Goal: Information Seeking & Learning: Learn about a topic

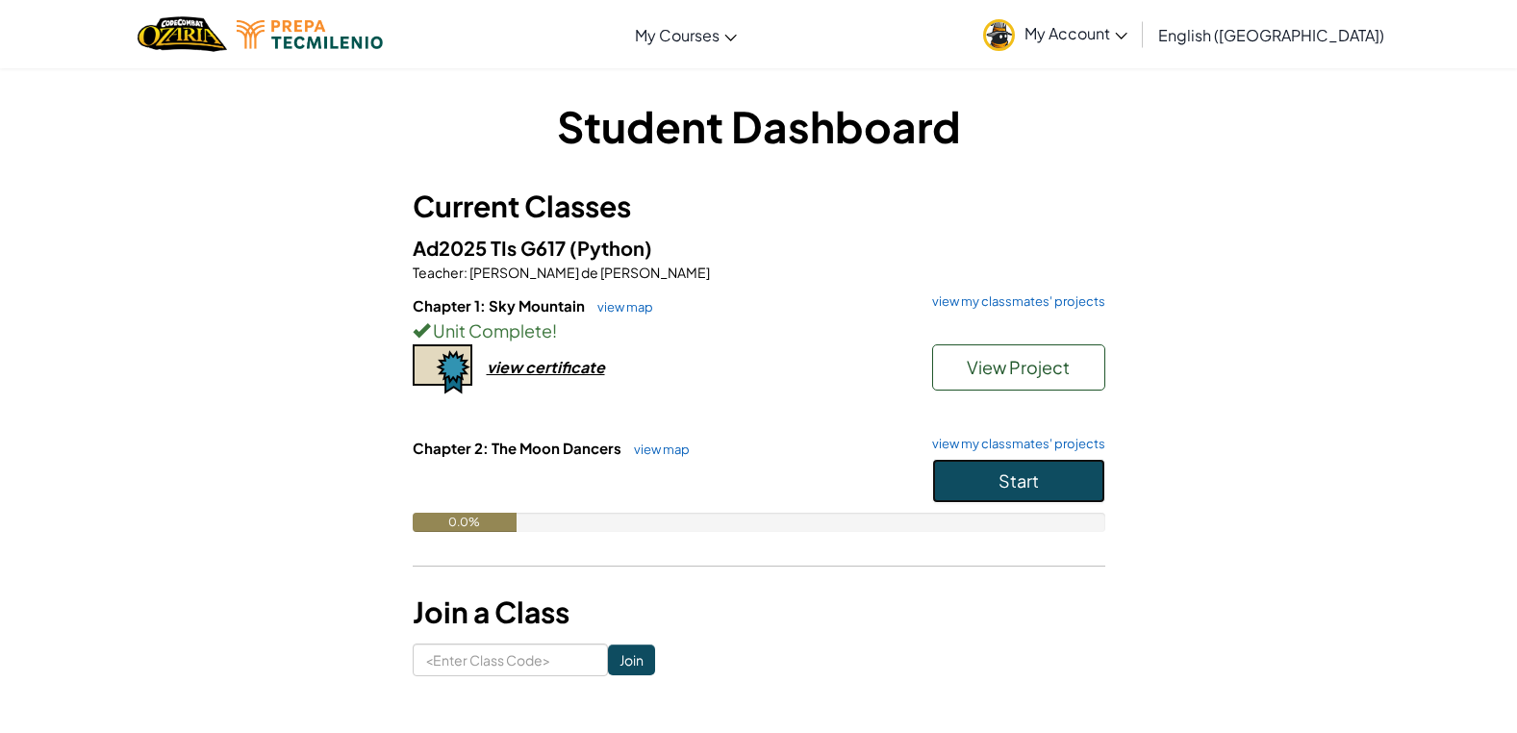
click at [996, 473] on button "Start" at bounding box center [1018, 481] width 173 height 44
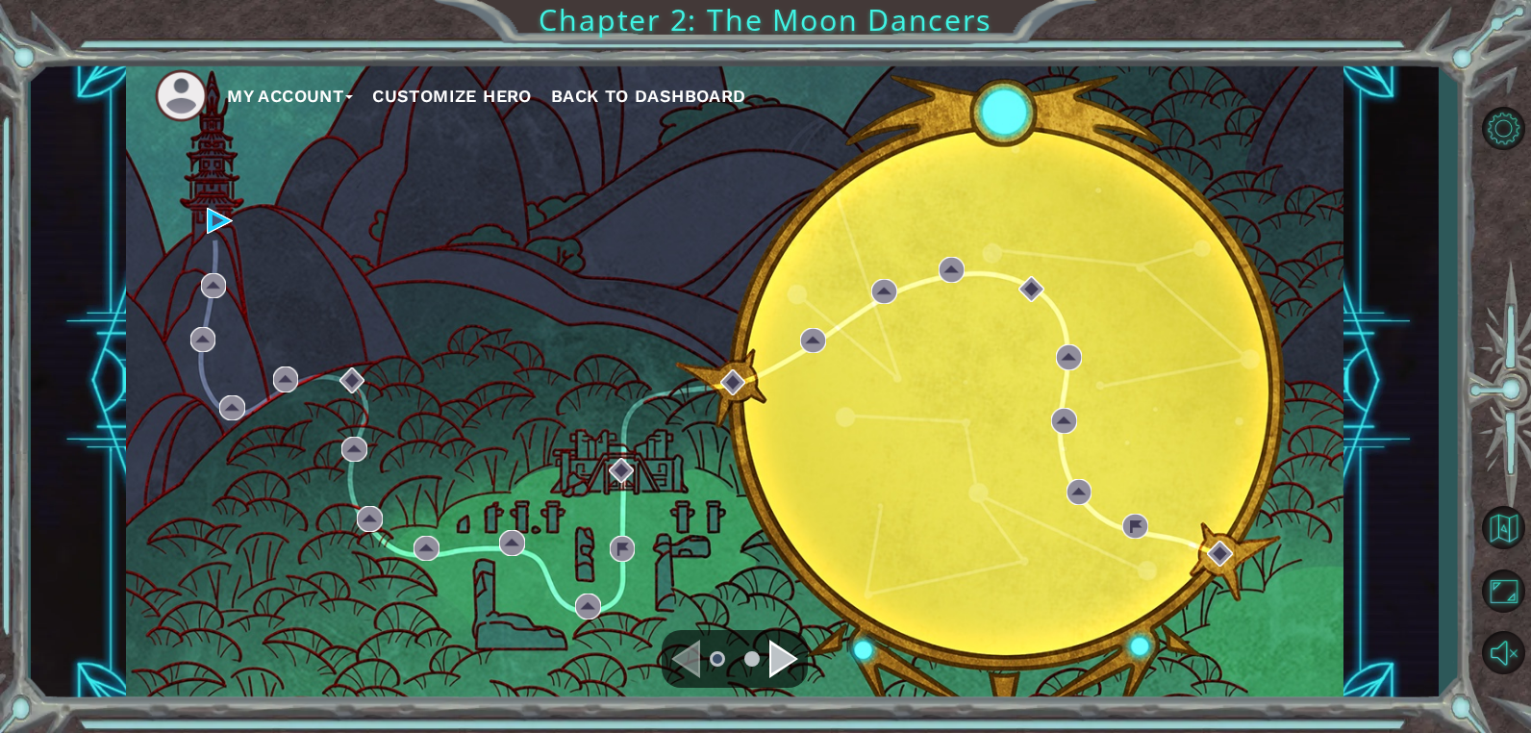
click at [205, 227] on div "My Account Customize Hero Back to Dashboard" at bounding box center [735, 381] width 1218 height 643
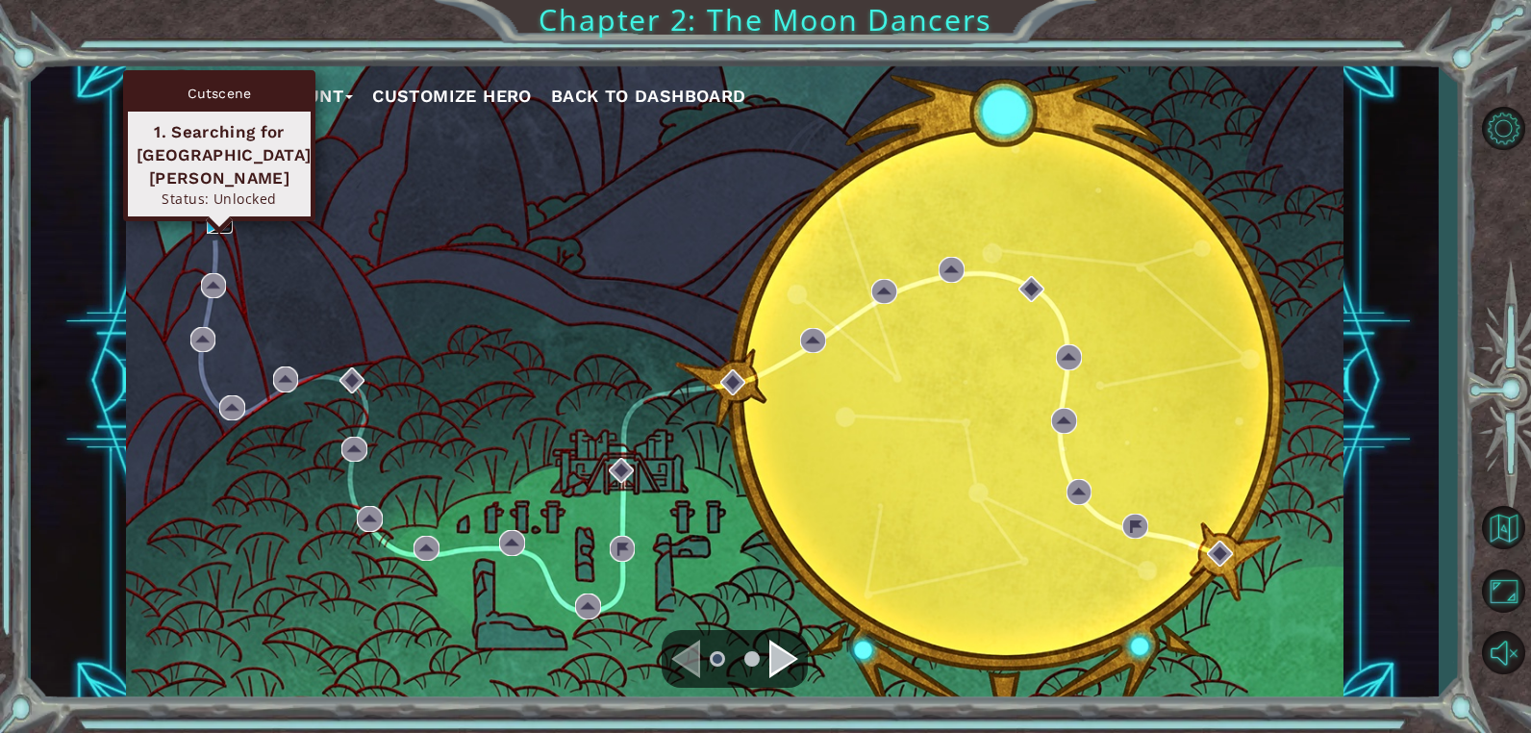
click at [214, 225] on img at bounding box center [220, 221] width 26 height 26
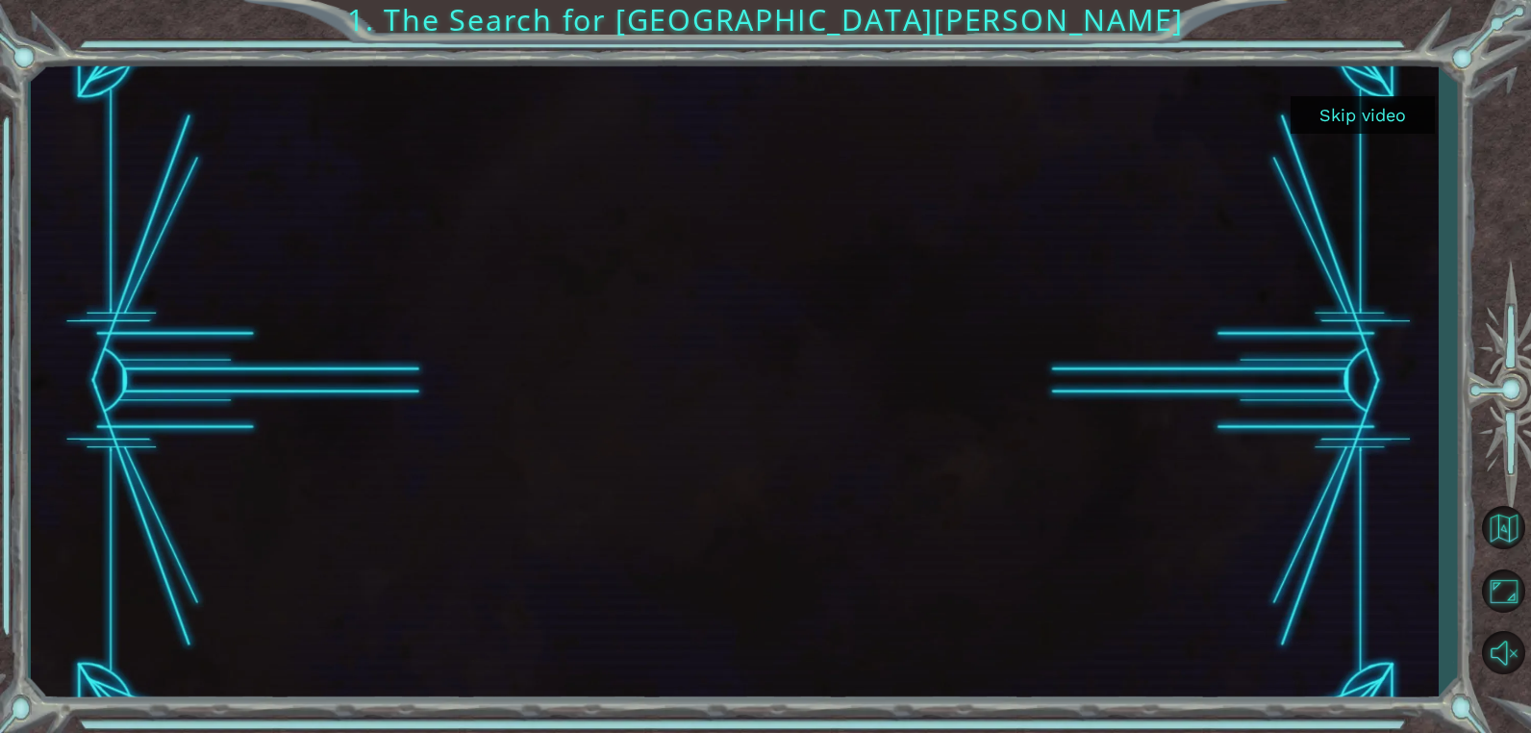
click at [1358, 106] on button "Skip video" at bounding box center [1363, 115] width 144 height 38
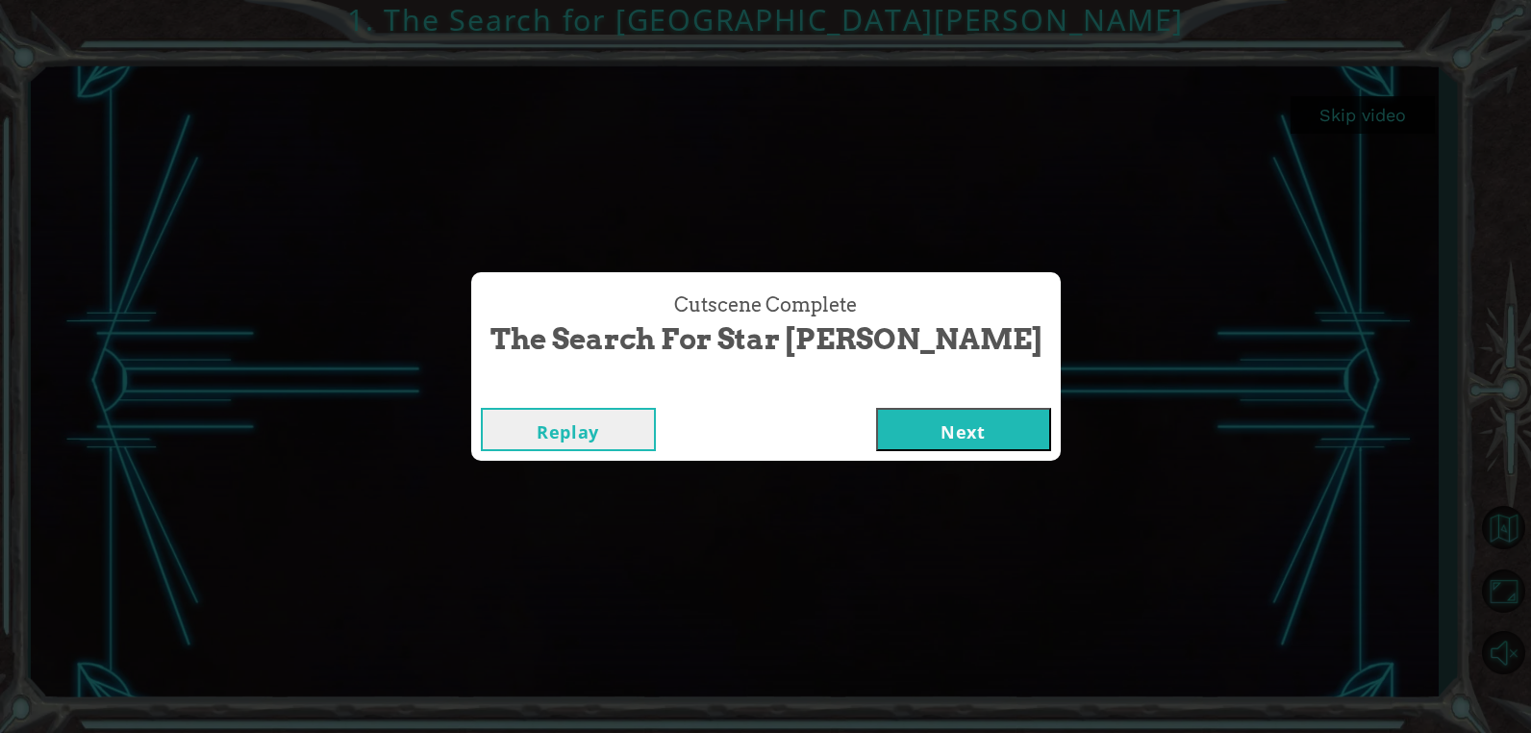
click at [876, 431] on button "Next" at bounding box center [963, 429] width 175 height 43
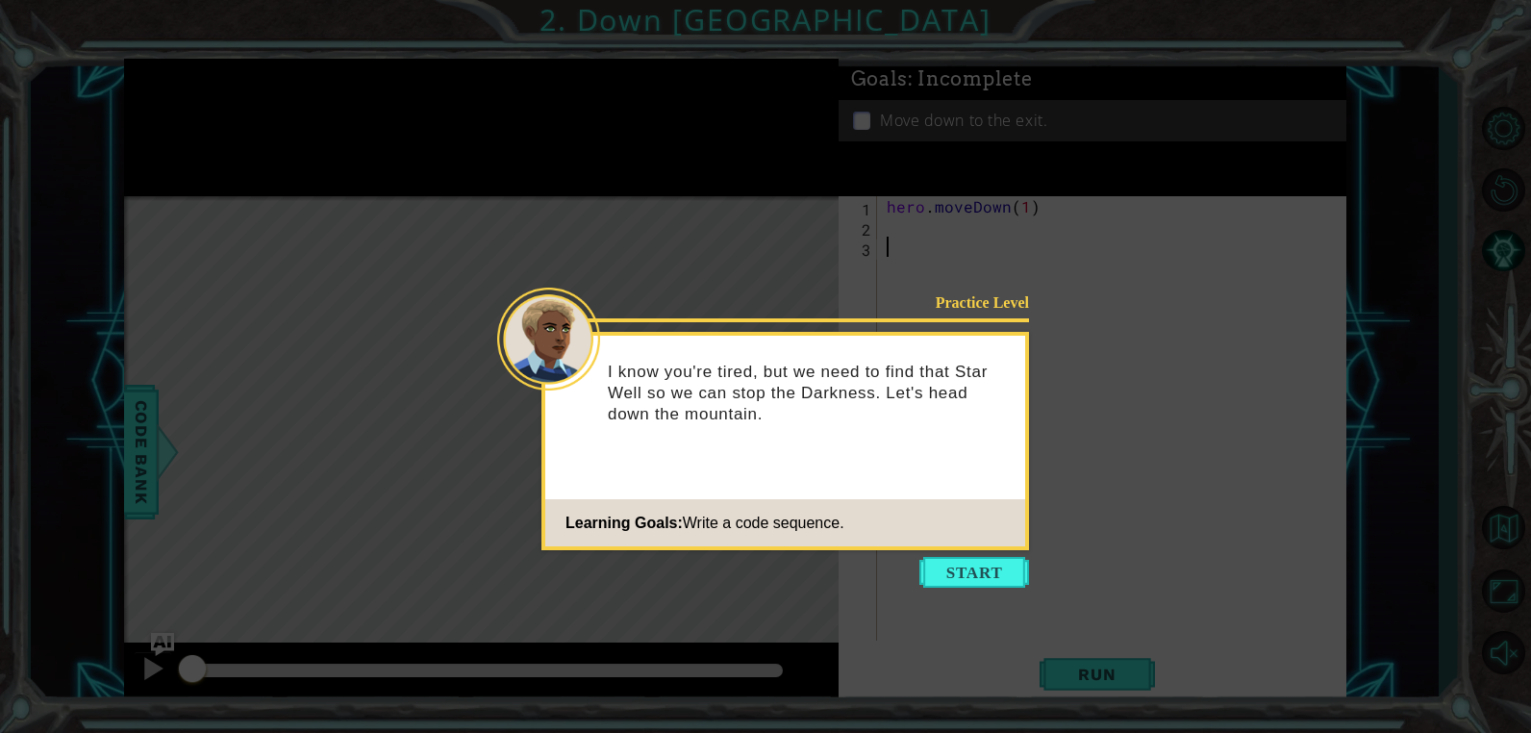
click at [949, 553] on icon at bounding box center [765, 366] width 1531 height 733
click at [950, 553] on icon at bounding box center [765, 366] width 1531 height 733
click at [961, 568] on button "Start" at bounding box center [975, 572] width 110 height 31
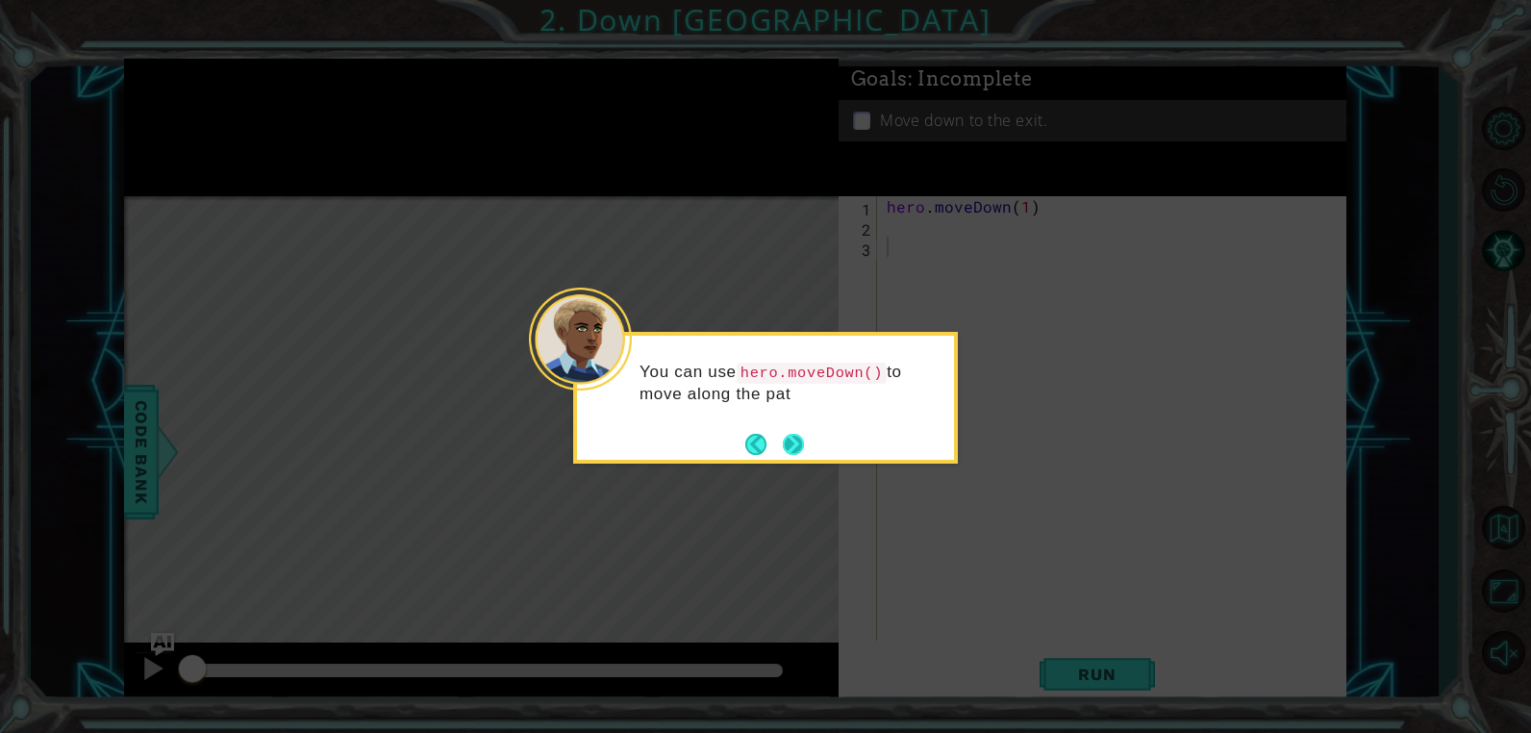
click at [801, 446] on button "Next" at bounding box center [793, 444] width 27 height 27
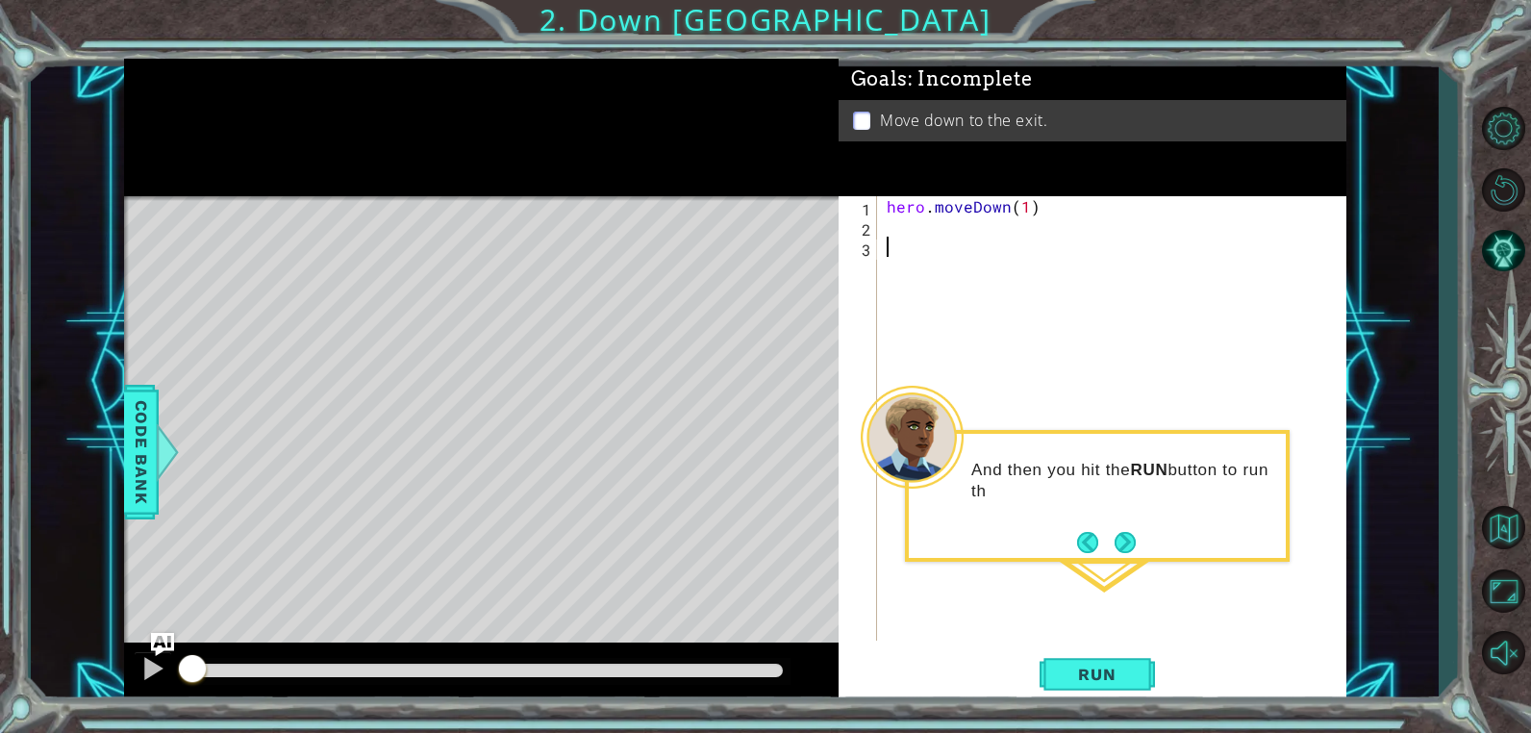
click at [1023, 212] on div "hero . moveDown ( 1 )" at bounding box center [1117, 438] width 468 height 485
type textarea "hero.moveDown(2)"
click at [1100, 675] on span "Run" at bounding box center [1097, 674] width 76 height 19
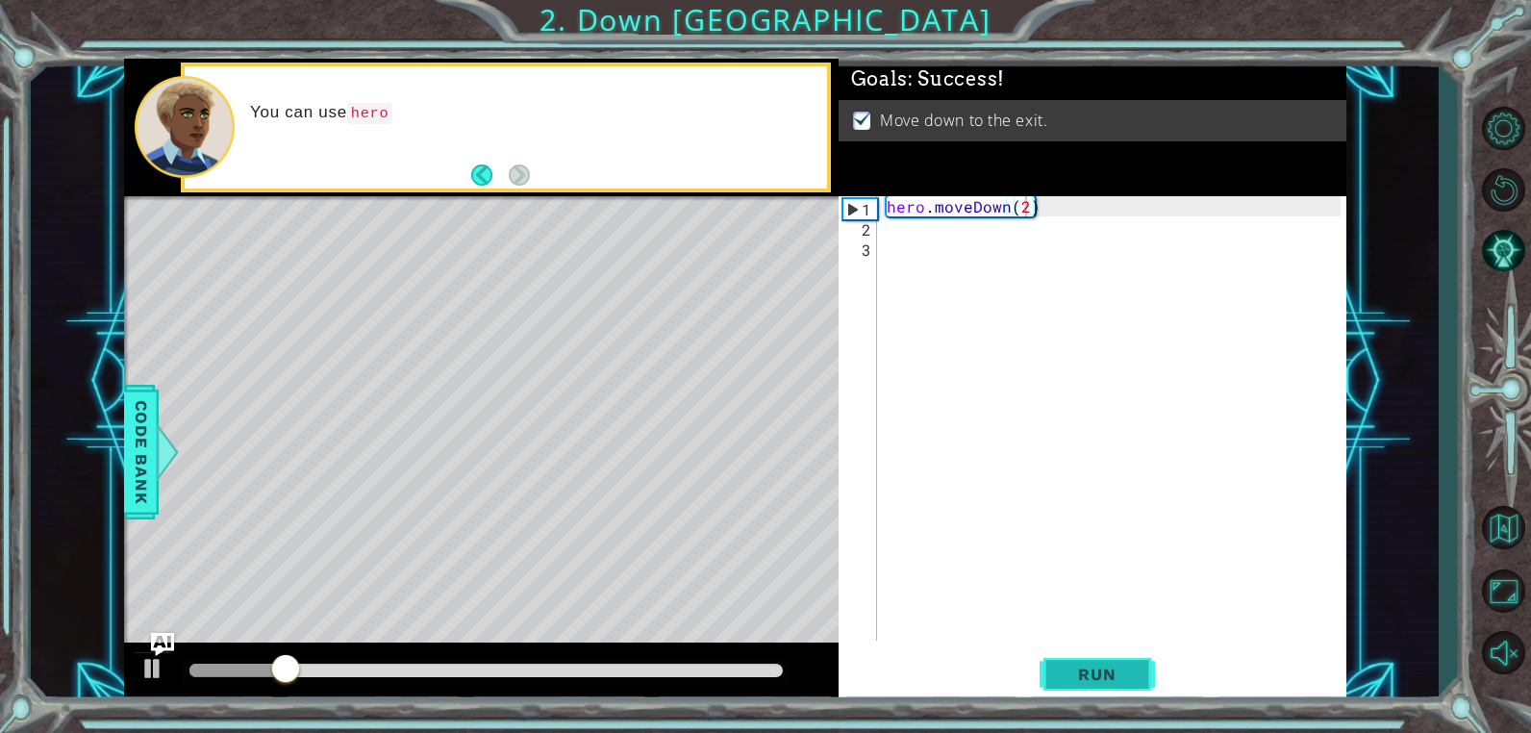
click at [1100, 675] on span "Run" at bounding box center [1097, 674] width 76 height 19
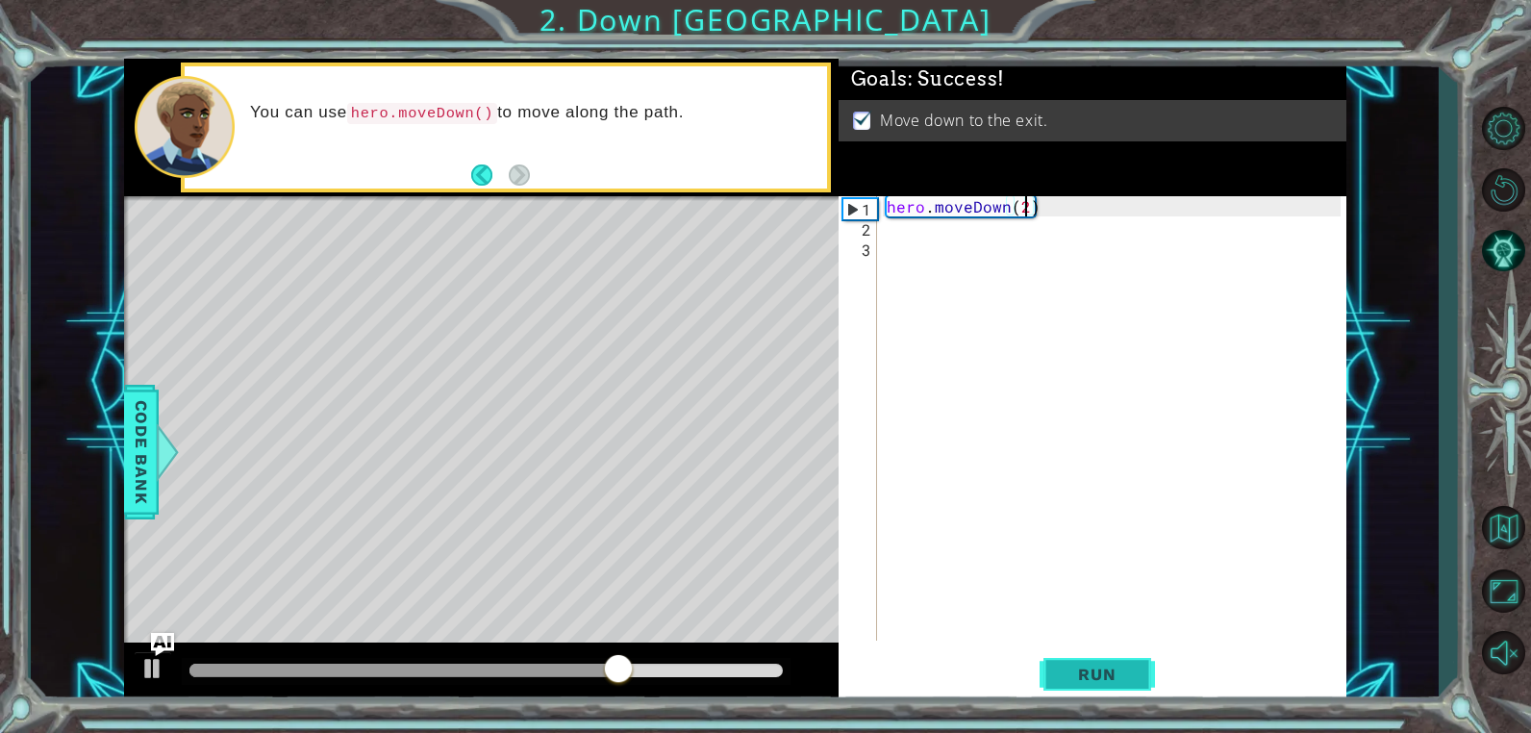
click at [1100, 675] on span "Run" at bounding box center [1097, 674] width 76 height 19
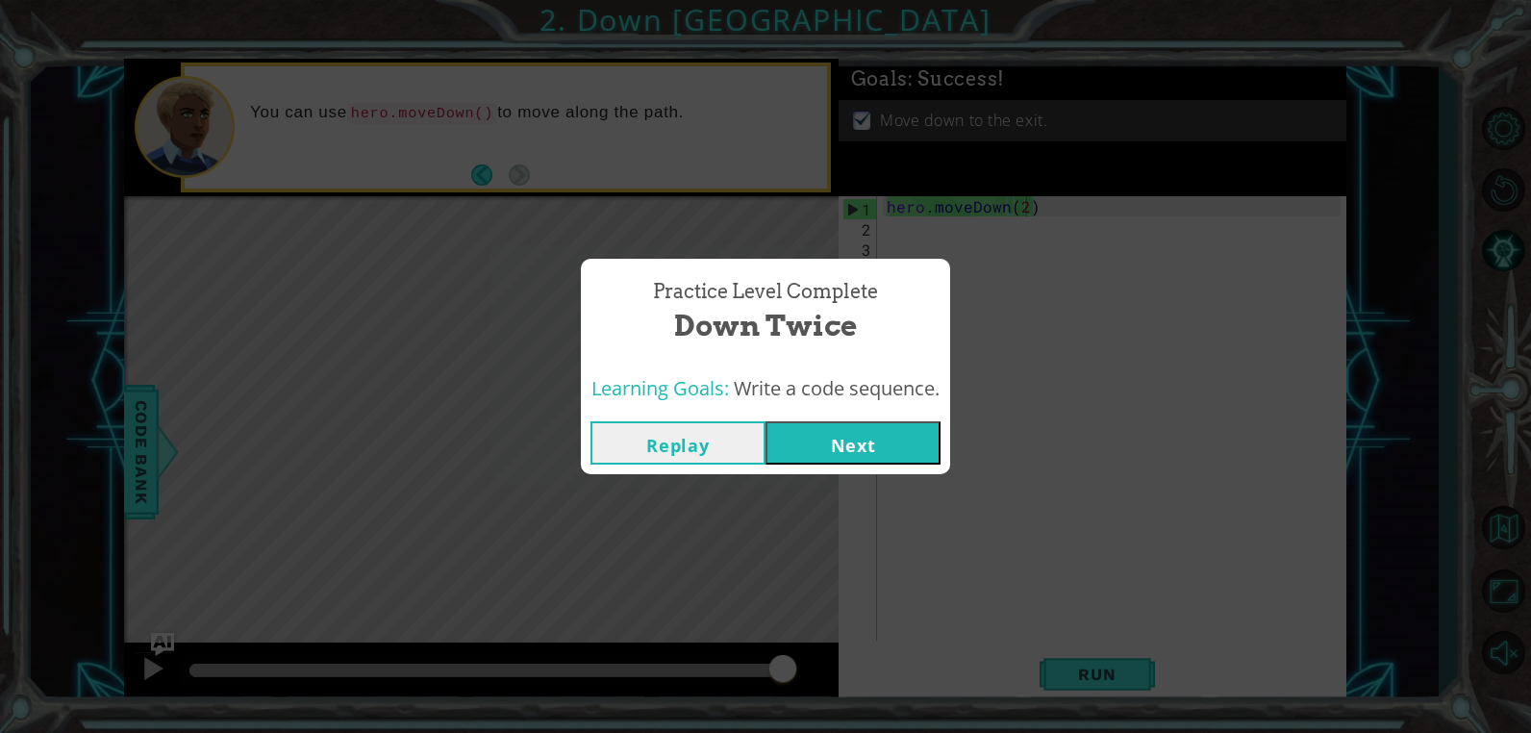
click at [846, 445] on button "Next" at bounding box center [853, 442] width 175 height 43
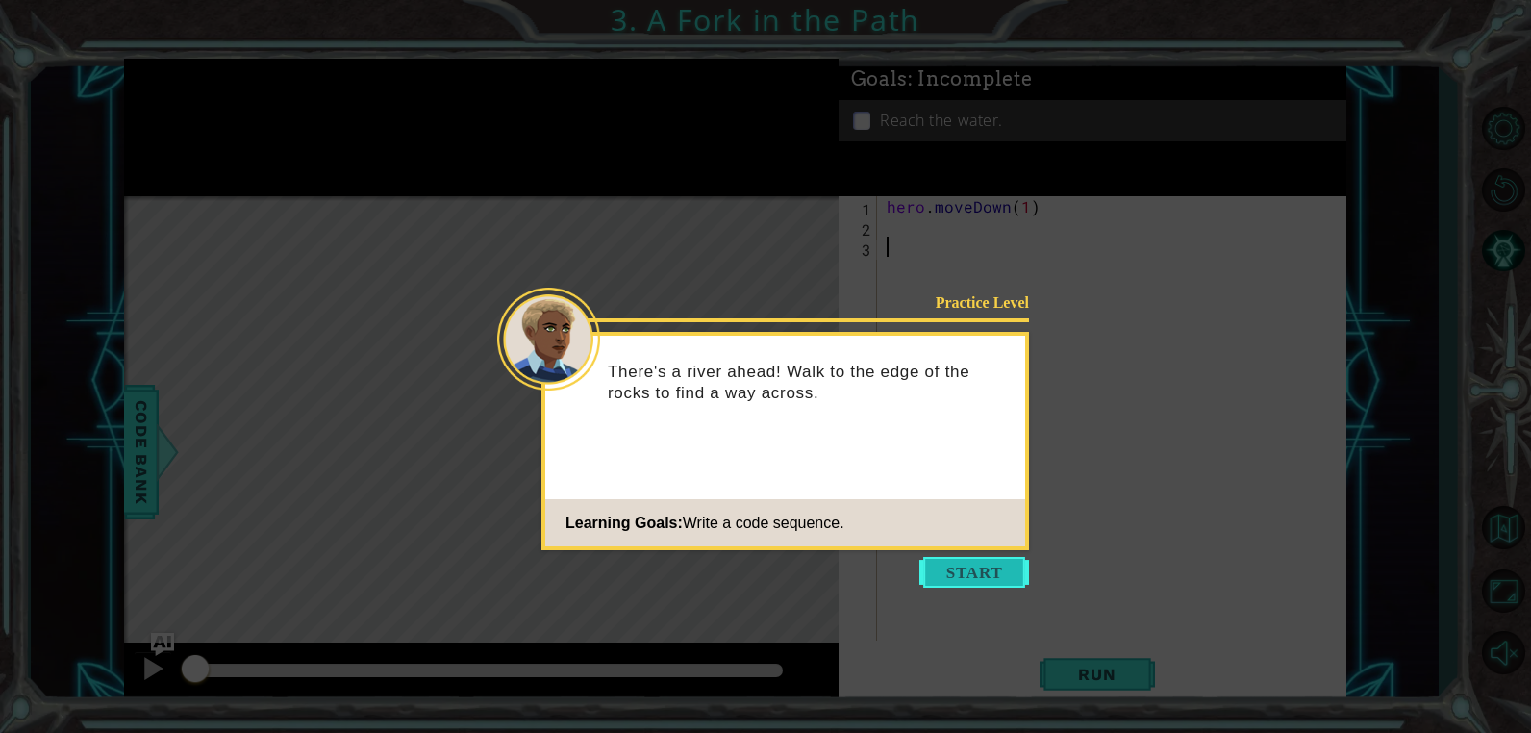
click at [965, 561] on button "Start" at bounding box center [975, 572] width 110 height 31
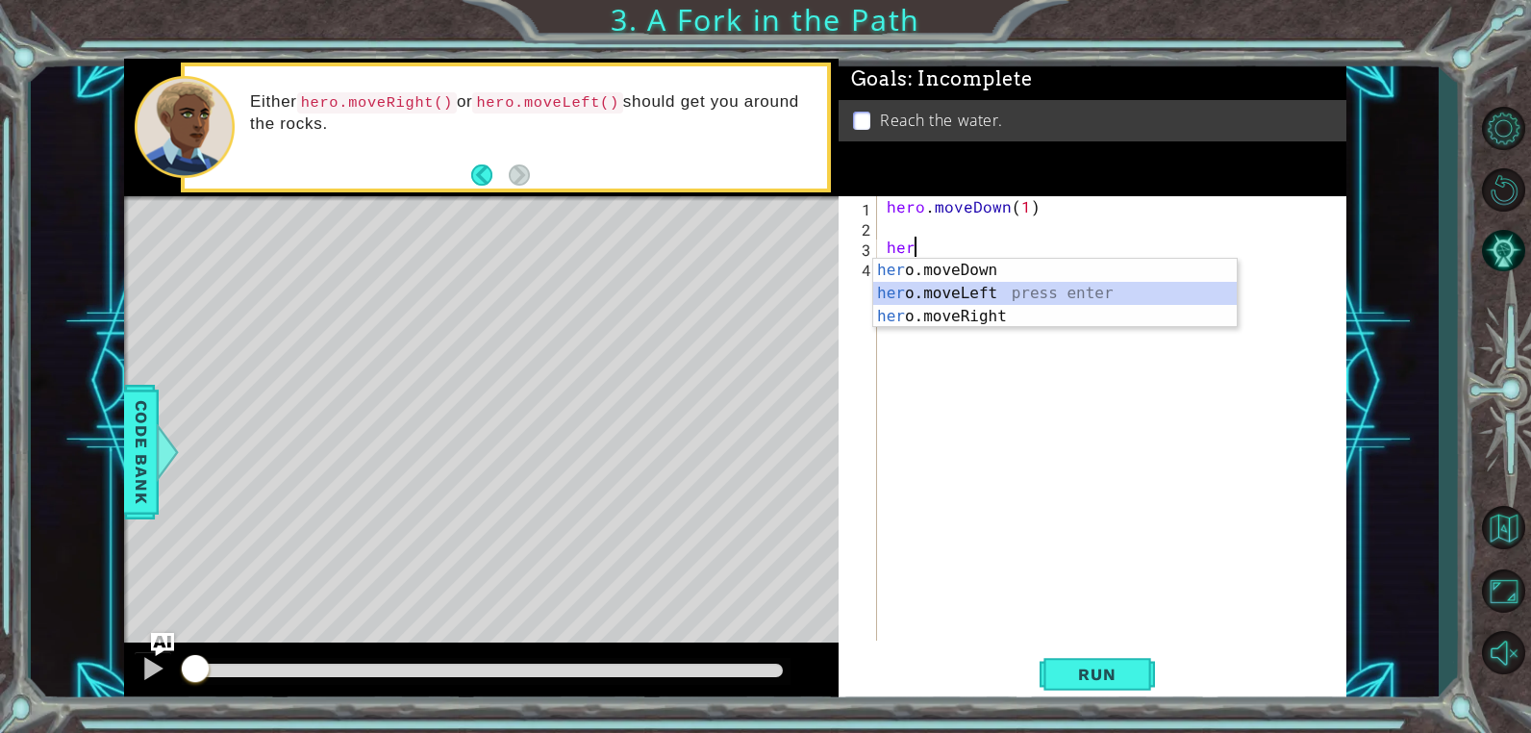
click at [921, 300] on div "her o.moveDown press enter her o.moveLeft press enter her o.moveRight press ent…" at bounding box center [1055, 316] width 364 height 115
type textarea "hero.moveLeft(1)"
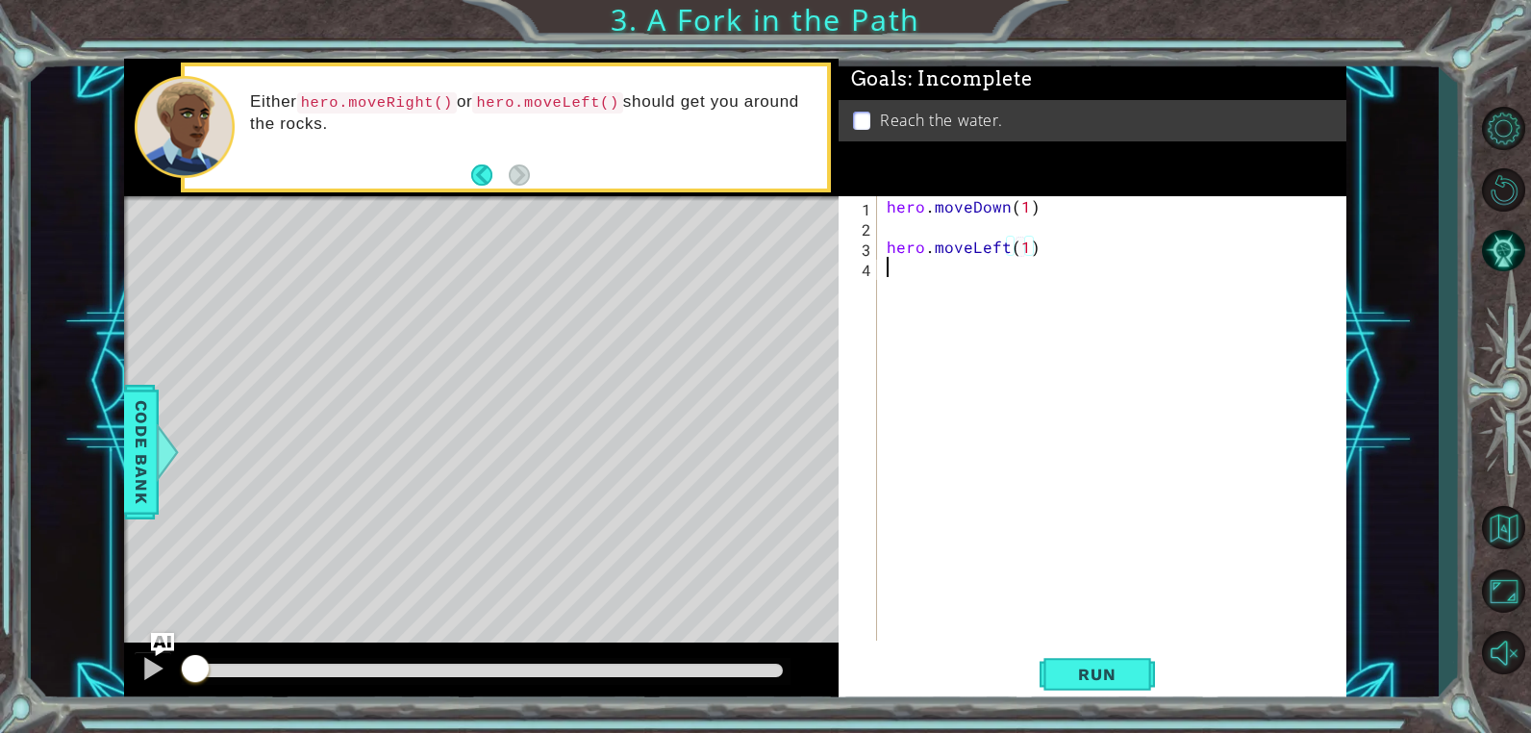
click at [908, 279] on div "hero . moveDown ( 1 ) hero . moveLeft ( 1 )" at bounding box center [1117, 438] width 468 height 485
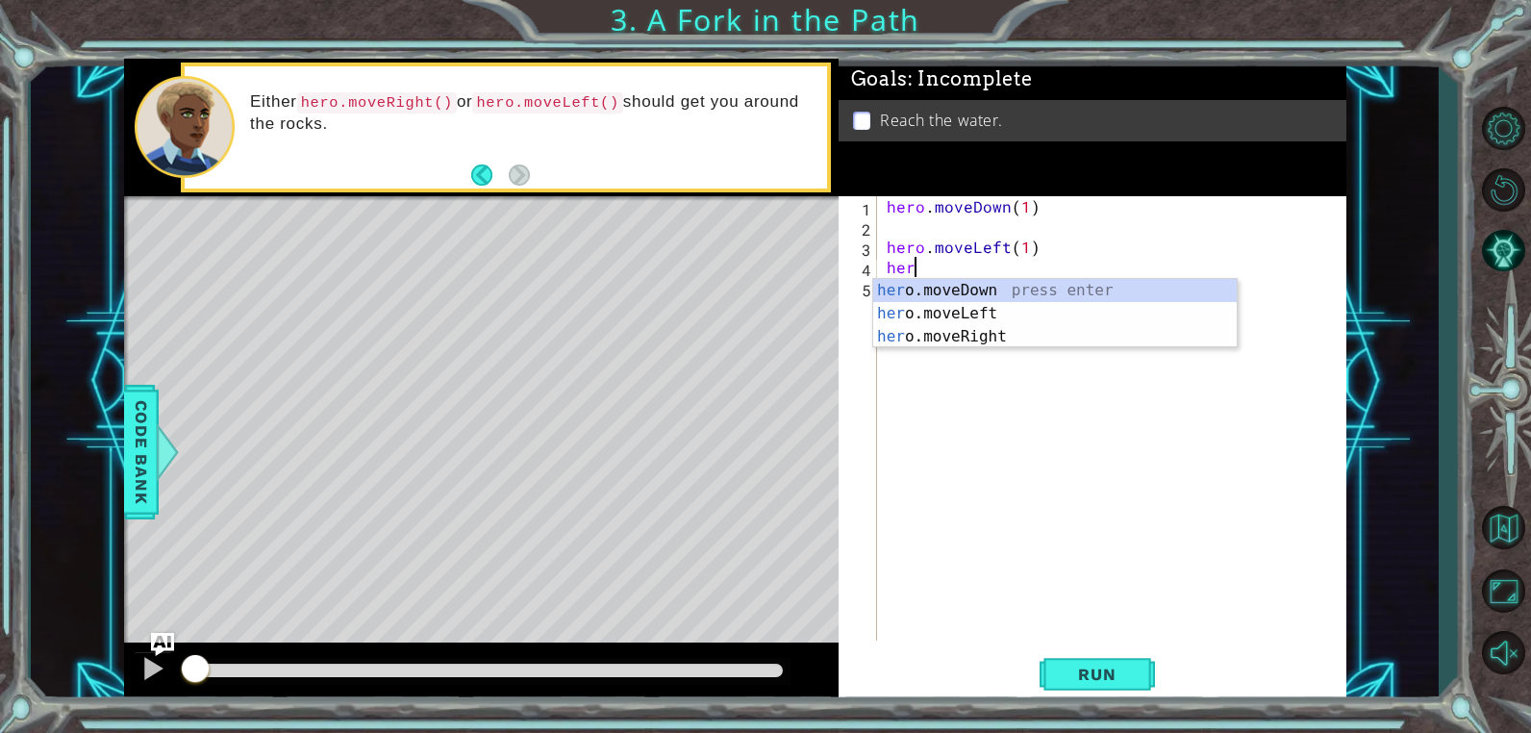
click at [908, 279] on div "her o.moveDown press enter her o.moveLeft press enter her o.moveRight press ent…" at bounding box center [1055, 336] width 364 height 115
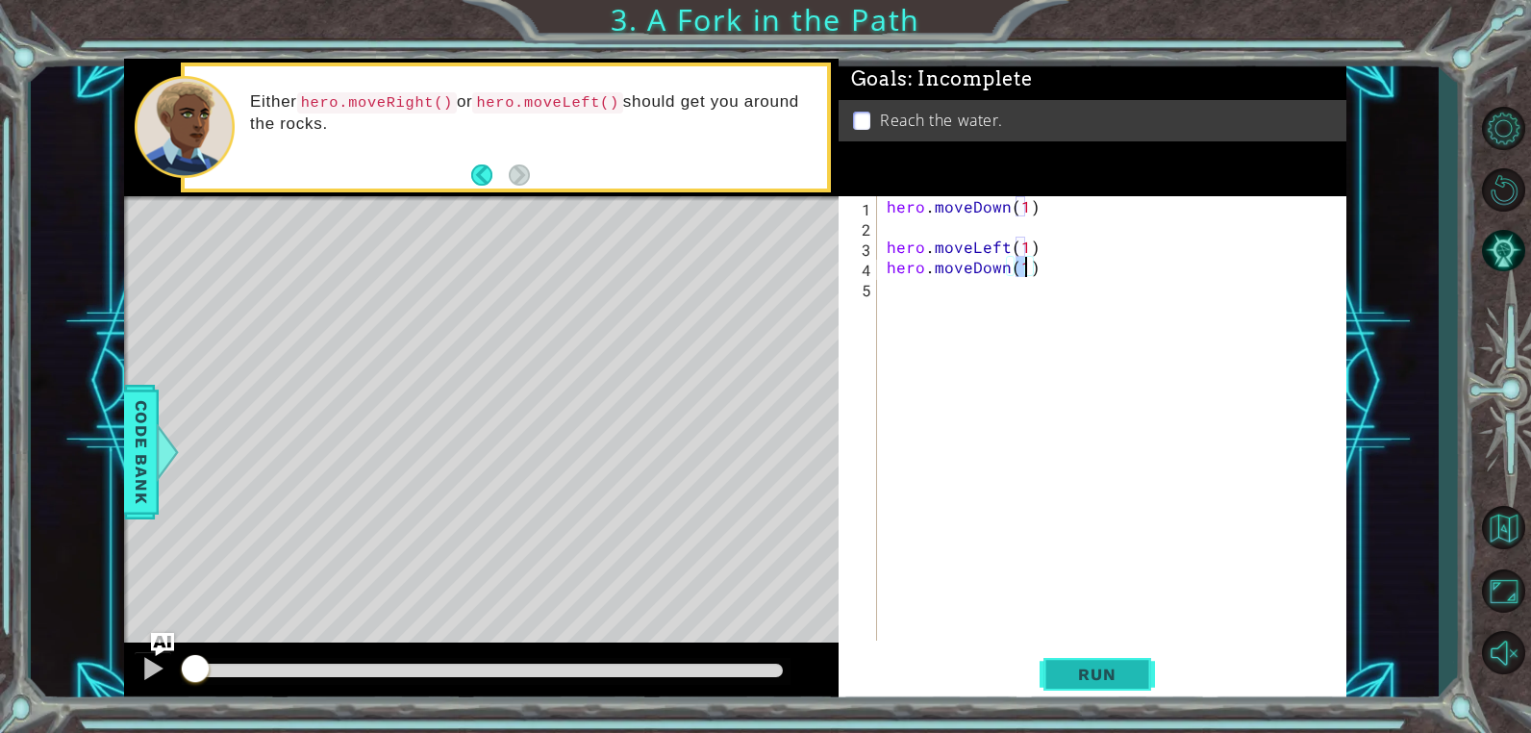
type textarea "hero.moveDown(1)"
click at [1095, 677] on span "Run" at bounding box center [1097, 674] width 76 height 19
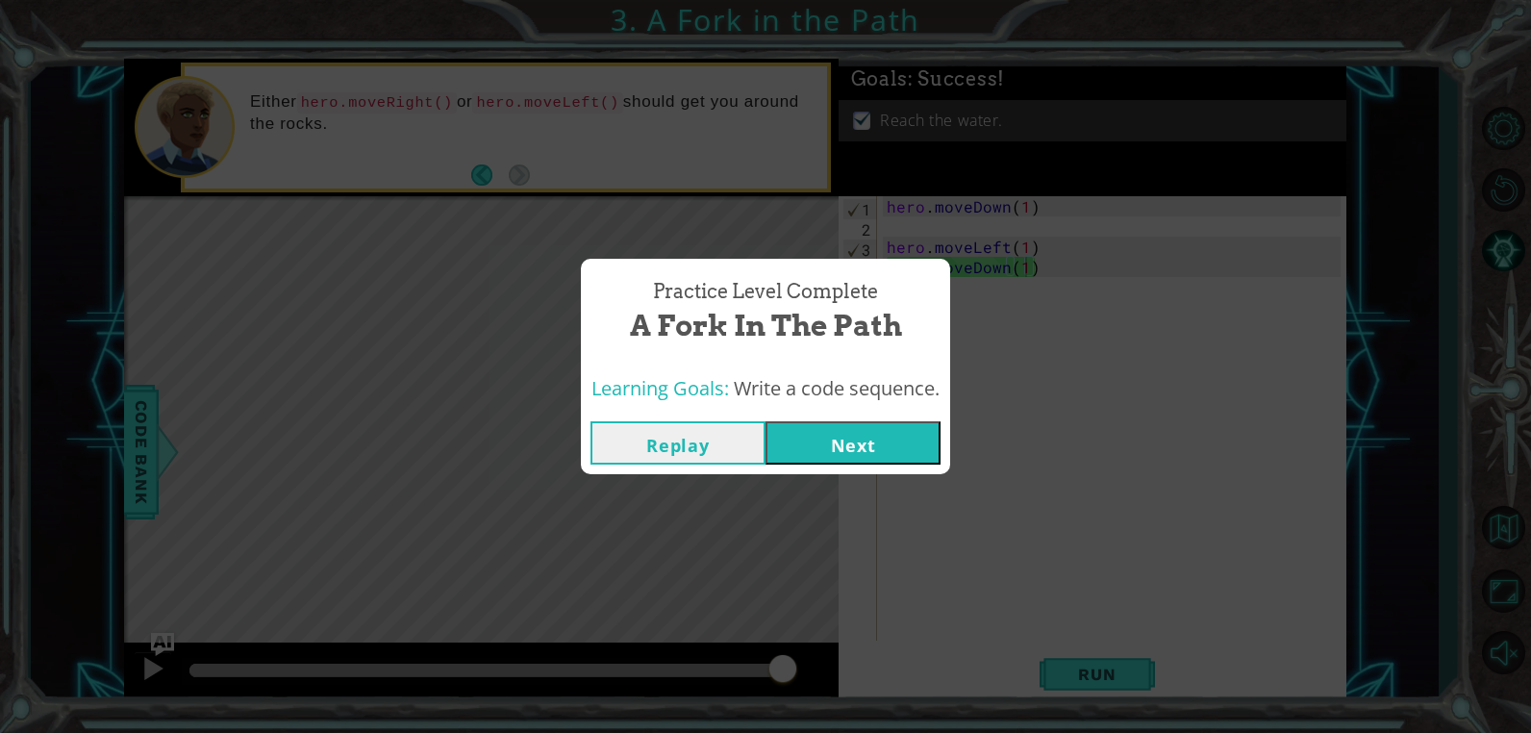
click at [887, 461] on button "Next" at bounding box center [853, 442] width 175 height 43
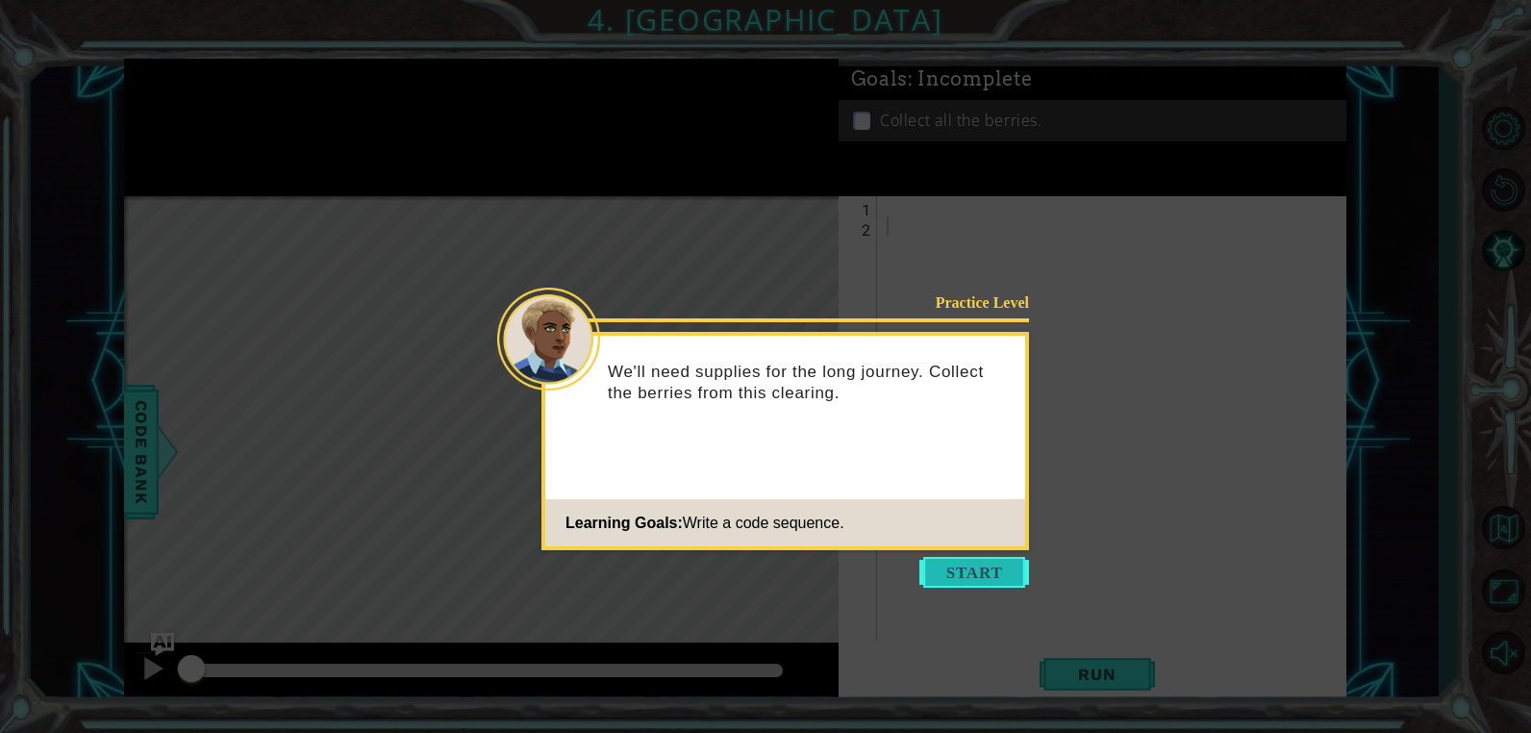
click at [962, 586] on button "Start" at bounding box center [975, 572] width 110 height 31
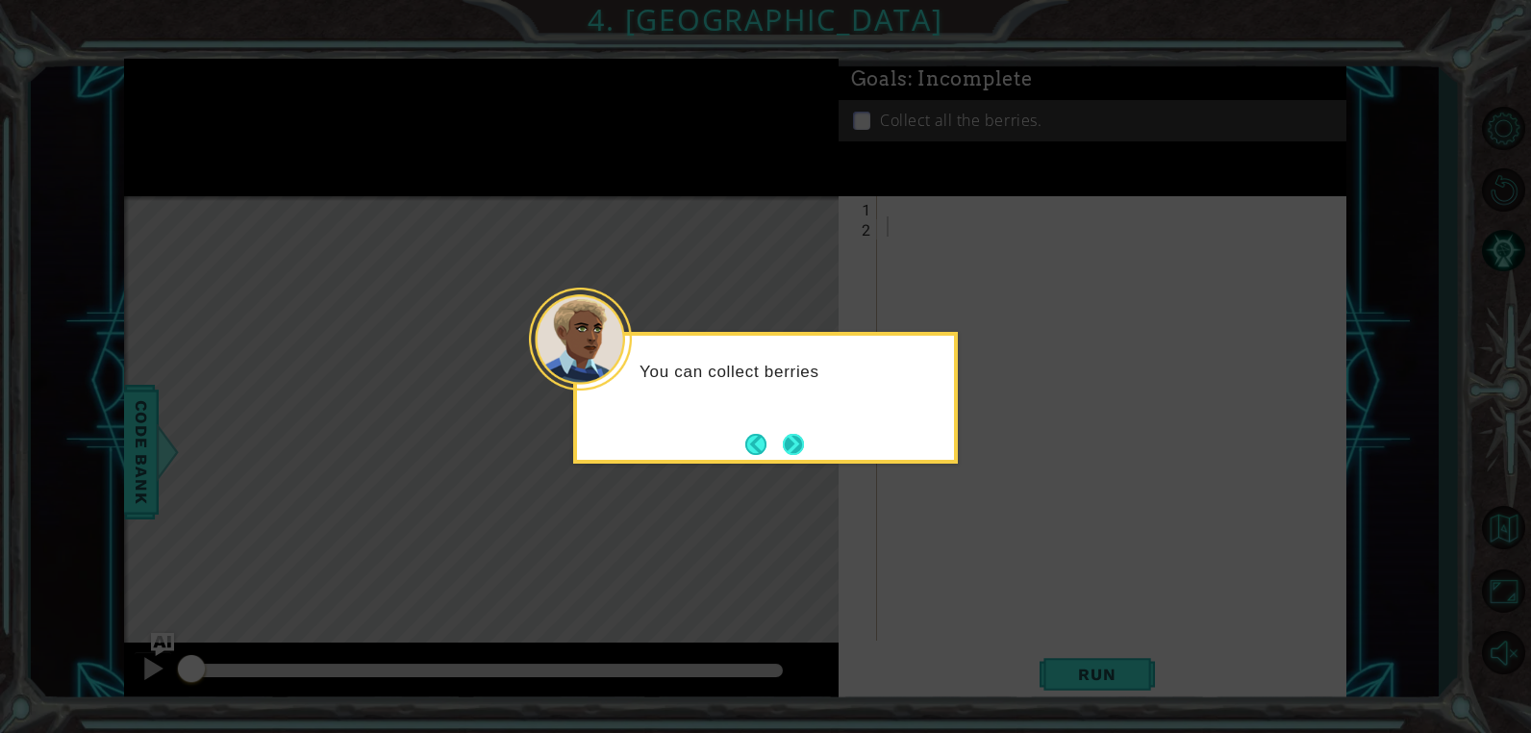
click at [807, 459] on button "Next" at bounding box center [793, 444] width 34 height 34
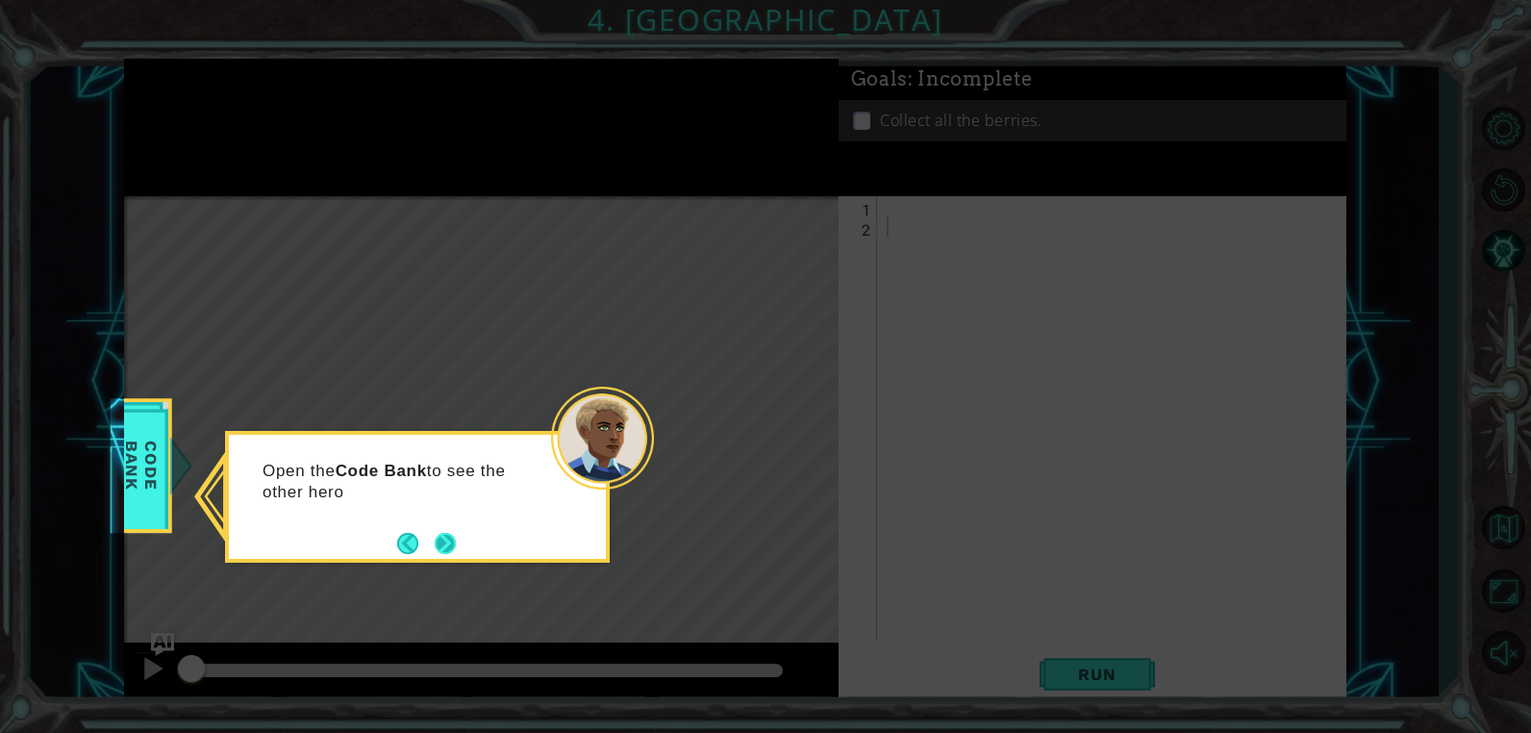
click at [456, 534] on button "Next" at bounding box center [445, 543] width 21 height 21
click at [460, 534] on div "T" at bounding box center [417, 497] width 385 height 132
click at [459, 534] on button "Next" at bounding box center [445, 543] width 27 height 27
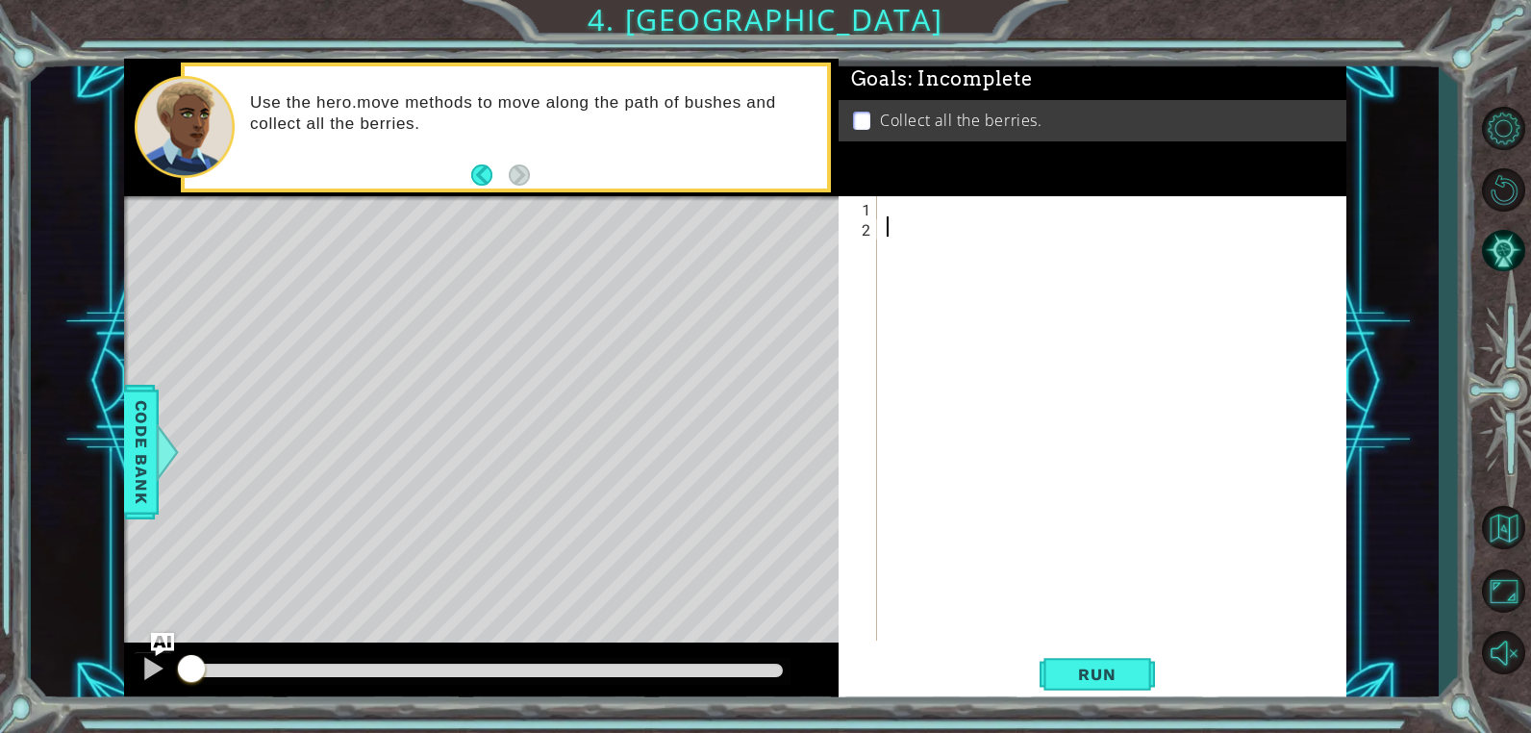
click at [891, 203] on div at bounding box center [1117, 438] width 468 height 485
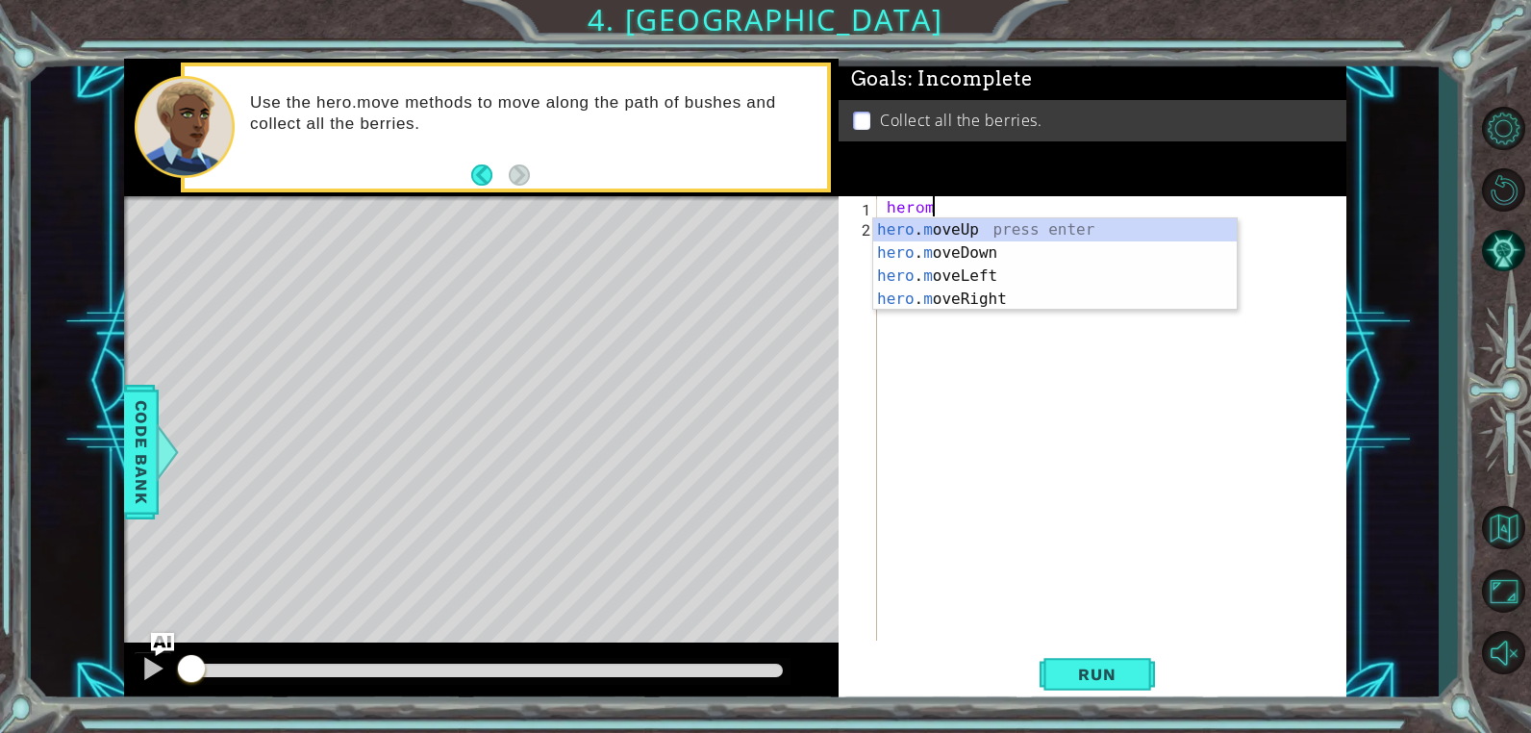
scroll to position [0, 1]
click at [971, 278] on div "hero .moveUp press enter hero .moveDown press enter hero .moveLeft press enter …" at bounding box center [1055, 299] width 364 height 162
type textarea "hero.moveLeft(1)"
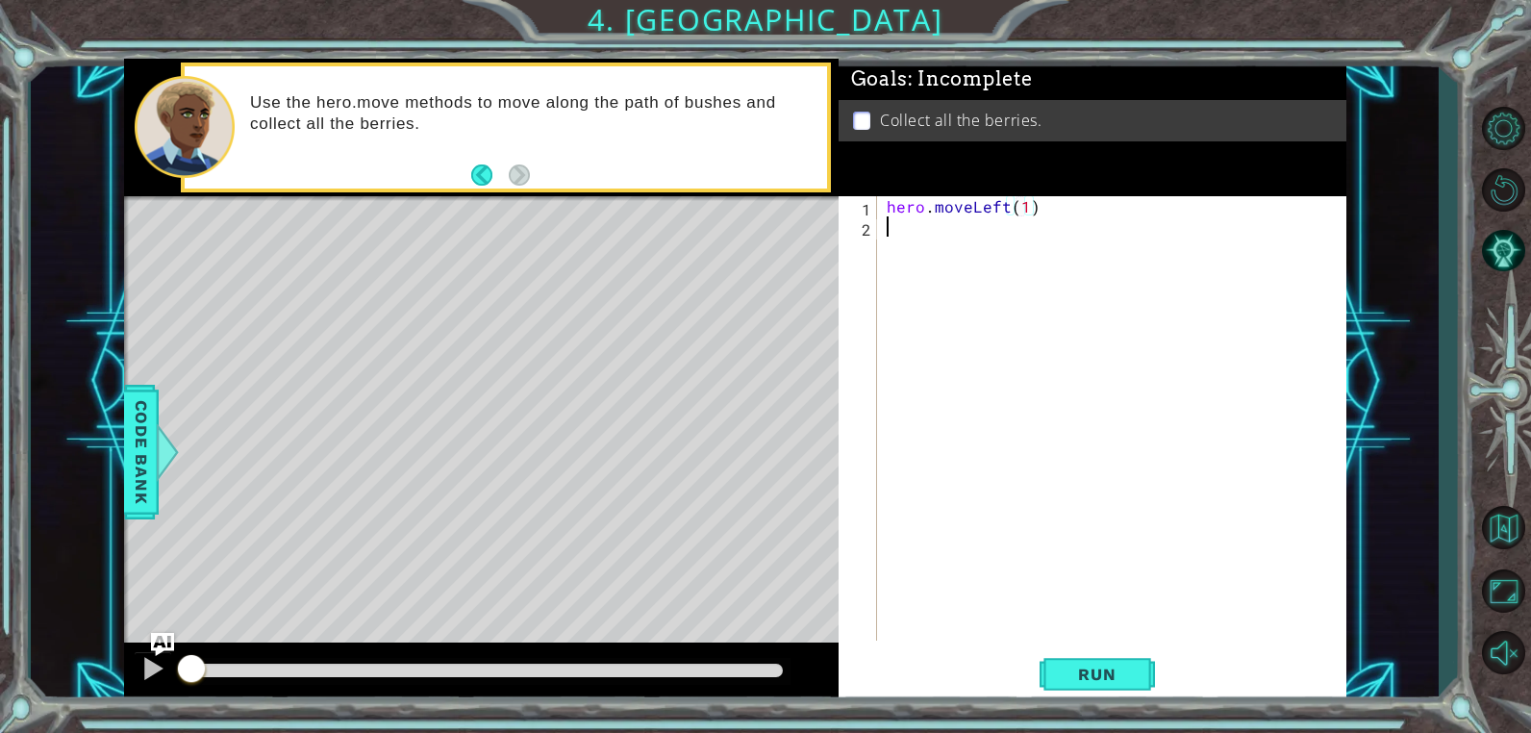
click at [906, 239] on div "hero . moveLeft ( 1 )" at bounding box center [1117, 438] width 468 height 485
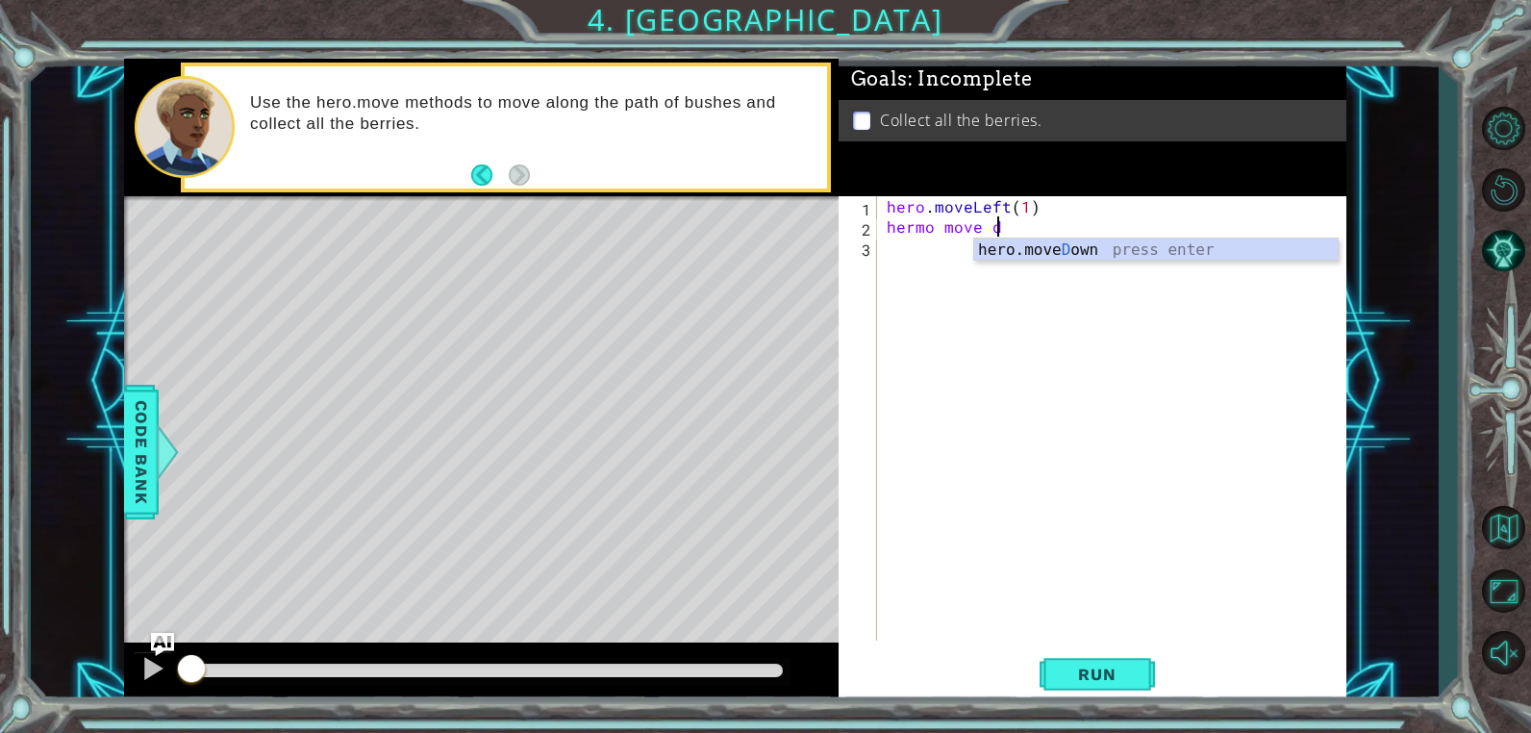
scroll to position [0, 6]
click at [1004, 252] on div "hero.[PERSON_NAME] own press enter" at bounding box center [1156, 273] width 364 height 69
type textarea "hermo move hero.moveDown(1)"
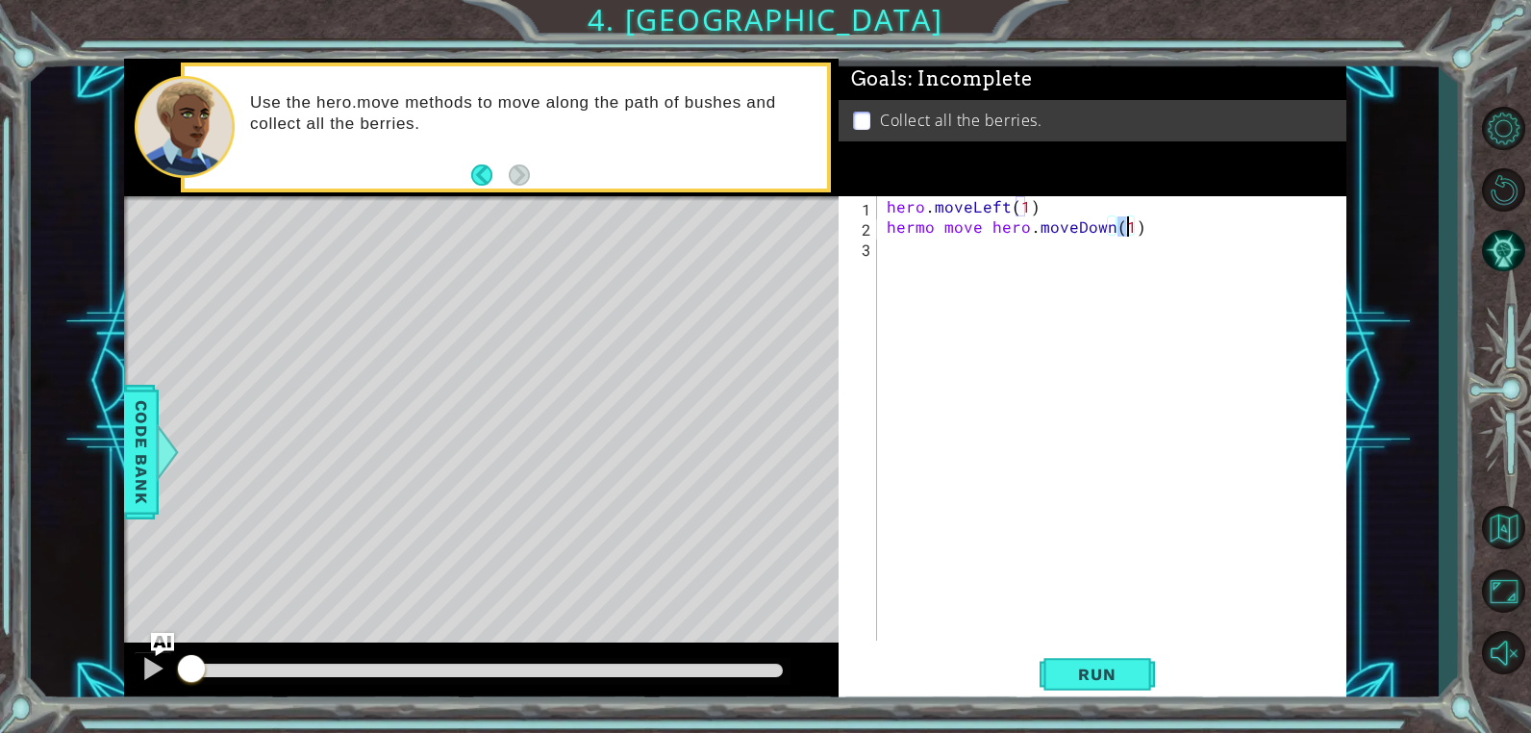
click at [940, 250] on div "hero . moveLeft ( 1 ) hermo move hero . moveDown ( 1 )" at bounding box center [1117, 438] width 468 height 485
drag, startPoint x: 1033, startPoint y: 229, endPoint x: 942, endPoint y: 233, distance: 91.5
click at [942, 233] on div "hero . moveLeft ( 1 ) hermo move hero . moveDown ( 1 )" at bounding box center [1117, 438] width 468 height 485
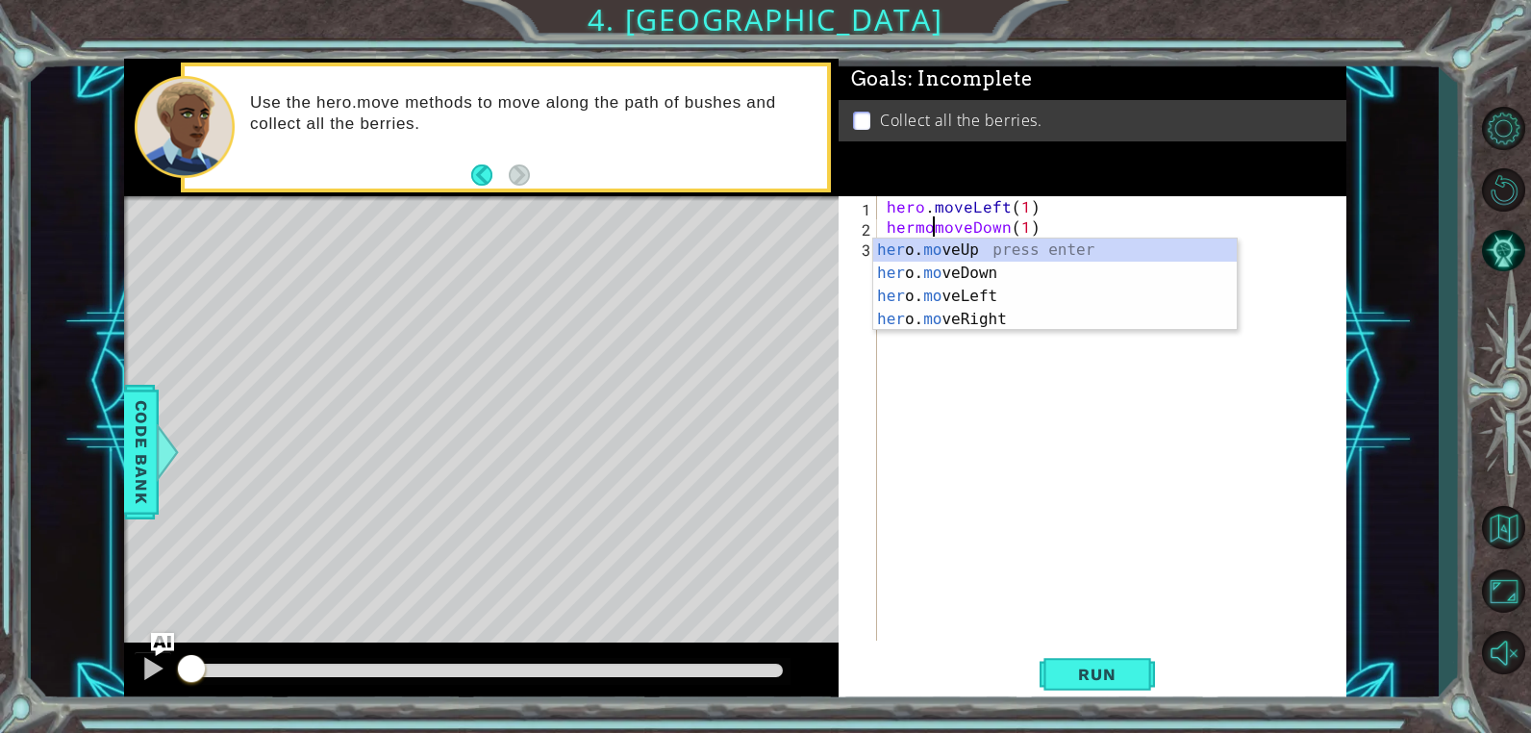
scroll to position [0, 3]
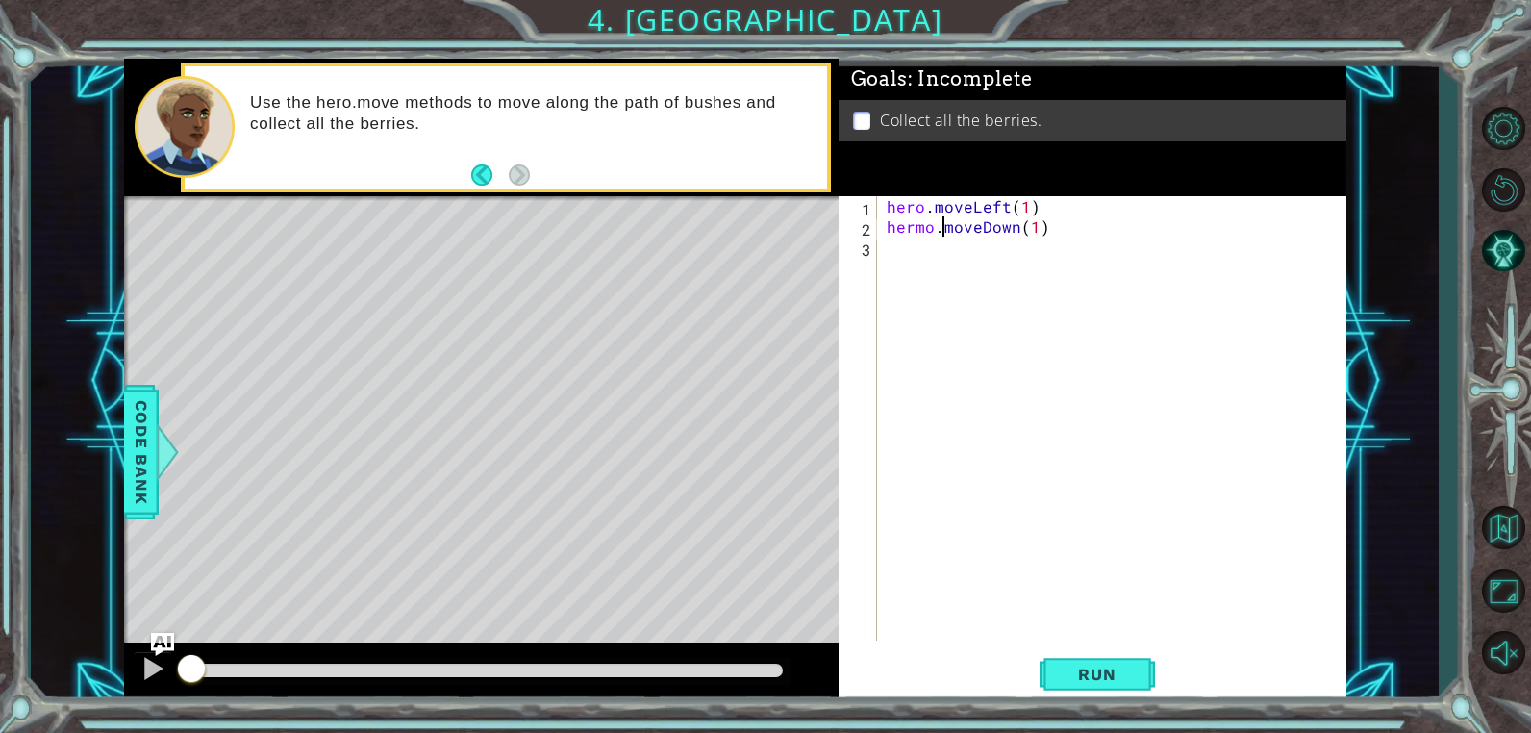
click at [1022, 214] on div "hero . moveLeft ( 1 ) hermo . moveDown ( 1 )" at bounding box center [1117, 438] width 468 height 485
type textarea "hermo.moveDown(3)"
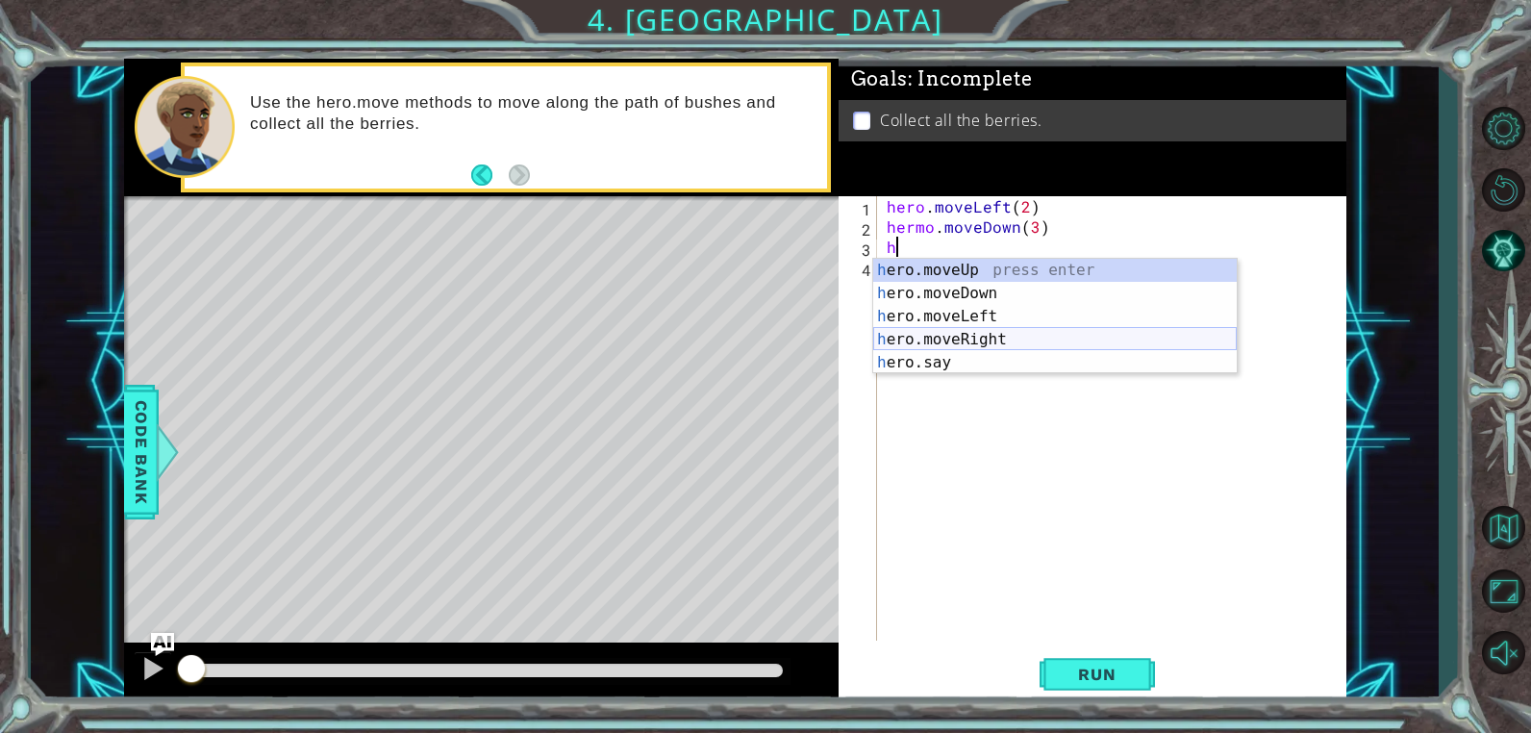
click at [992, 332] on div "h ero.moveUp press enter h ero.moveDown press enter h ero.moveLeft press enter …" at bounding box center [1055, 340] width 364 height 162
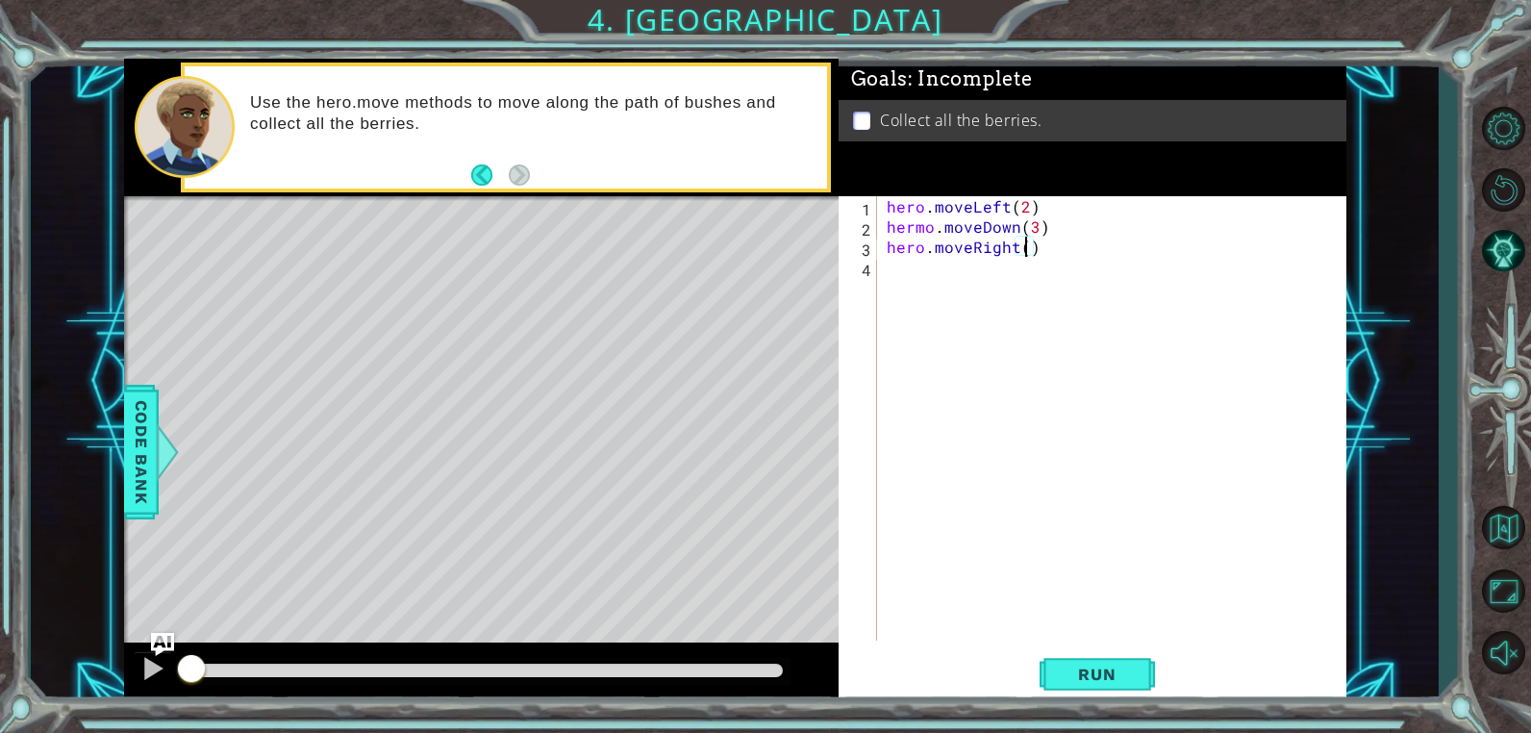
type textarea "hero.moveRight(3)"
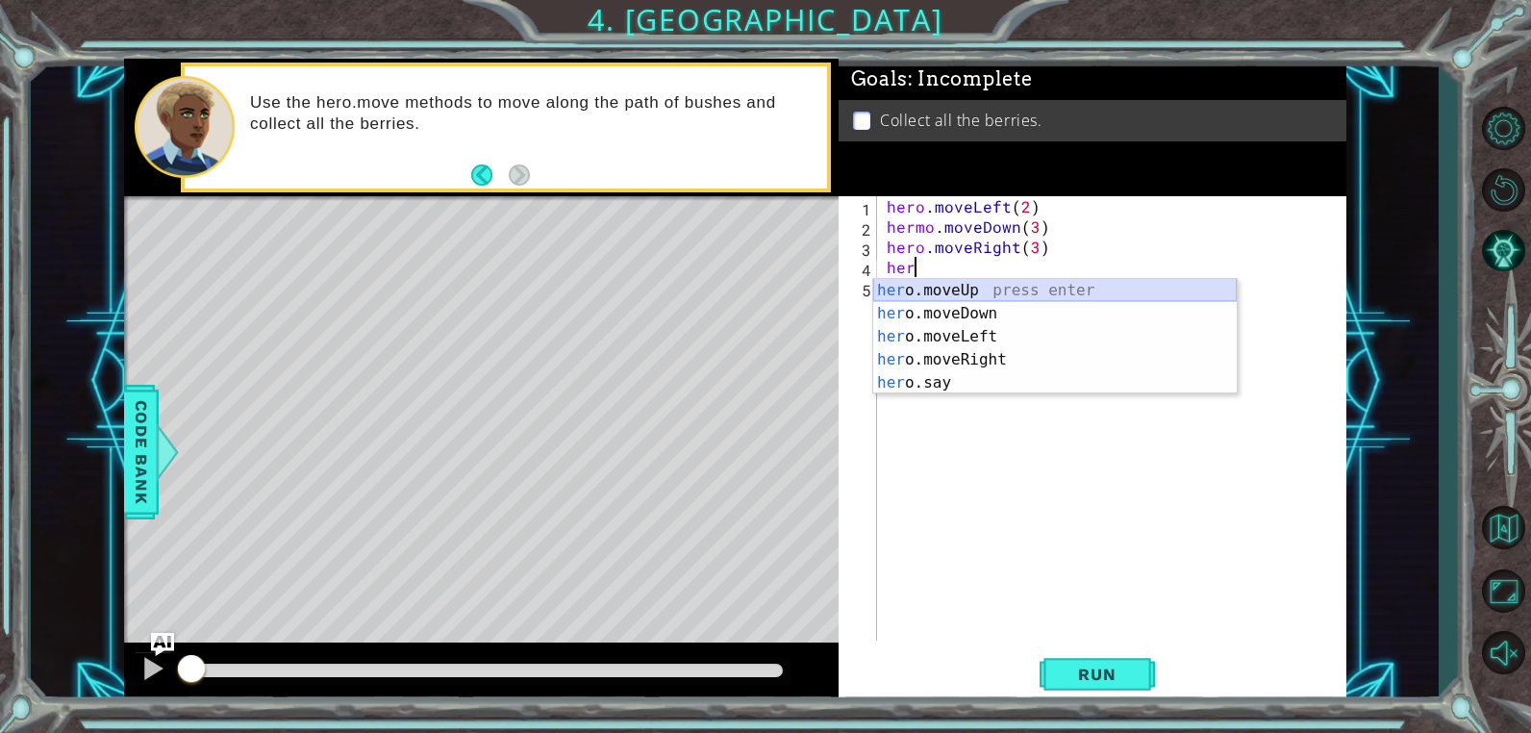
click at [975, 286] on div "her o.moveUp press enter her o.moveDown press enter her o.moveLeft press enter …" at bounding box center [1055, 360] width 364 height 162
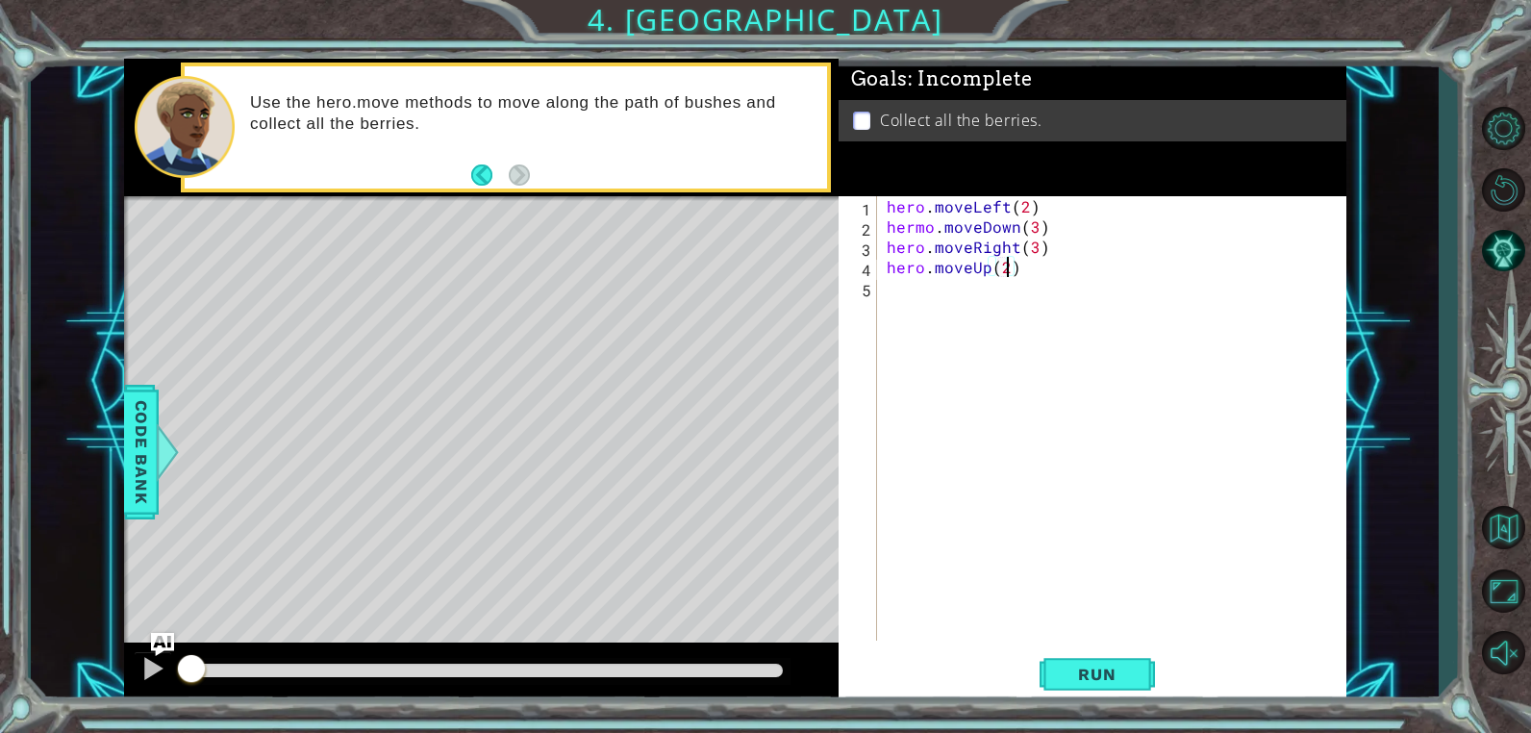
scroll to position [0, 7]
click at [1057, 668] on button "Run" at bounding box center [1097, 674] width 115 height 51
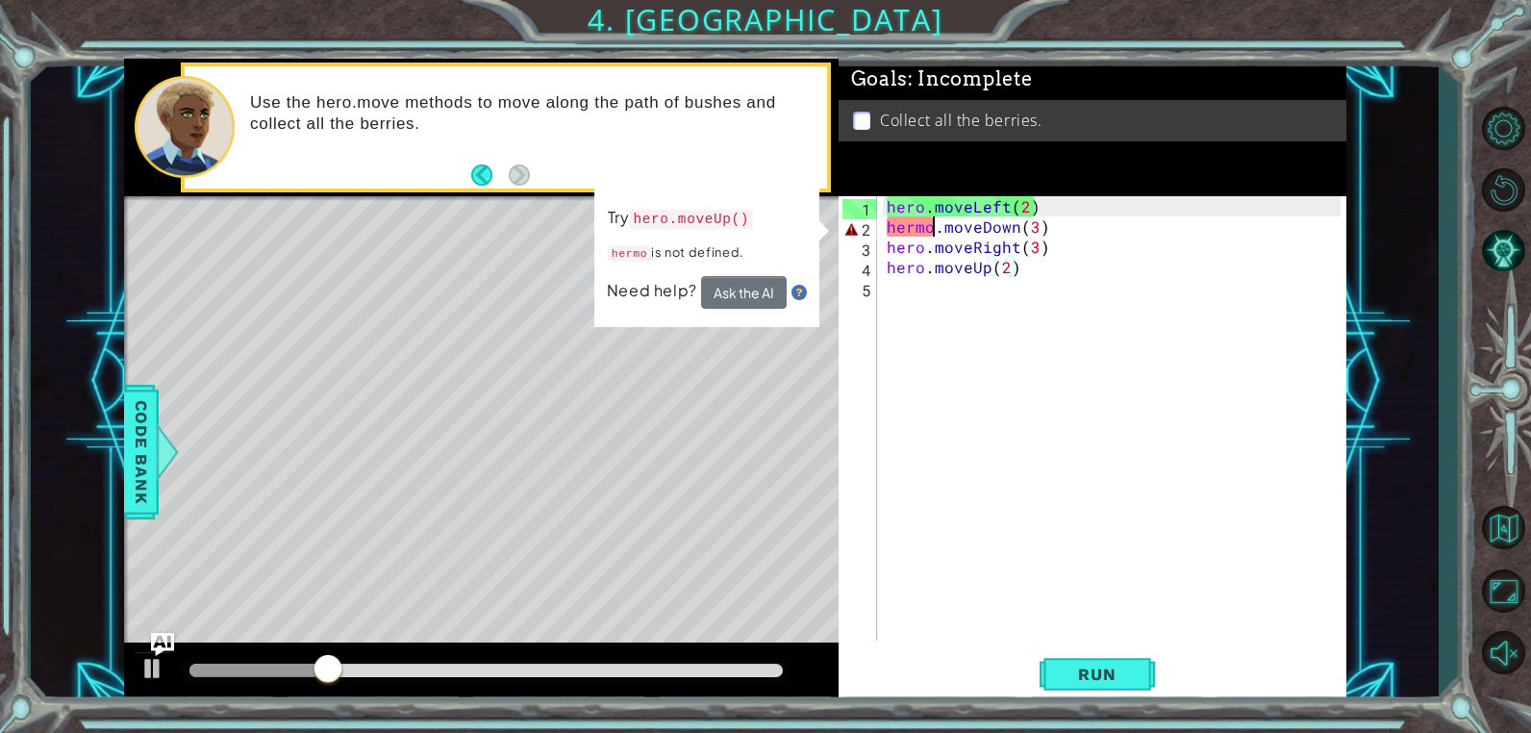
click at [932, 228] on div "hero . moveLeft ( 2 ) hermo . moveDown ( 3 ) hero . moveRight ( 3 ) hero . move…" at bounding box center [1117, 438] width 468 height 485
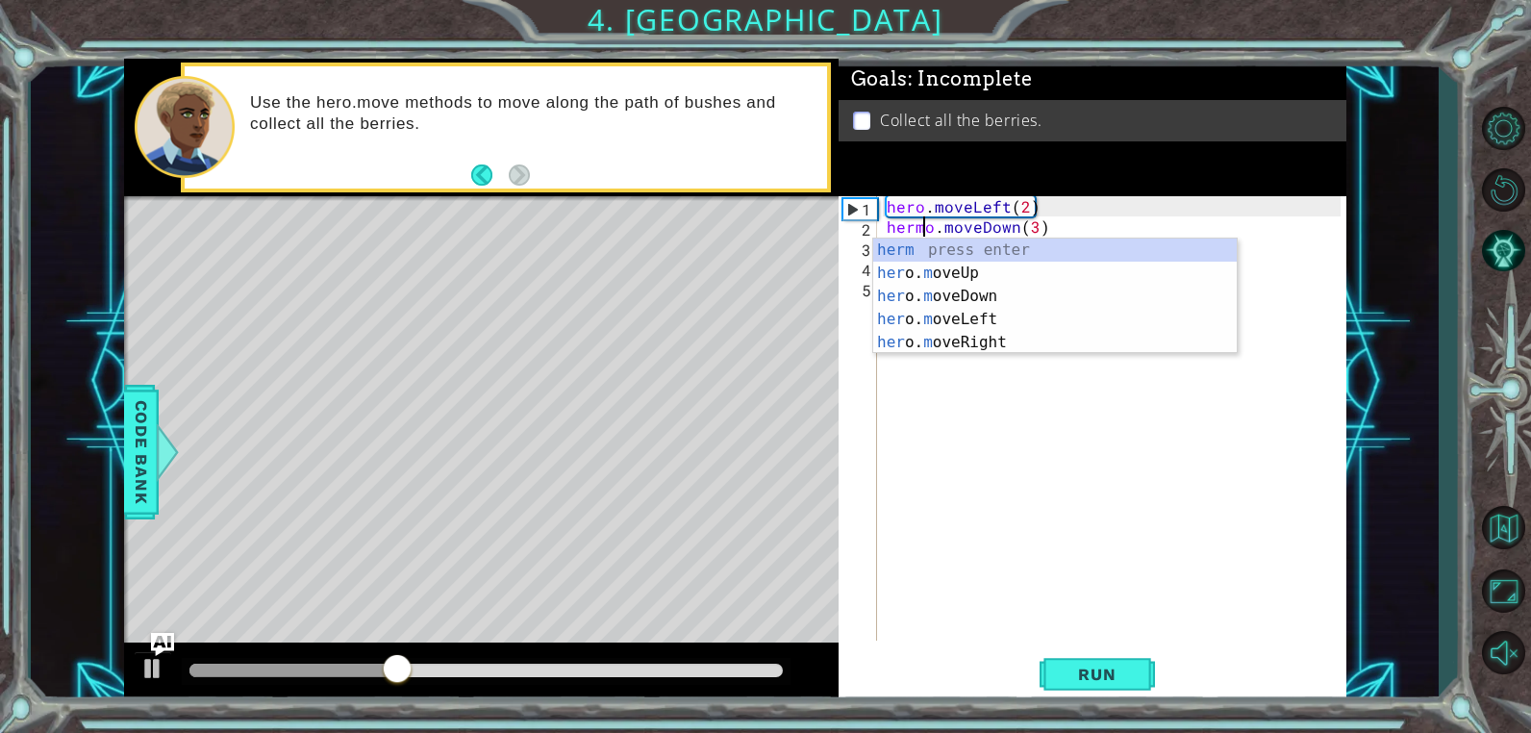
type textarea "hero.moveDown(3)"
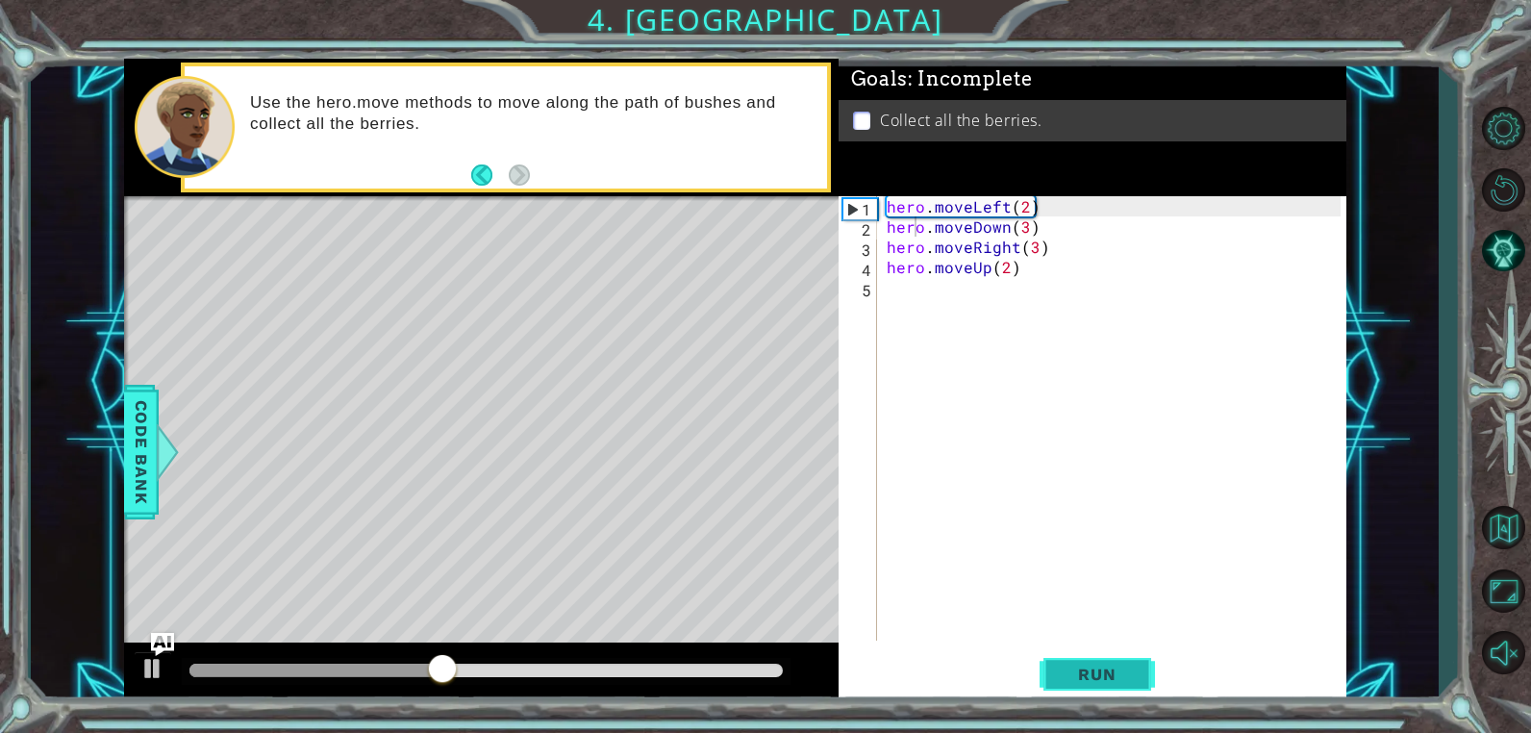
click at [1082, 670] on span "Run" at bounding box center [1097, 674] width 76 height 19
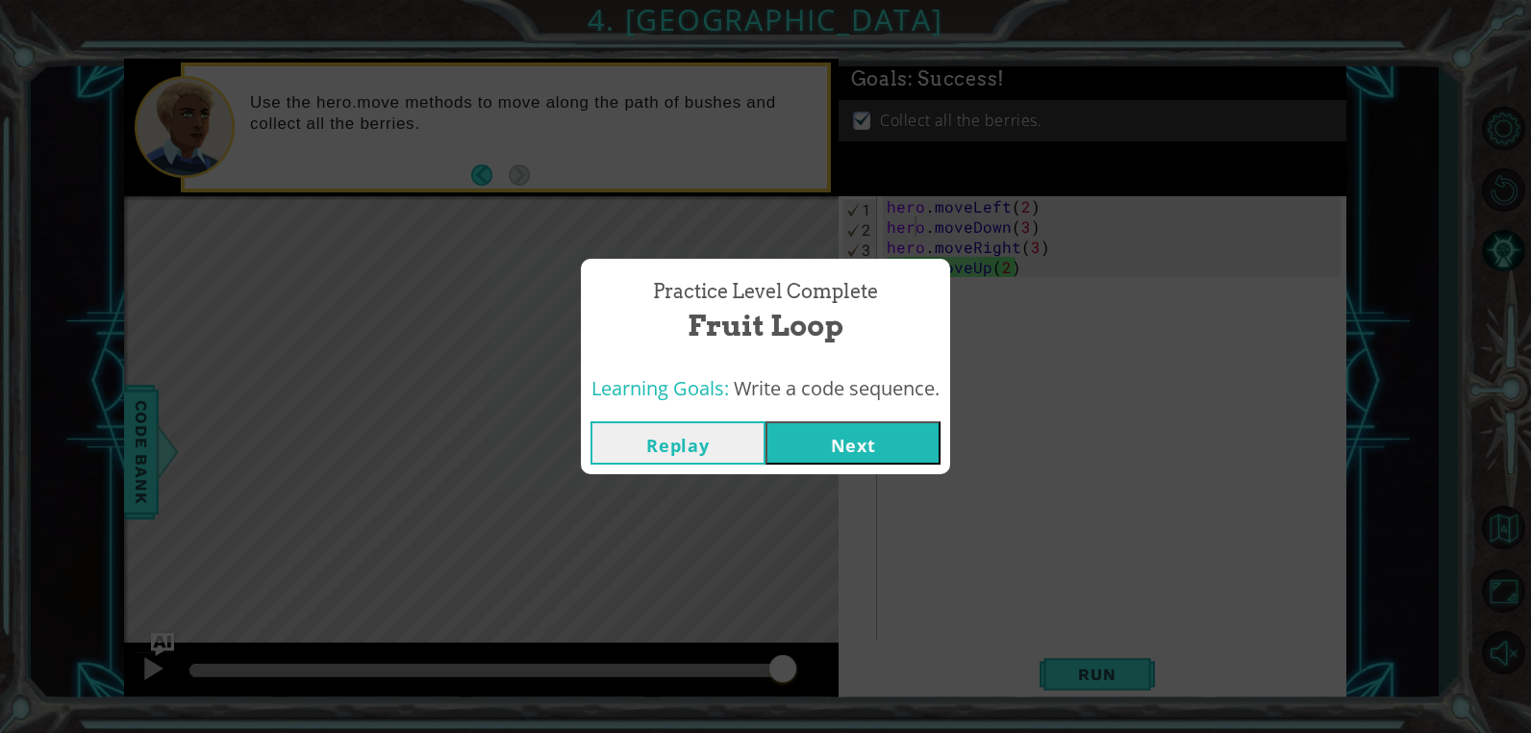
click at [849, 433] on button "Next" at bounding box center [853, 442] width 175 height 43
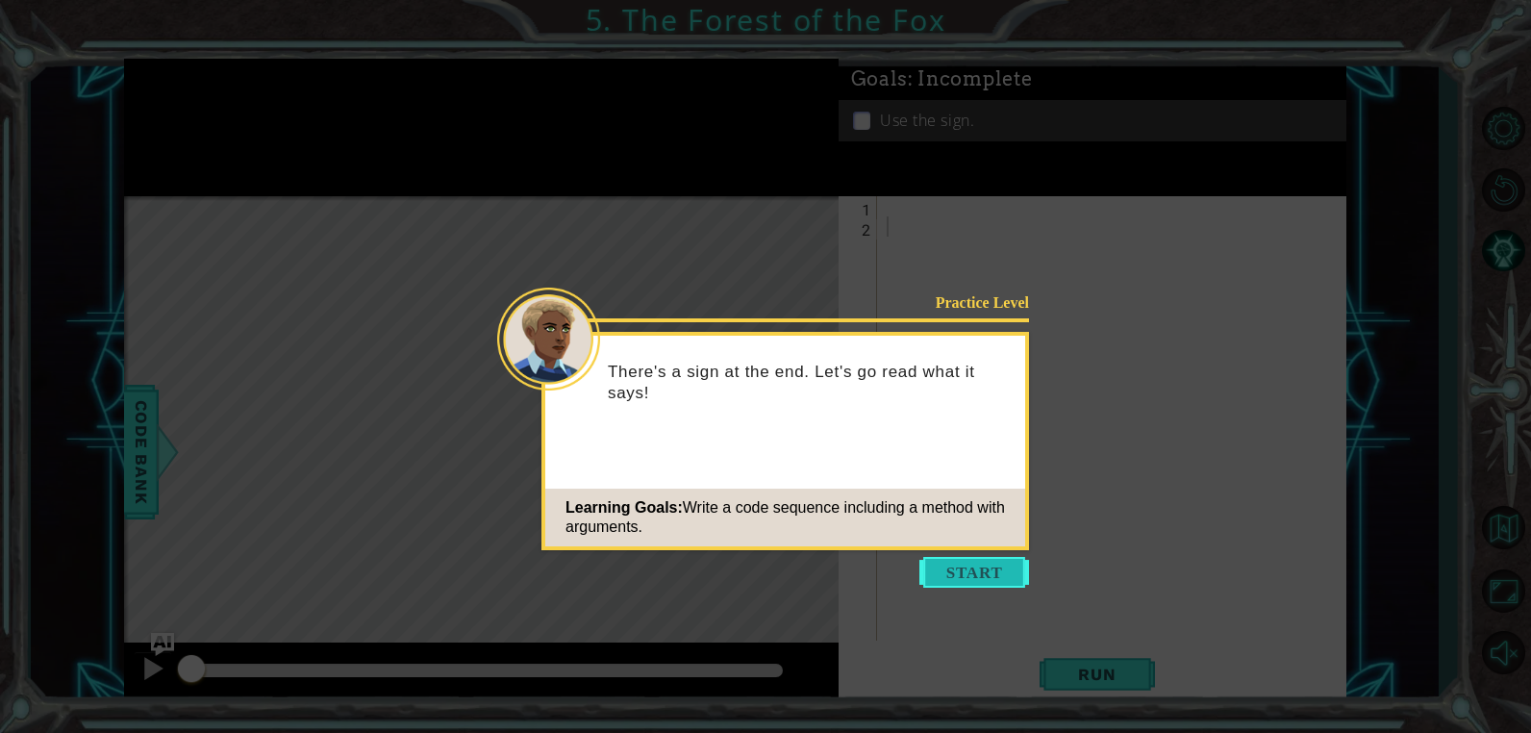
click at [958, 560] on button "Start" at bounding box center [975, 572] width 110 height 31
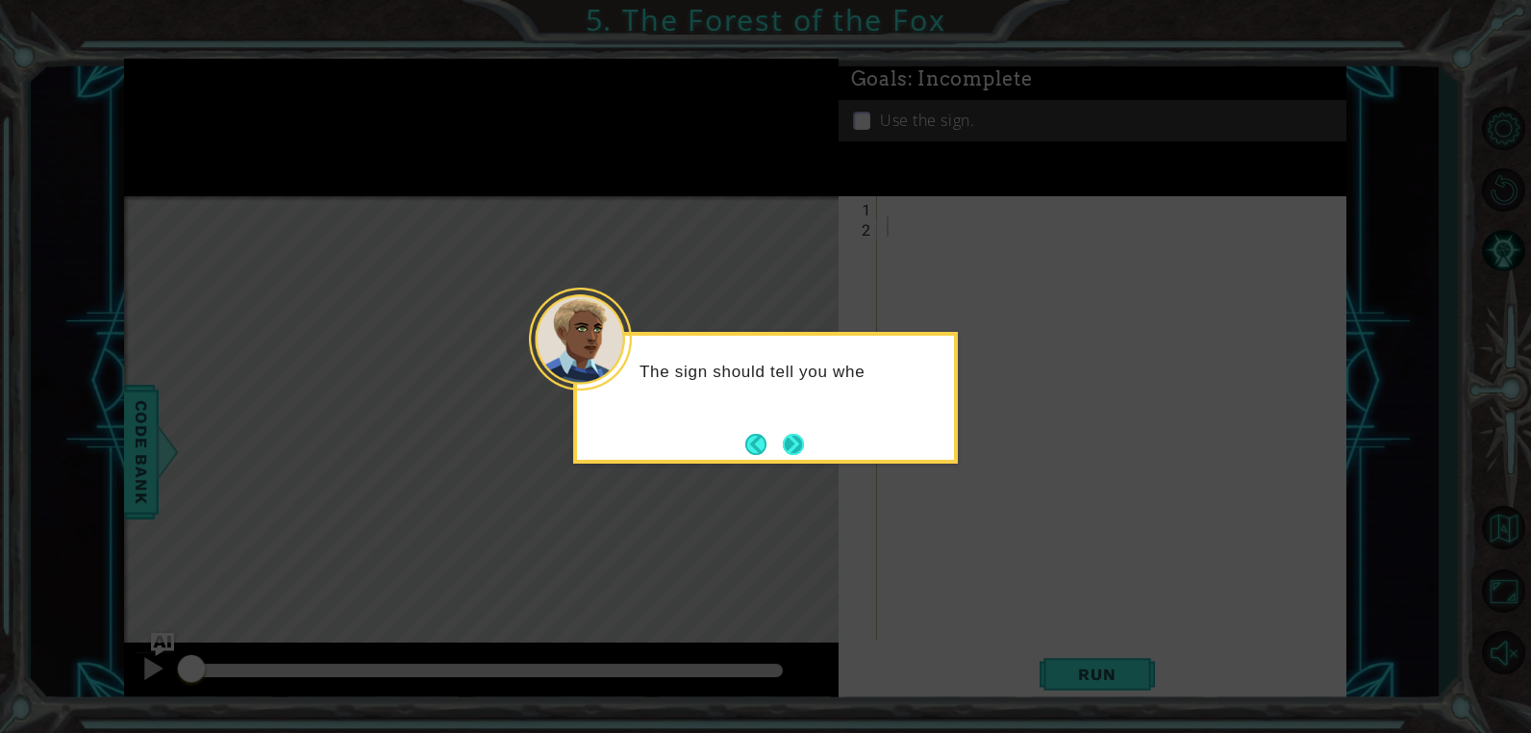
click at [787, 448] on button "Next" at bounding box center [794, 444] width 22 height 22
click at [787, 448] on button "Next" at bounding box center [793, 444] width 35 height 35
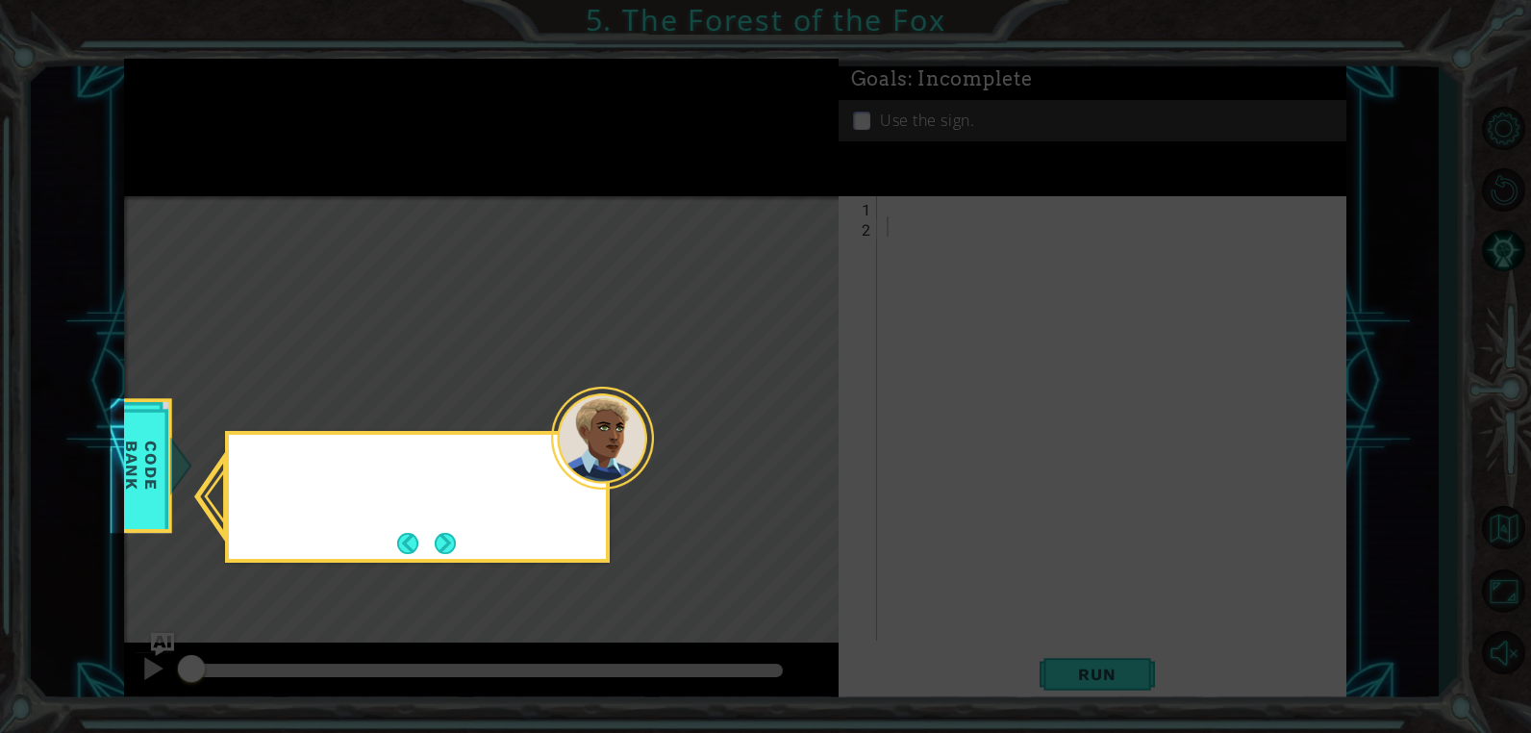
click at [787, 448] on icon at bounding box center [765, 366] width 1531 height 733
click at [435, 542] on button "Next" at bounding box center [445, 543] width 36 height 36
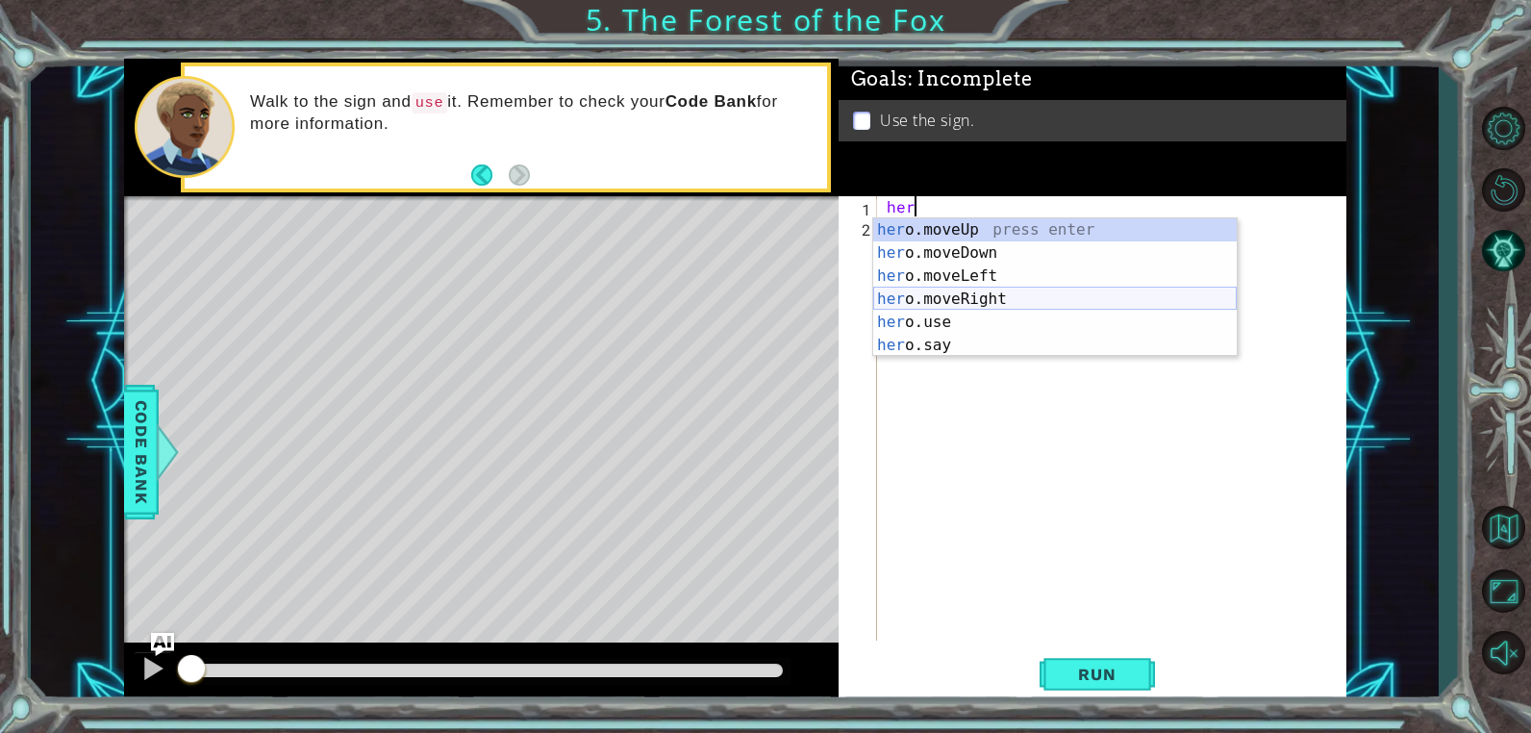
click at [930, 294] on div "her o.moveUp press enter her o.moveDown press enter her o.moveLeft press enter …" at bounding box center [1055, 310] width 364 height 185
type textarea "hero.moveRight(1)"
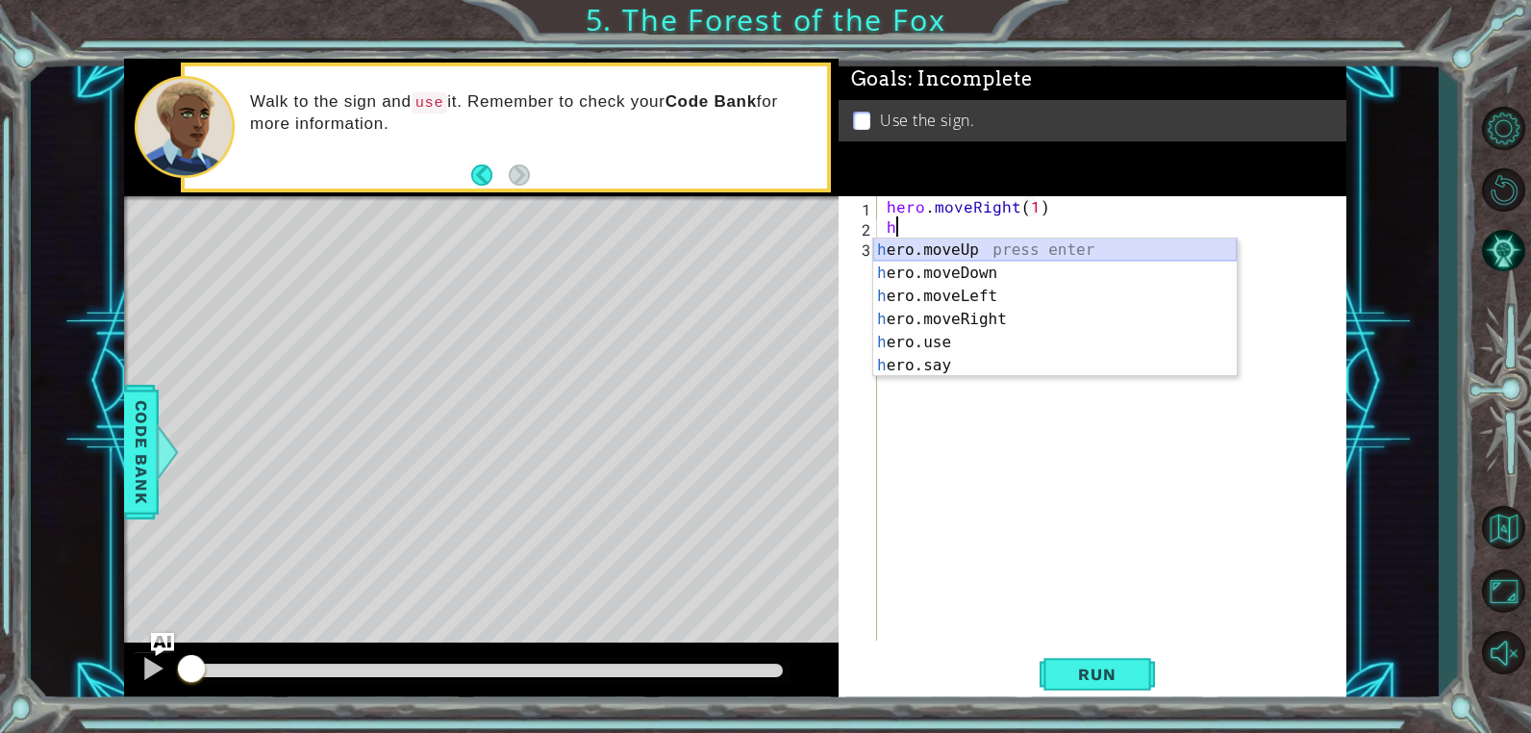
click at [934, 246] on div "h ero.moveUp press enter h ero.moveDown press enter h ero.moveLeft press enter …" at bounding box center [1055, 331] width 364 height 185
type textarea "hero.moveUp(1)"
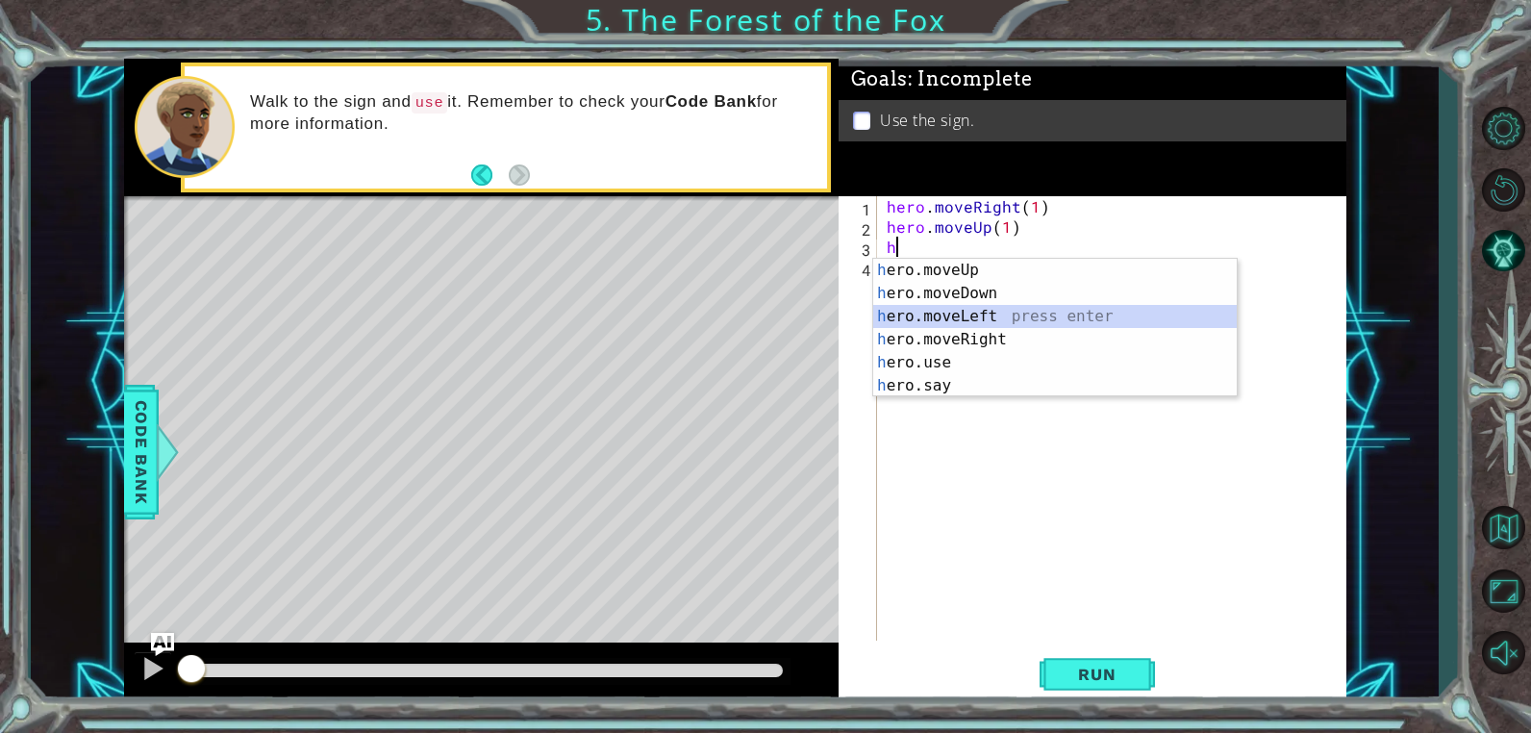
click at [946, 320] on div "h ero.moveUp press enter h ero.moveDown press enter h ero.moveLeft press enter …" at bounding box center [1055, 351] width 364 height 185
type textarea "hero.moveLeft(1)"
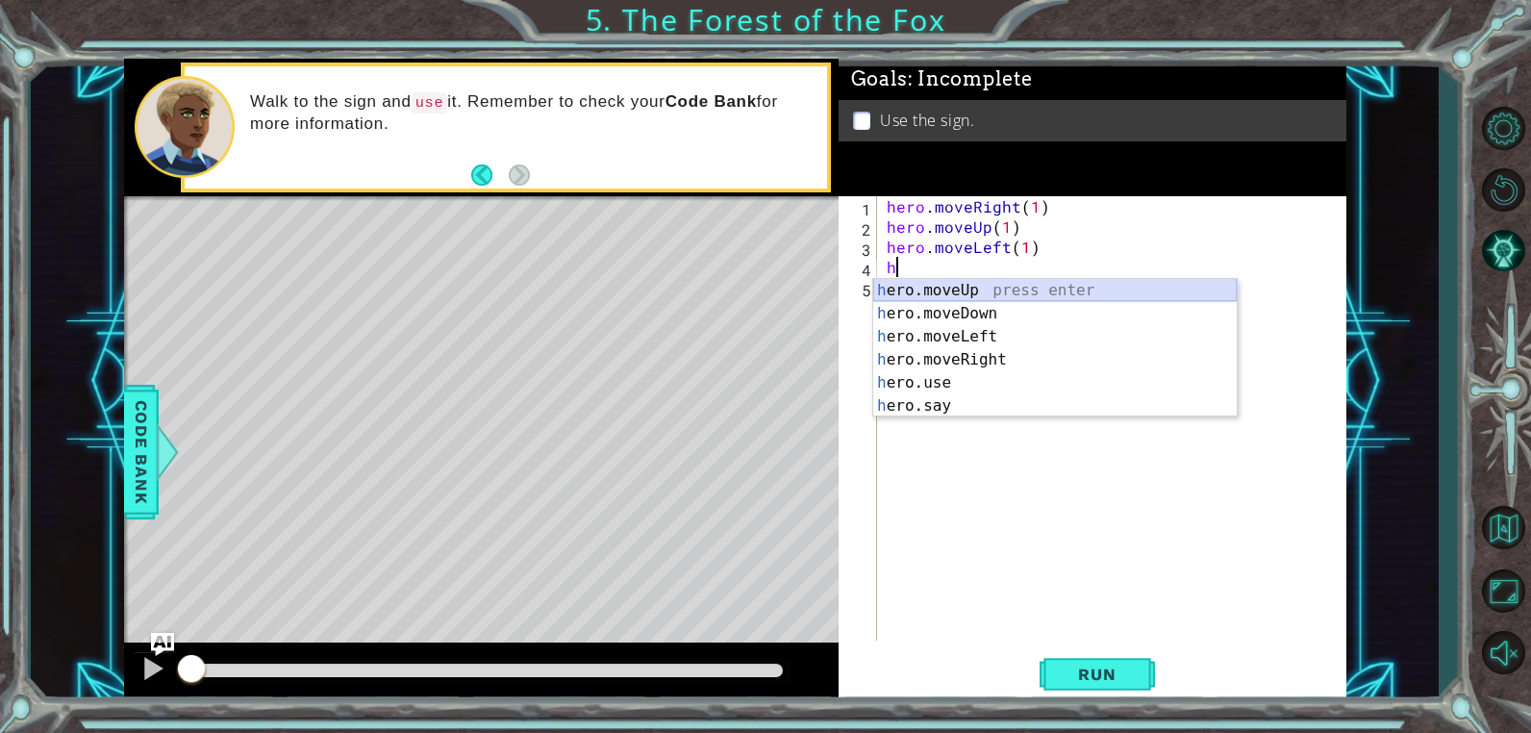
click at [945, 287] on div "h ero.moveUp press enter h ero.moveDown press enter h ero.moveLeft press enter …" at bounding box center [1055, 371] width 364 height 185
type textarea "hero.moveUp(1)"
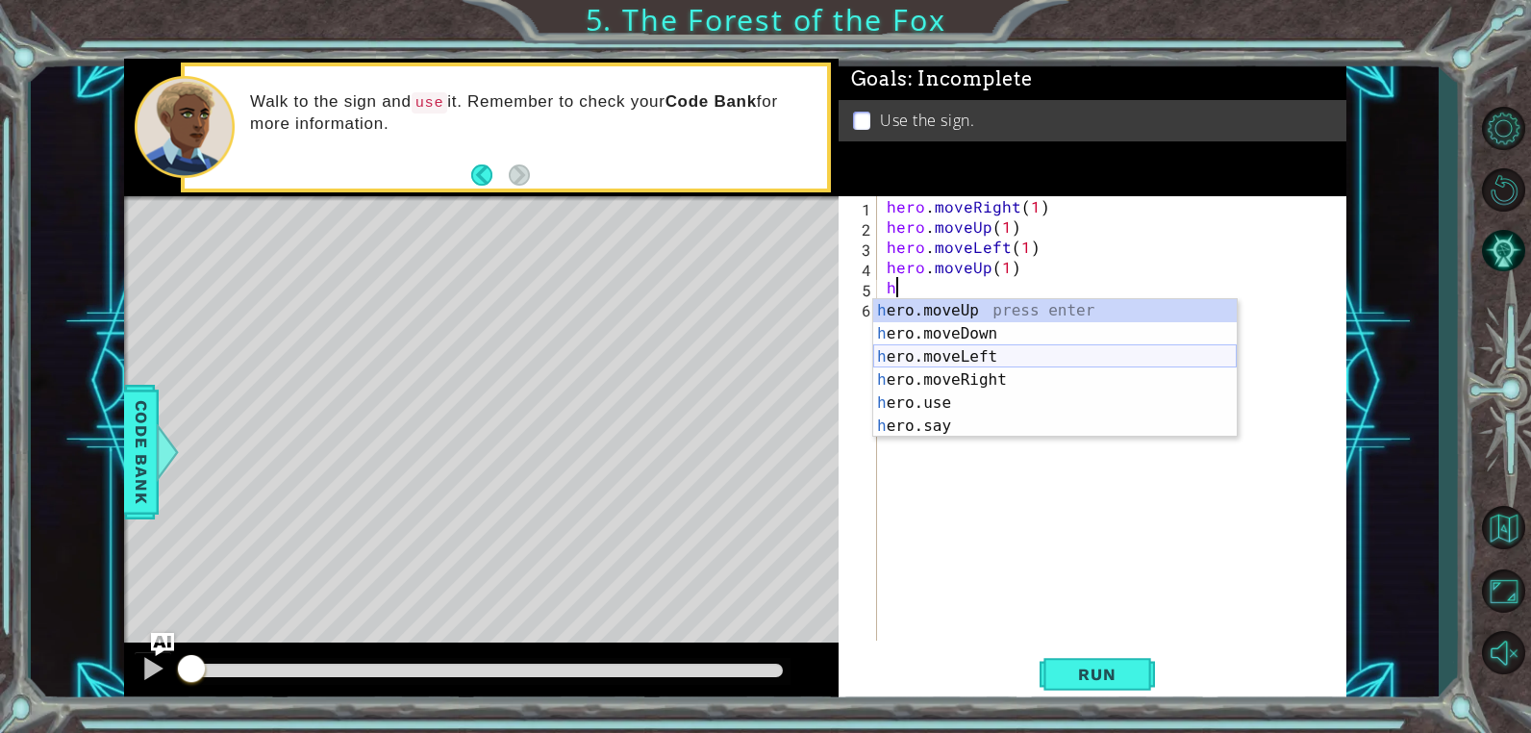
click at [960, 364] on div "h ero.moveUp press enter h ero.moveDown press enter h ero.moveLeft press enter …" at bounding box center [1055, 391] width 364 height 185
type textarea "hero.moveLeft(1)"
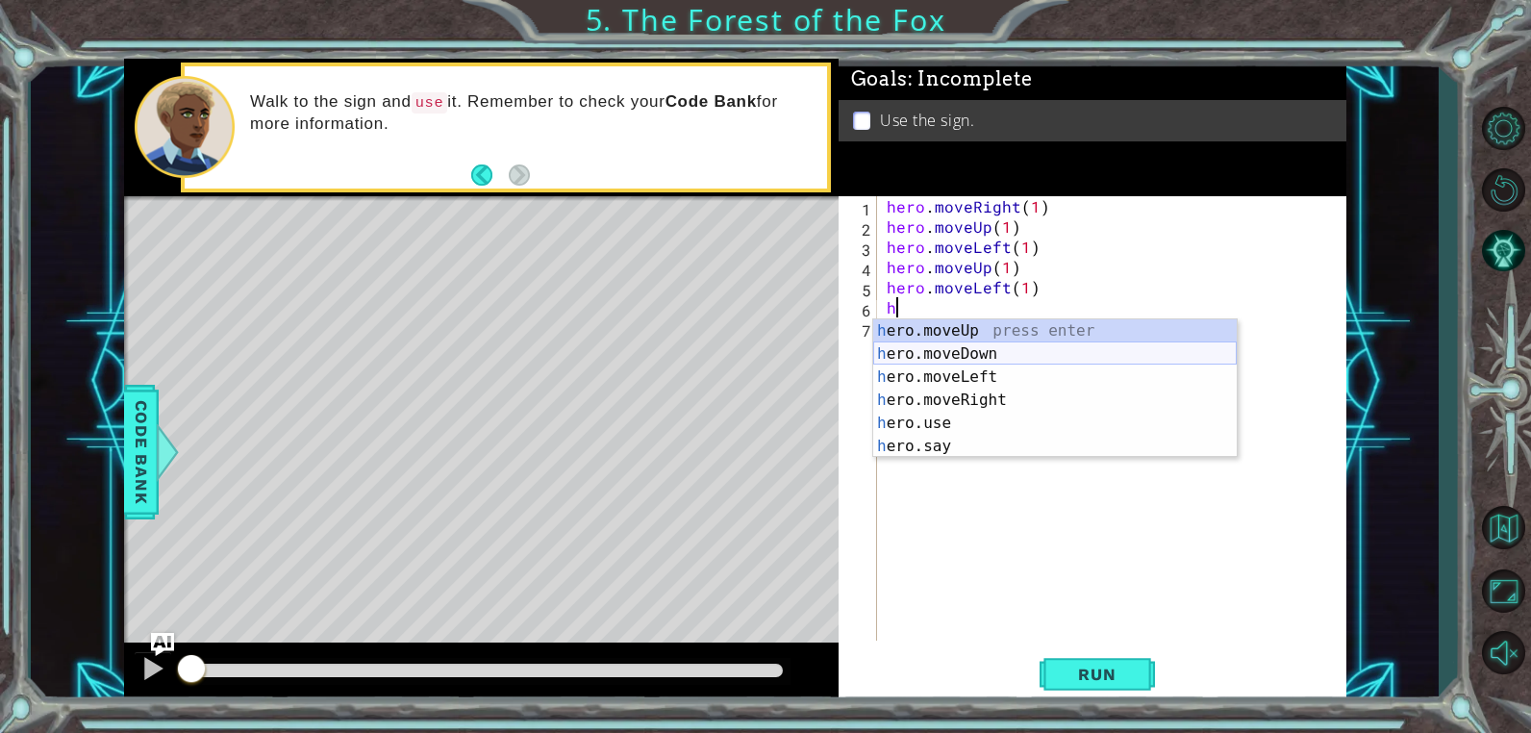
click at [957, 348] on div "h ero.moveUp press enter h ero.moveDown press enter h ero.moveLeft press enter …" at bounding box center [1055, 411] width 364 height 185
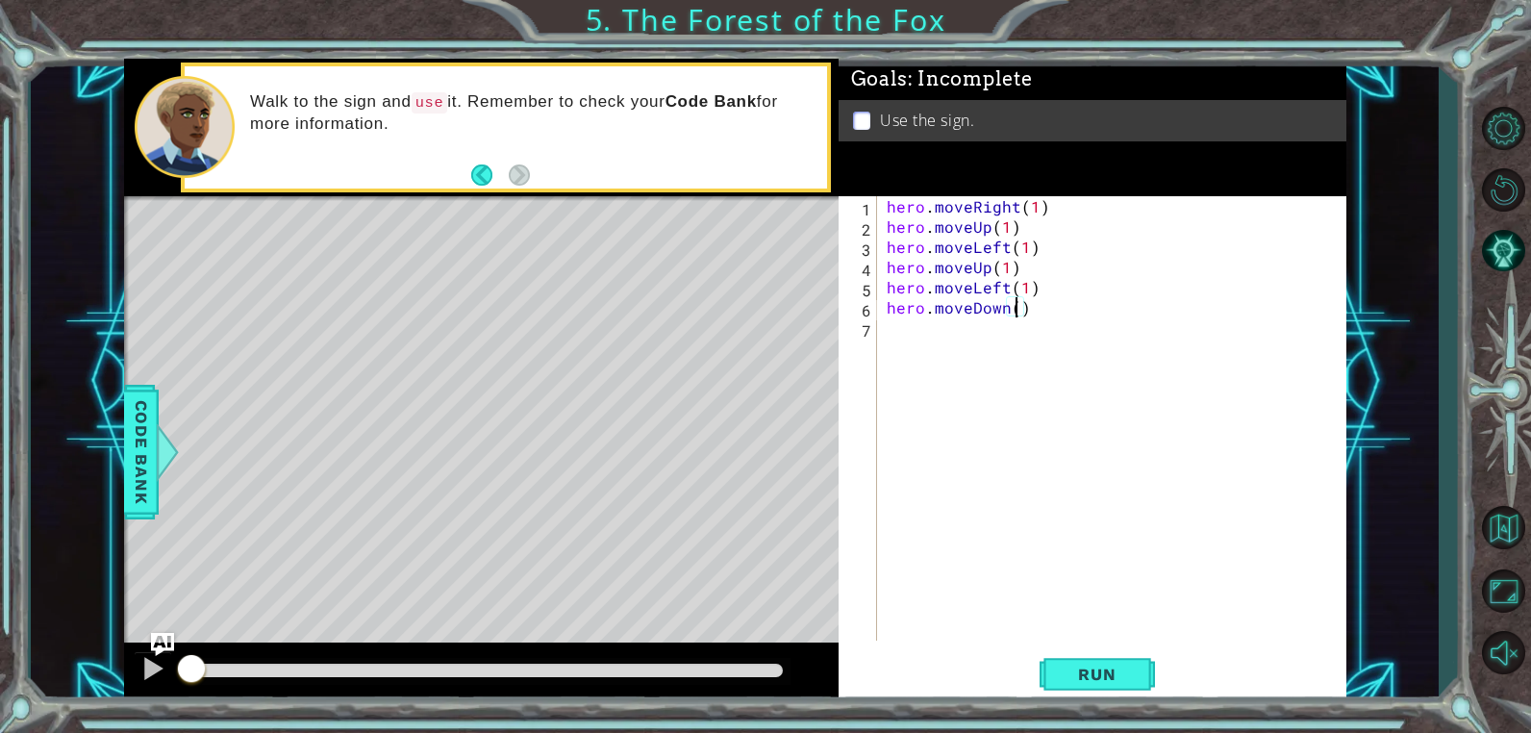
scroll to position [0, 8]
click at [1020, 290] on div "hero . moveRight ( 1 ) hero . moveUp ( 1 ) hero . moveLeft ( 1 ) hero . moveUp …" at bounding box center [1117, 438] width 468 height 485
click at [1025, 290] on div "hero . moveRight ( 1 ) hero . moveUp ( 1 ) hero . moveLeft ( 1 ) hero . moveUp …" at bounding box center [1117, 438] width 468 height 485
drag, startPoint x: 1090, startPoint y: 645, endPoint x: 1090, endPoint y: 659, distance: 13.5
click at [1090, 652] on div "hero.moveLeft() 1 2 3 4 5 6 7 hero . moveRight ( 1 ) hero . moveUp ( 1 ) hero .…" at bounding box center [1093, 450] width 508 height 508
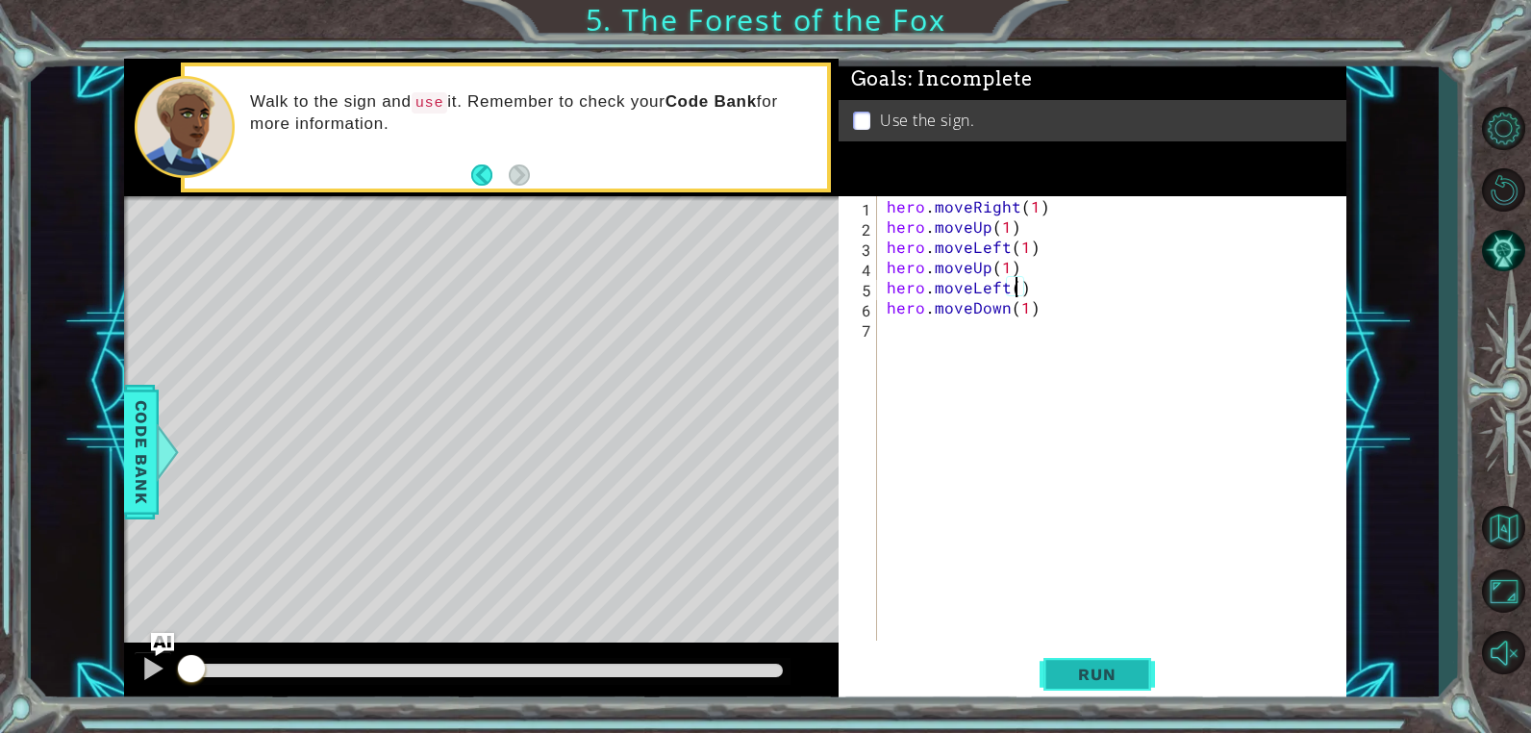
click at [1090, 659] on button "Run" at bounding box center [1097, 674] width 115 height 51
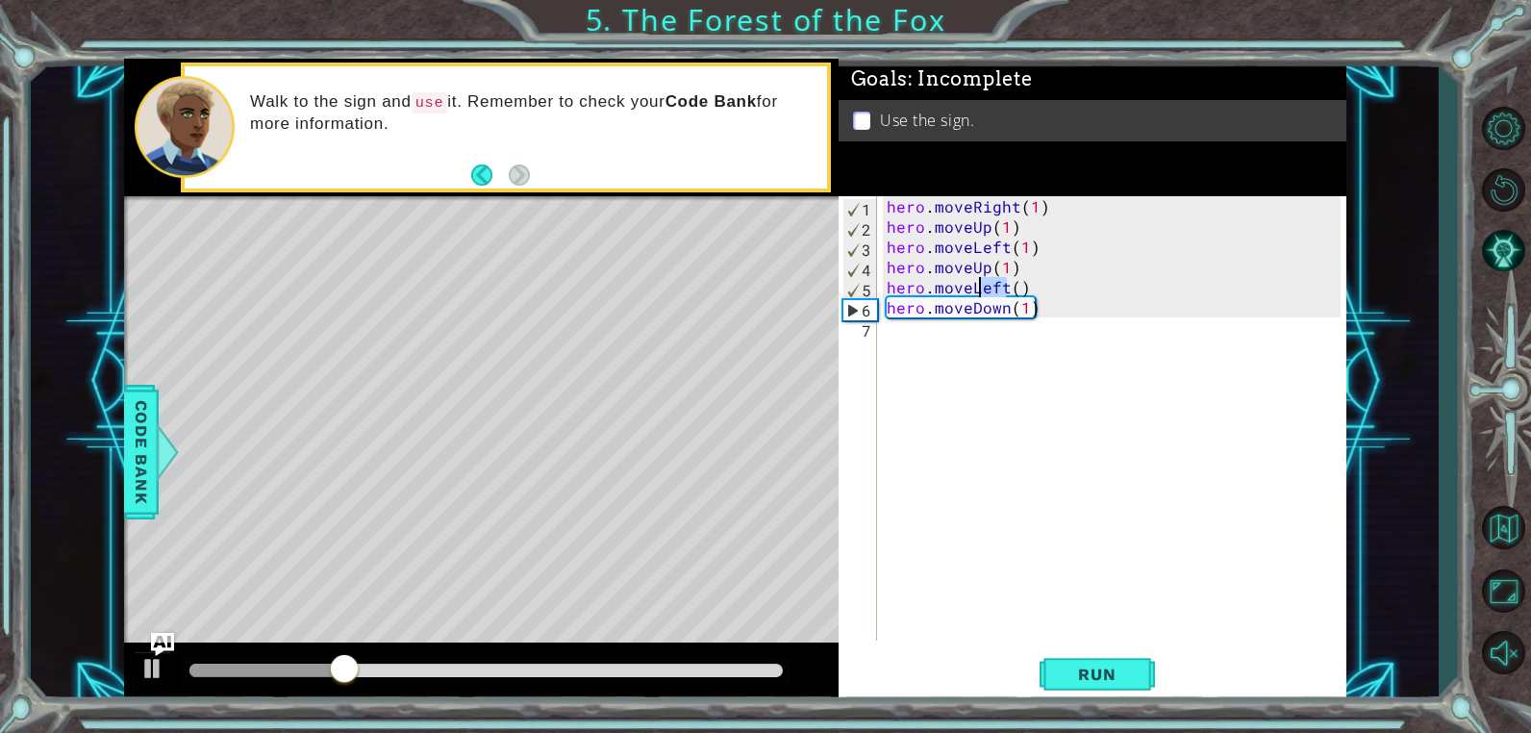
drag, startPoint x: 1006, startPoint y: 293, endPoint x: 975, endPoint y: 293, distance: 30.8
click at [975, 293] on div "hero . moveRight ( 1 ) hero . moveUp ( 1 ) hero . moveLeft ( 1 ) hero . moveUp …" at bounding box center [1117, 438] width 468 height 485
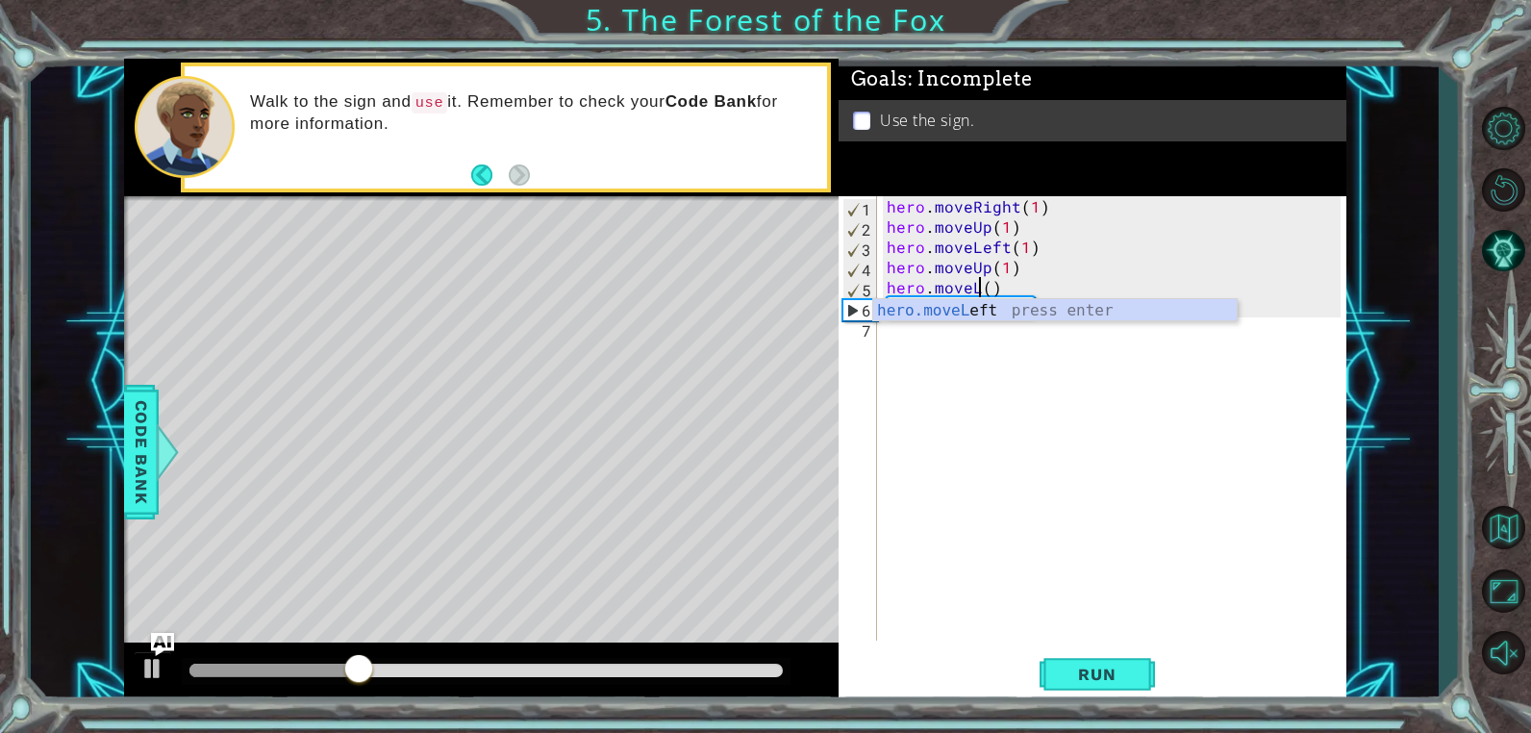
scroll to position [0, 6]
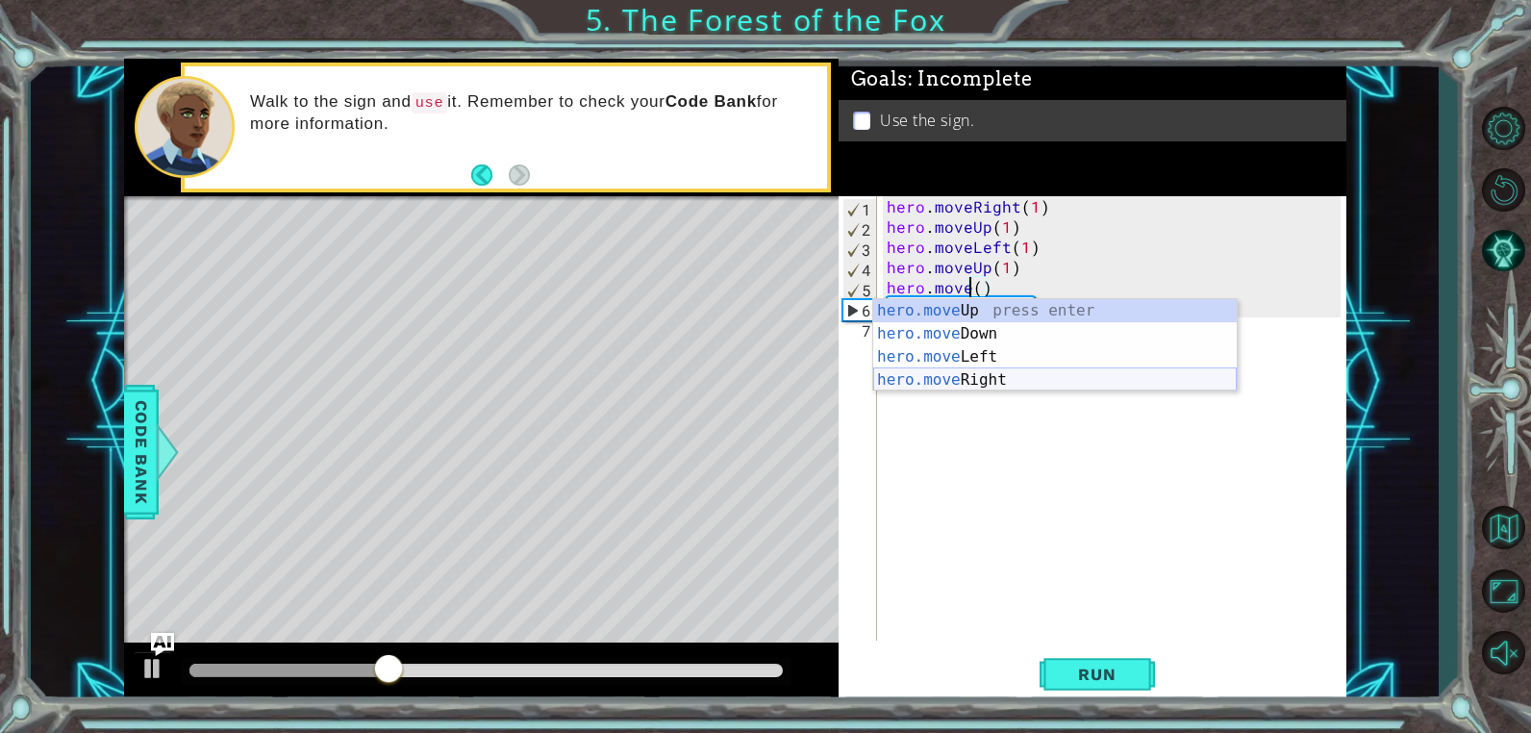
click at [982, 375] on div "hero.move Up press enter hero.move Down press enter hero.move Left press enter …" at bounding box center [1055, 368] width 364 height 139
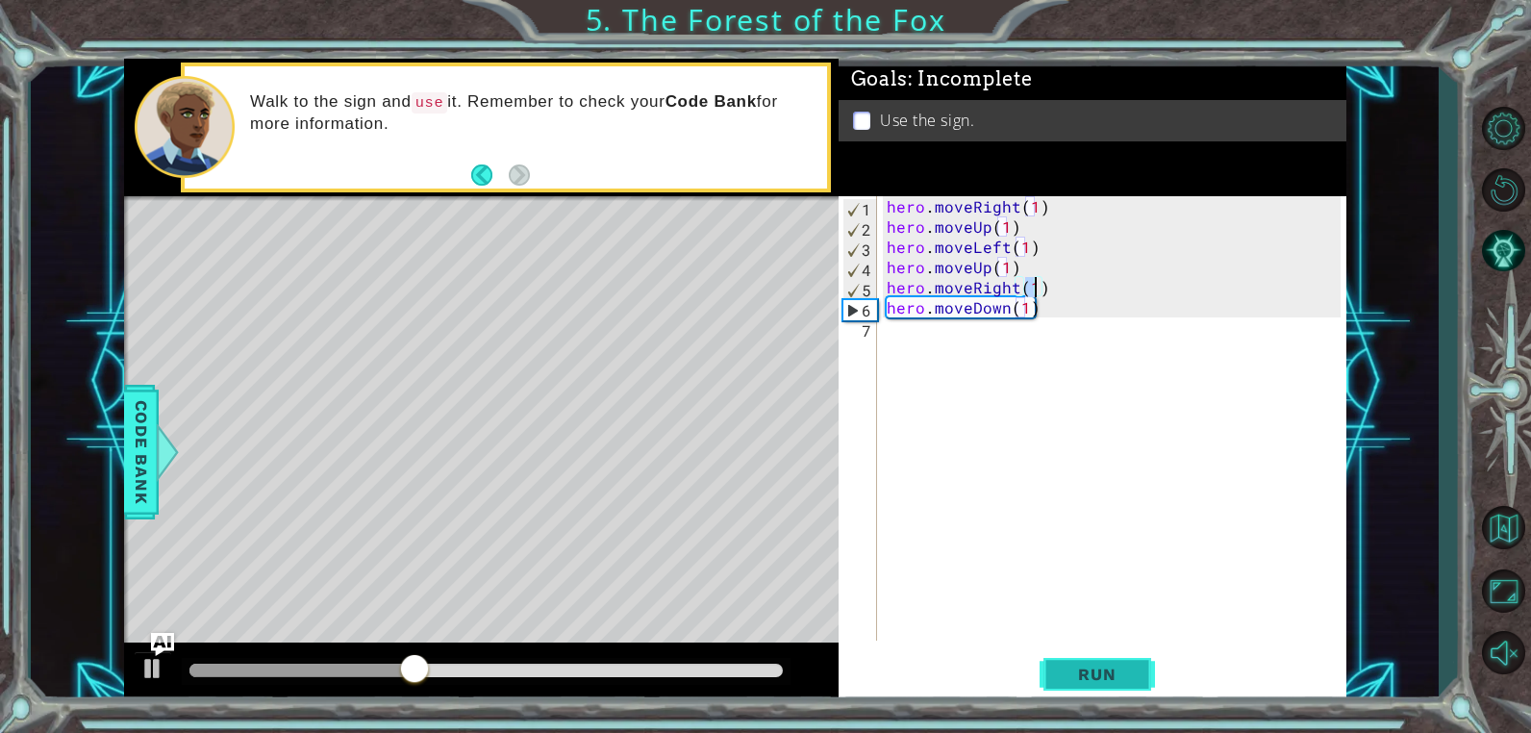
click at [1123, 677] on span "Run" at bounding box center [1097, 674] width 76 height 19
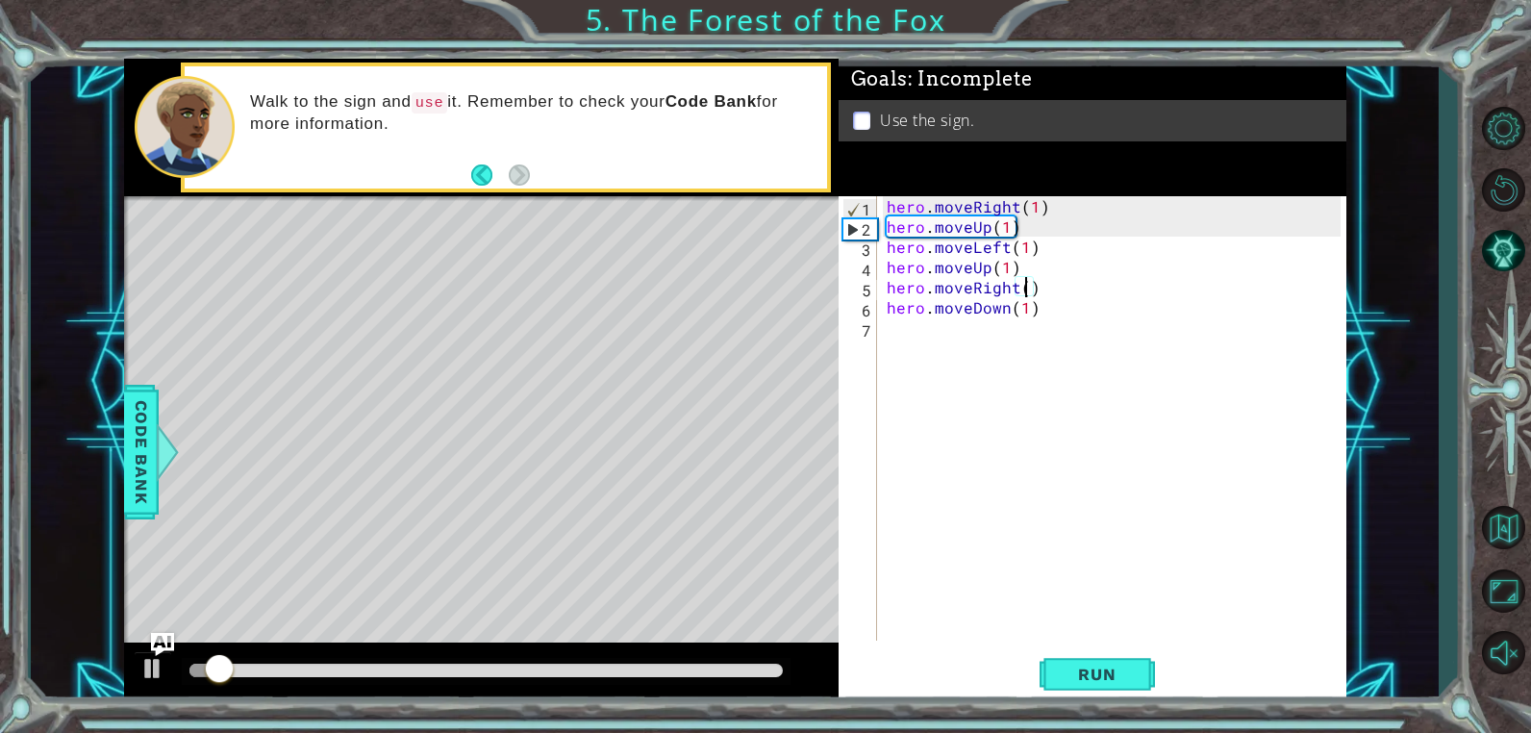
scroll to position [0, 9]
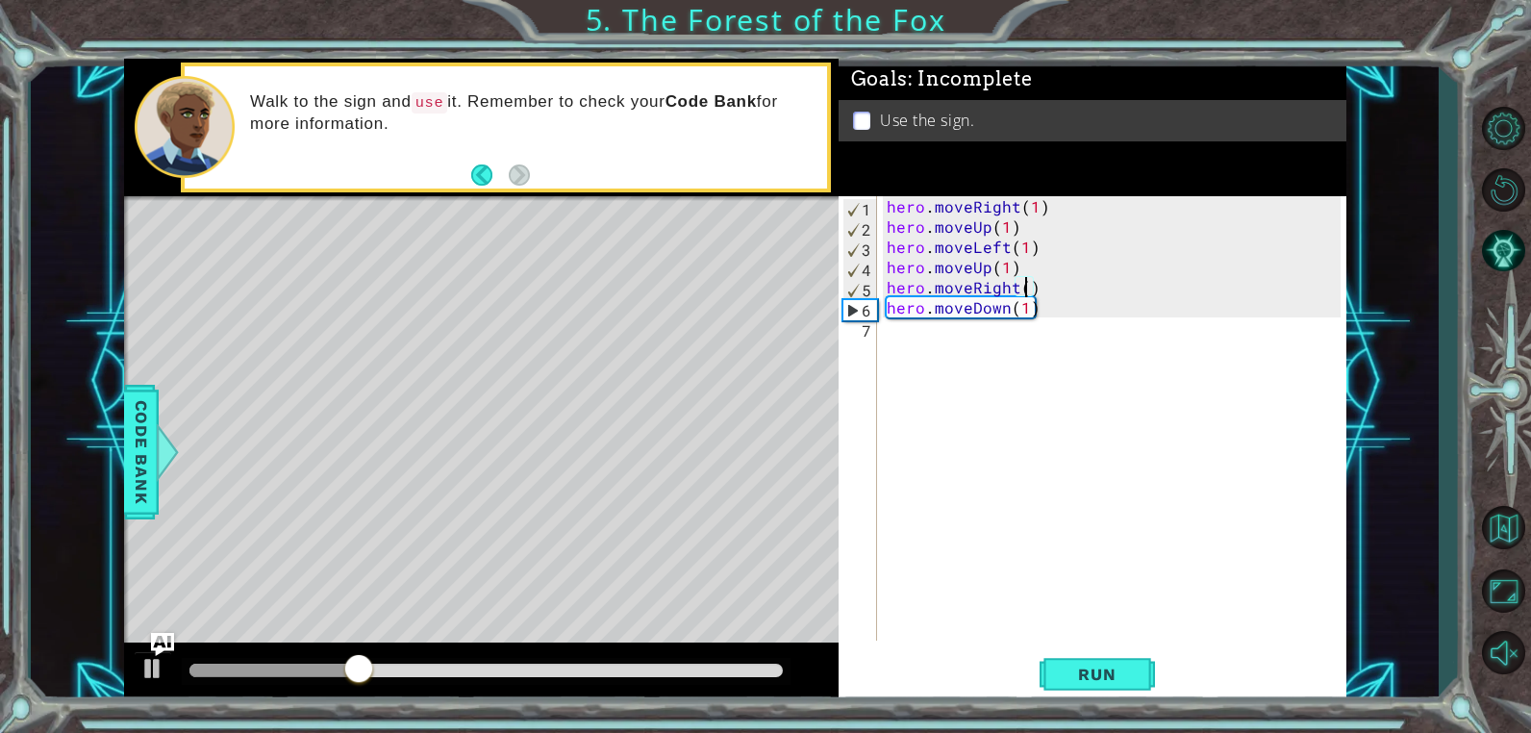
type textarea "hero.moveRight(3)"
drag, startPoint x: 599, startPoint y: 665, endPoint x: 760, endPoint y: 667, distance: 160.6
click at [760, 667] on div at bounding box center [485, 670] width 593 height 13
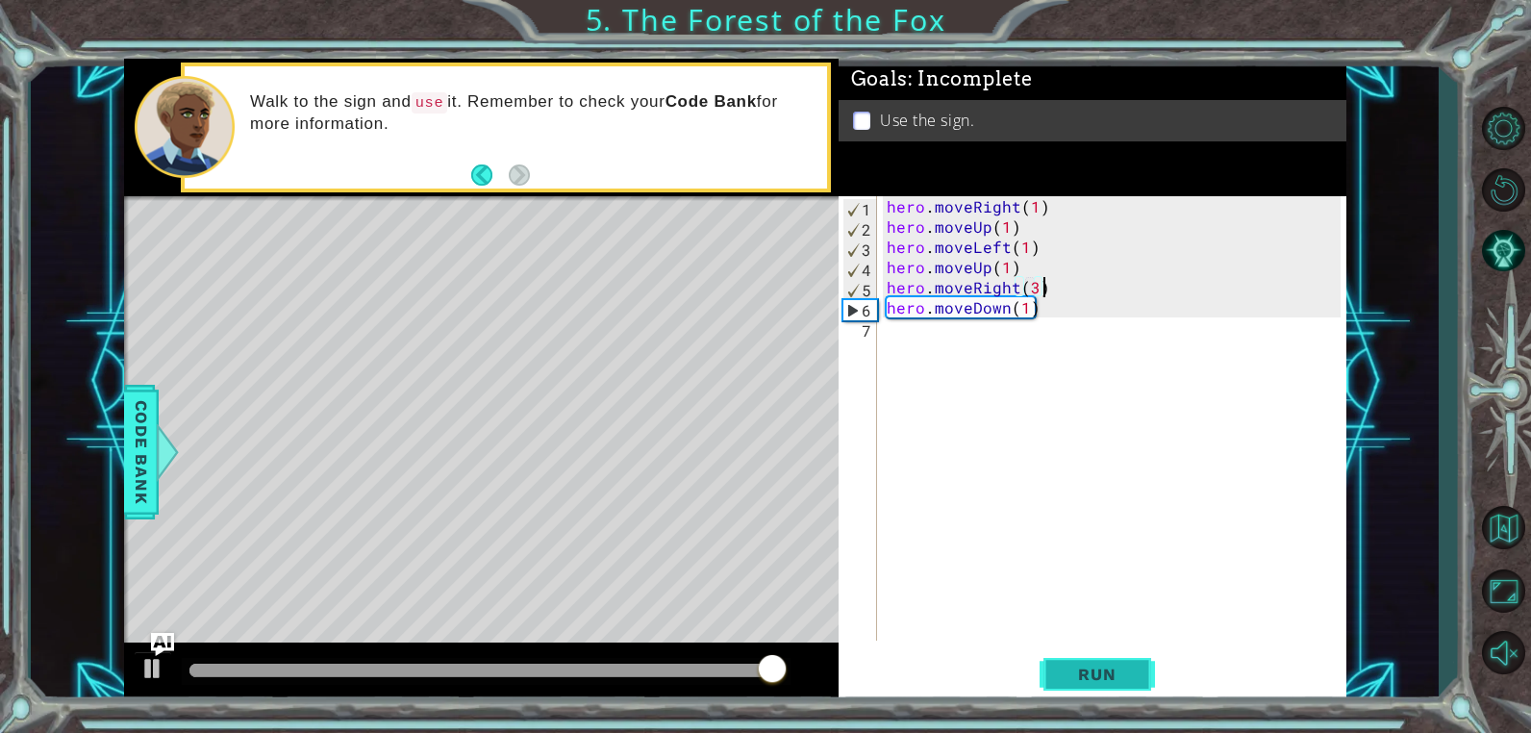
type textarea "hero.moveRight(3)"
click at [1087, 664] on button "Run" at bounding box center [1097, 674] width 115 height 51
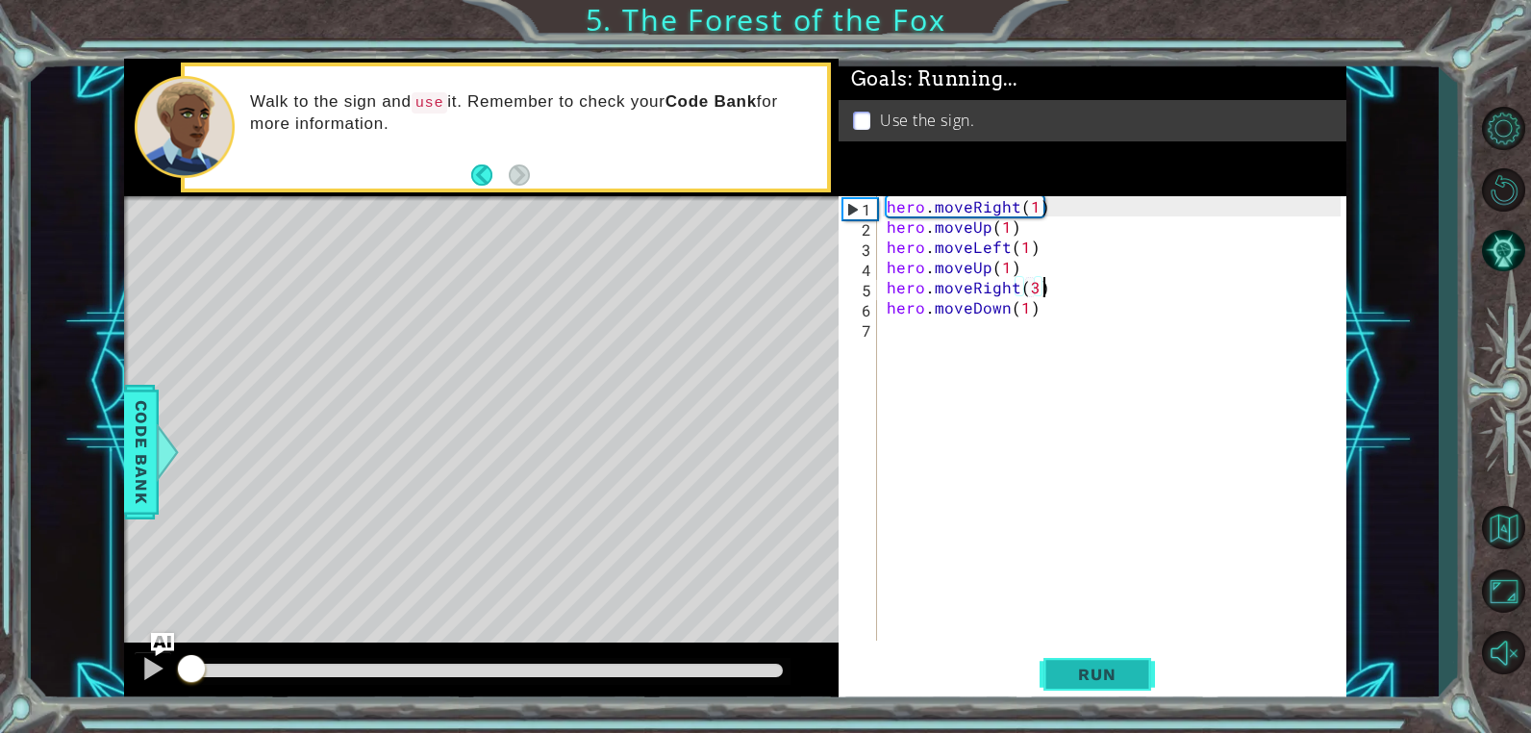
click at [1087, 664] on button "Run" at bounding box center [1097, 674] width 115 height 51
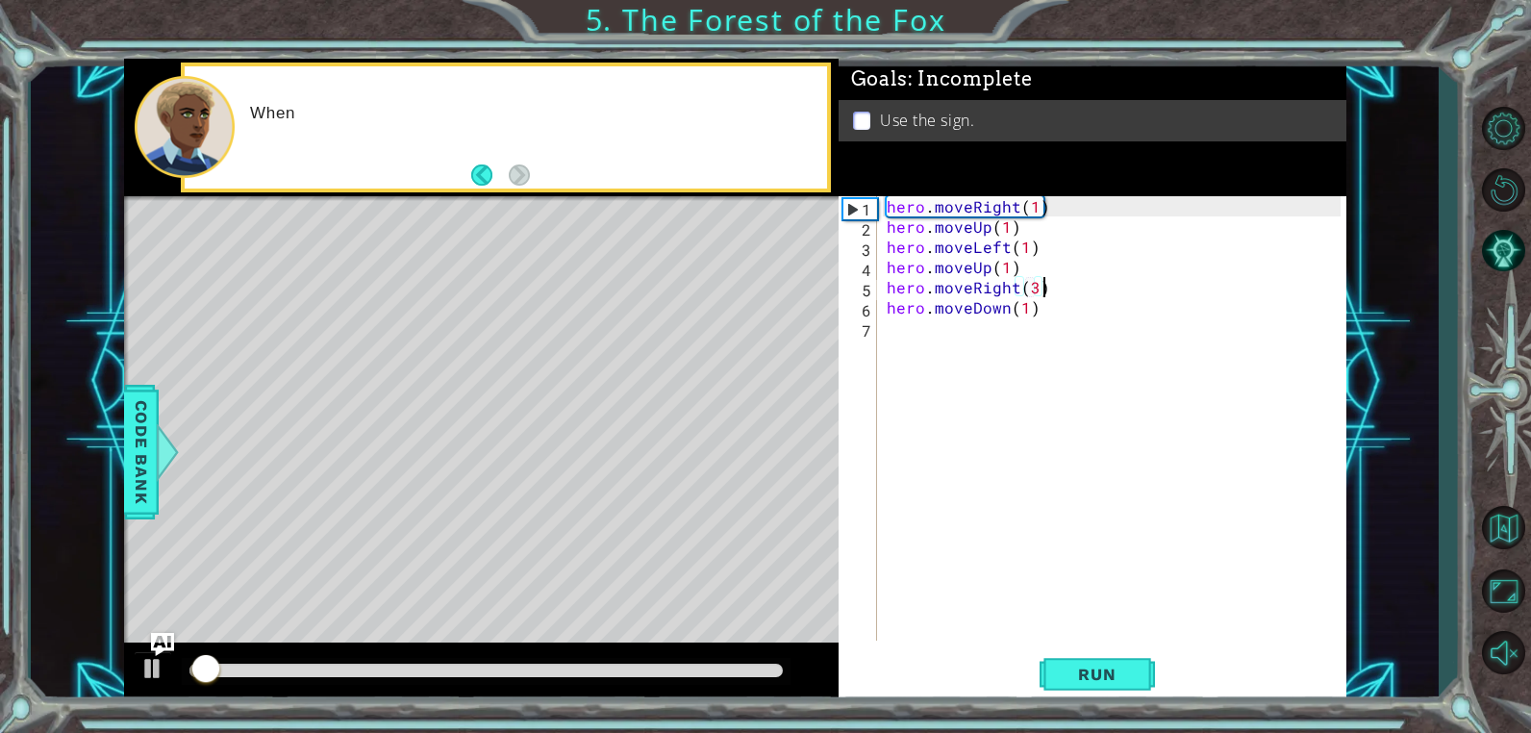
click at [697, 680] on div at bounding box center [486, 671] width 609 height 27
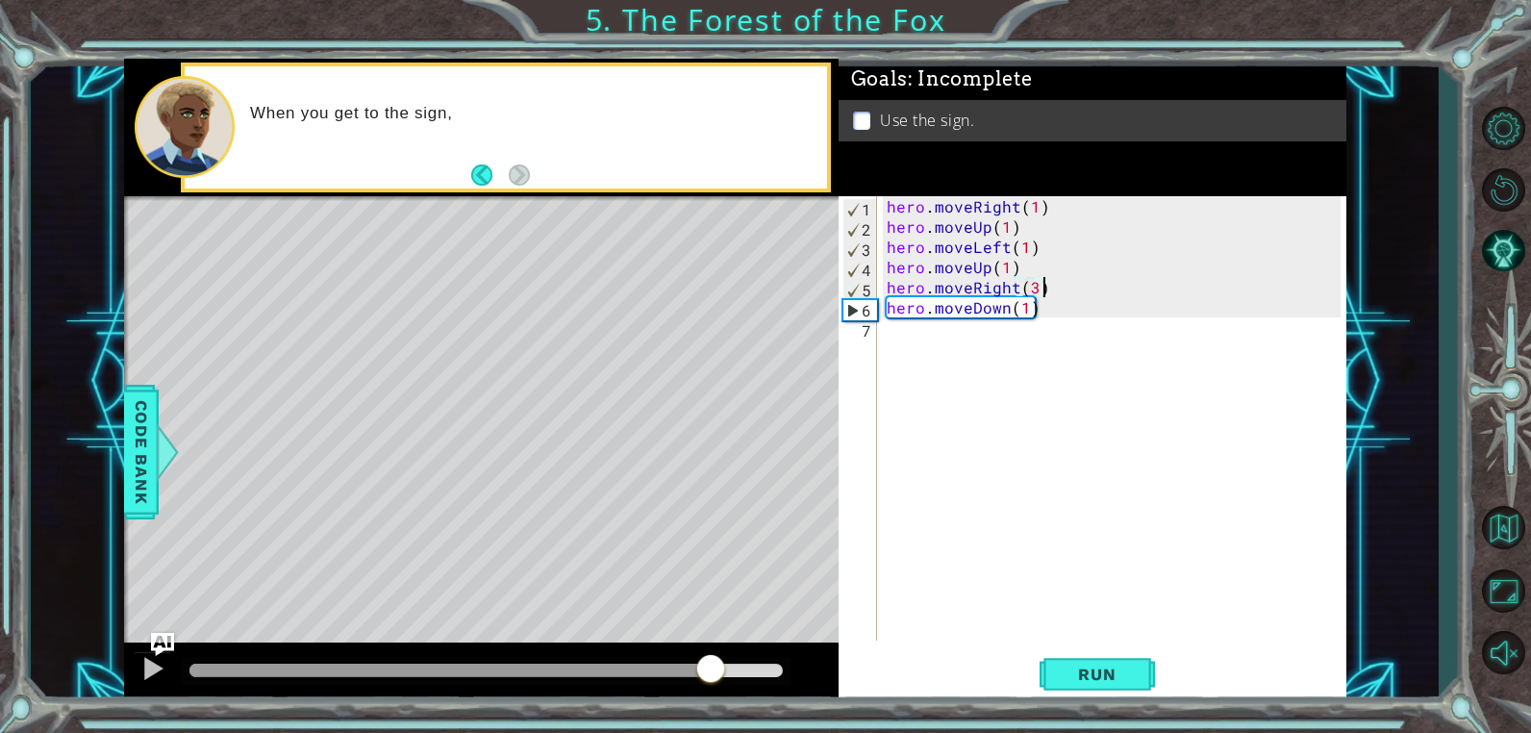
drag, startPoint x: 673, startPoint y: 668, endPoint x: 718, endPoint y: 668, distance: 45.2
click at [718, 668] on div at bounding box center [485, 670] width 593 height 13
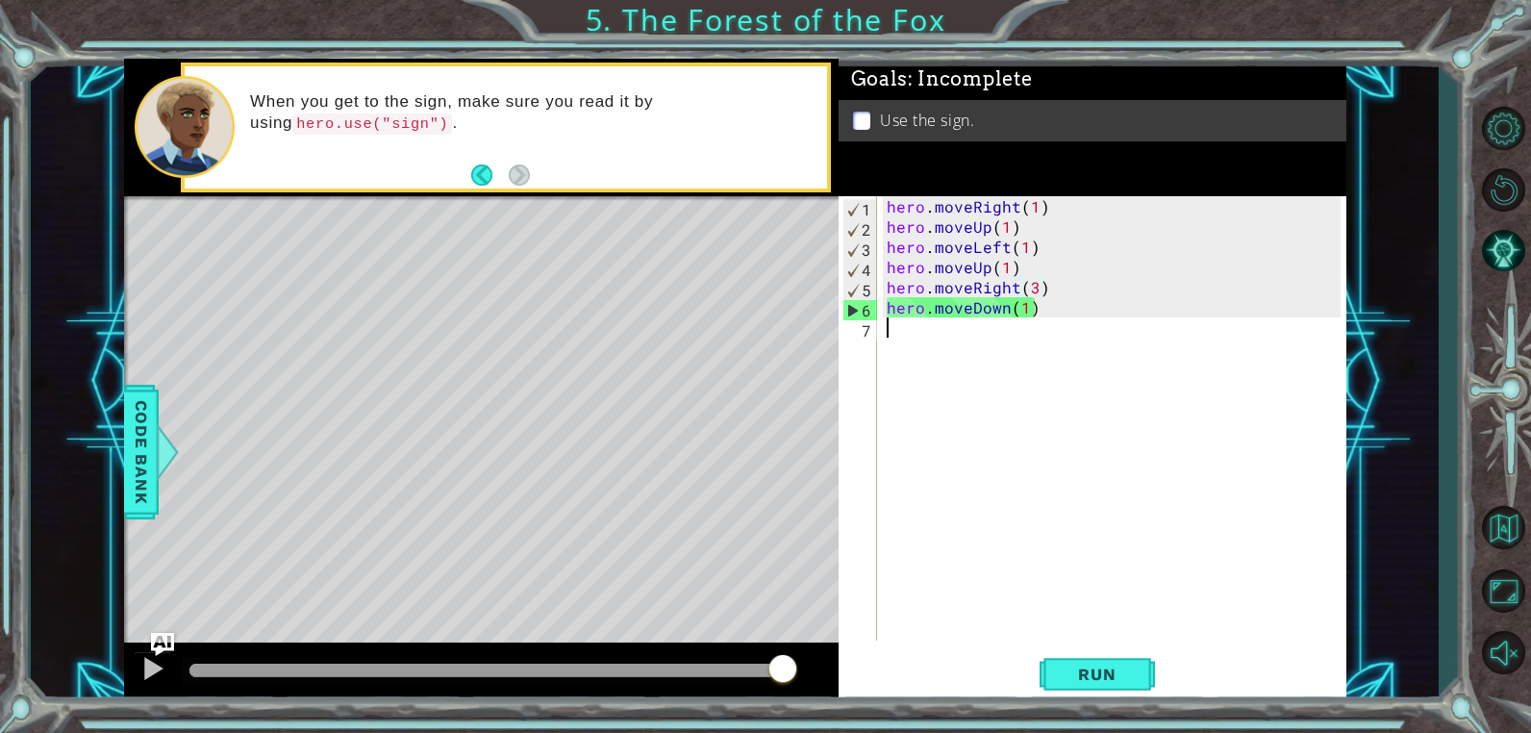
click at [932, 342] on div "hero . moveRight ( 1 ) hero . moveUp ( 1 ) hero . moveLeft ( 1 ) hero . moveUp …" at bounding box center [1117, 438] width 468 height 485
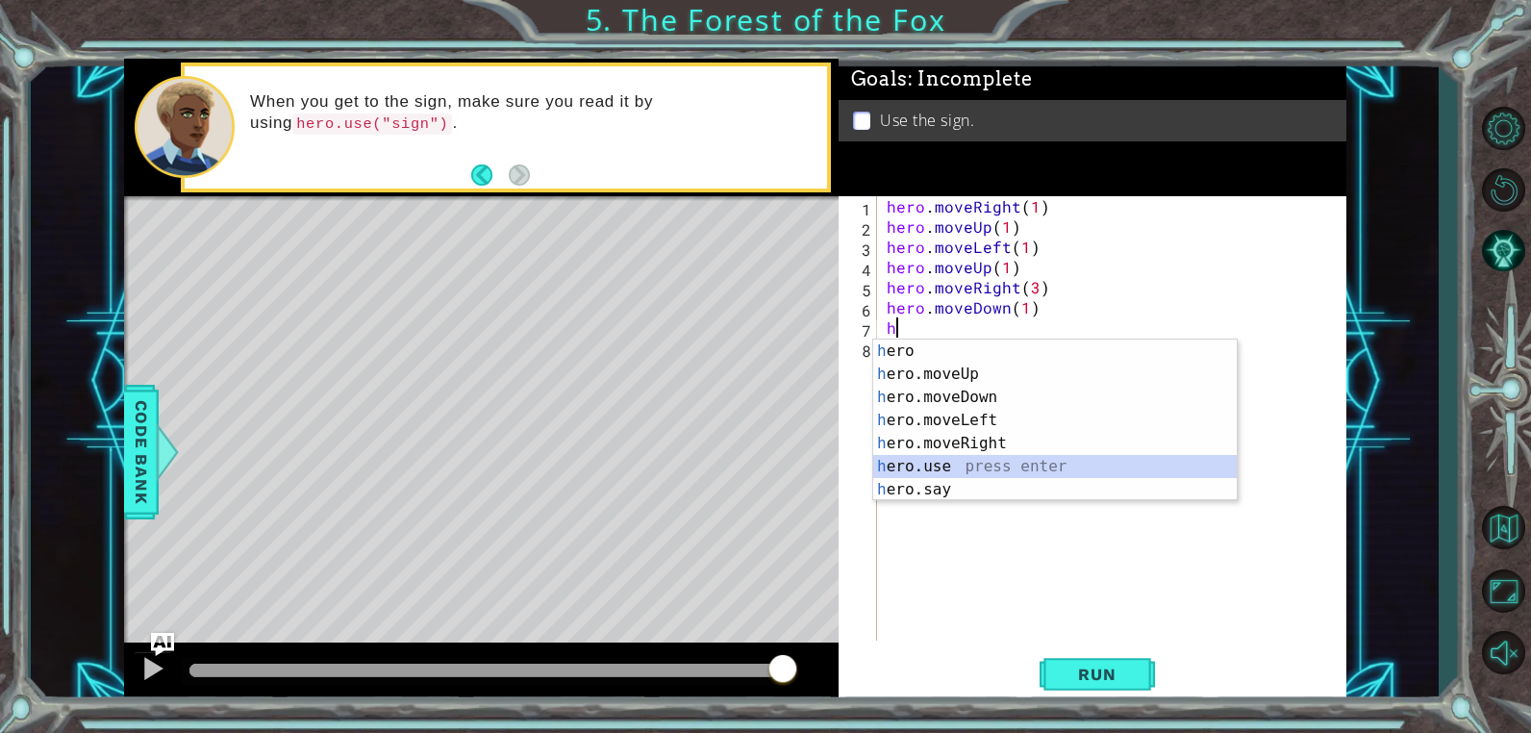
click at [996, 465] on div "h ero press enter h ero.moveUp press enter h ero.moveDown press enter h ero.mov…" at bounding box center [1055, 444] width 364 height 208
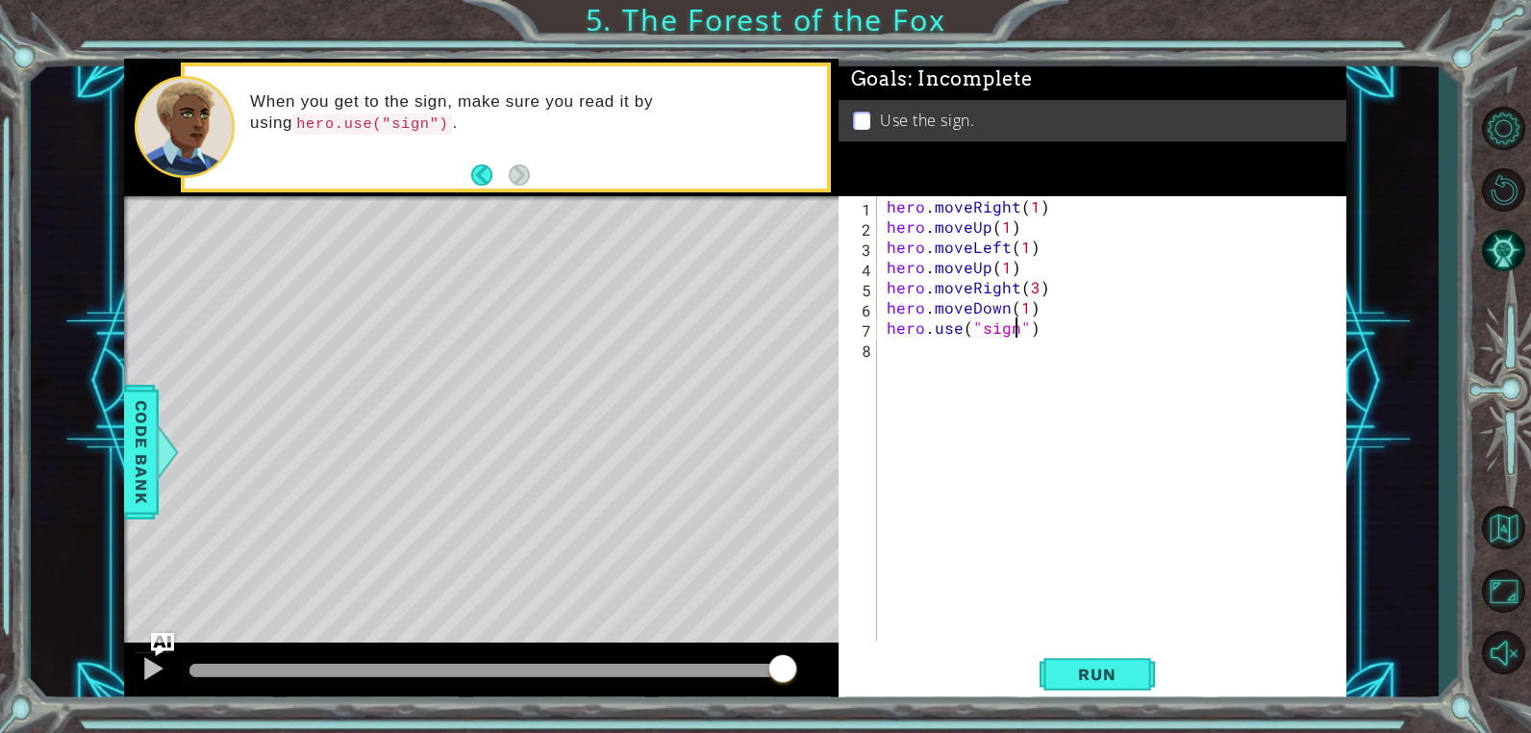
scroll to position [0, 8]
type textarea "hero.use("sign")"
click at [1099, 671] on span "Run" at bounding box center [1097, 674] width 76 height 19
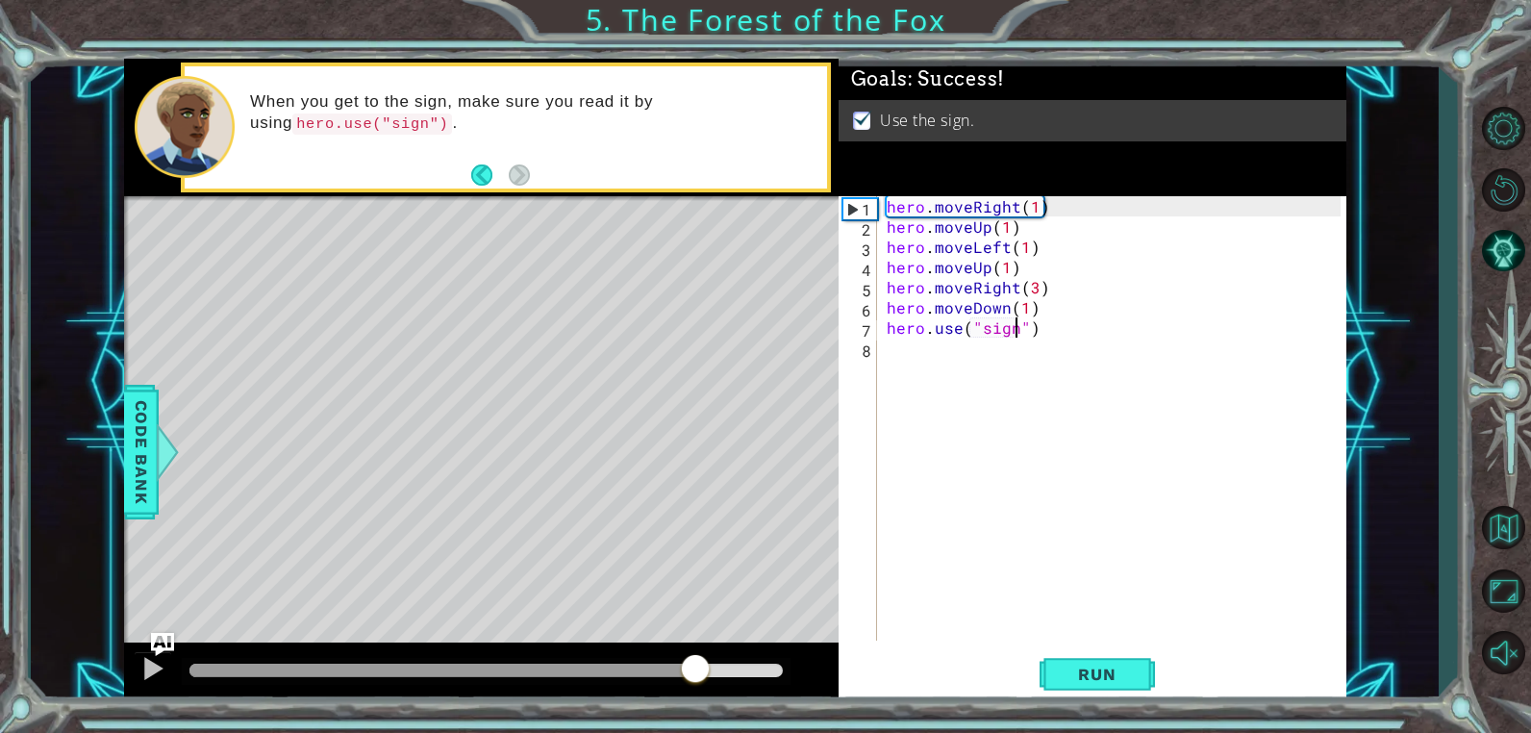
drag, startPoint x: 666, startPoint y: 671, endPoint x: 732, endPoint y: 673, distance: 66.4
click at [732, 673] on div at bounding box center [485, 670] width 593 height 13
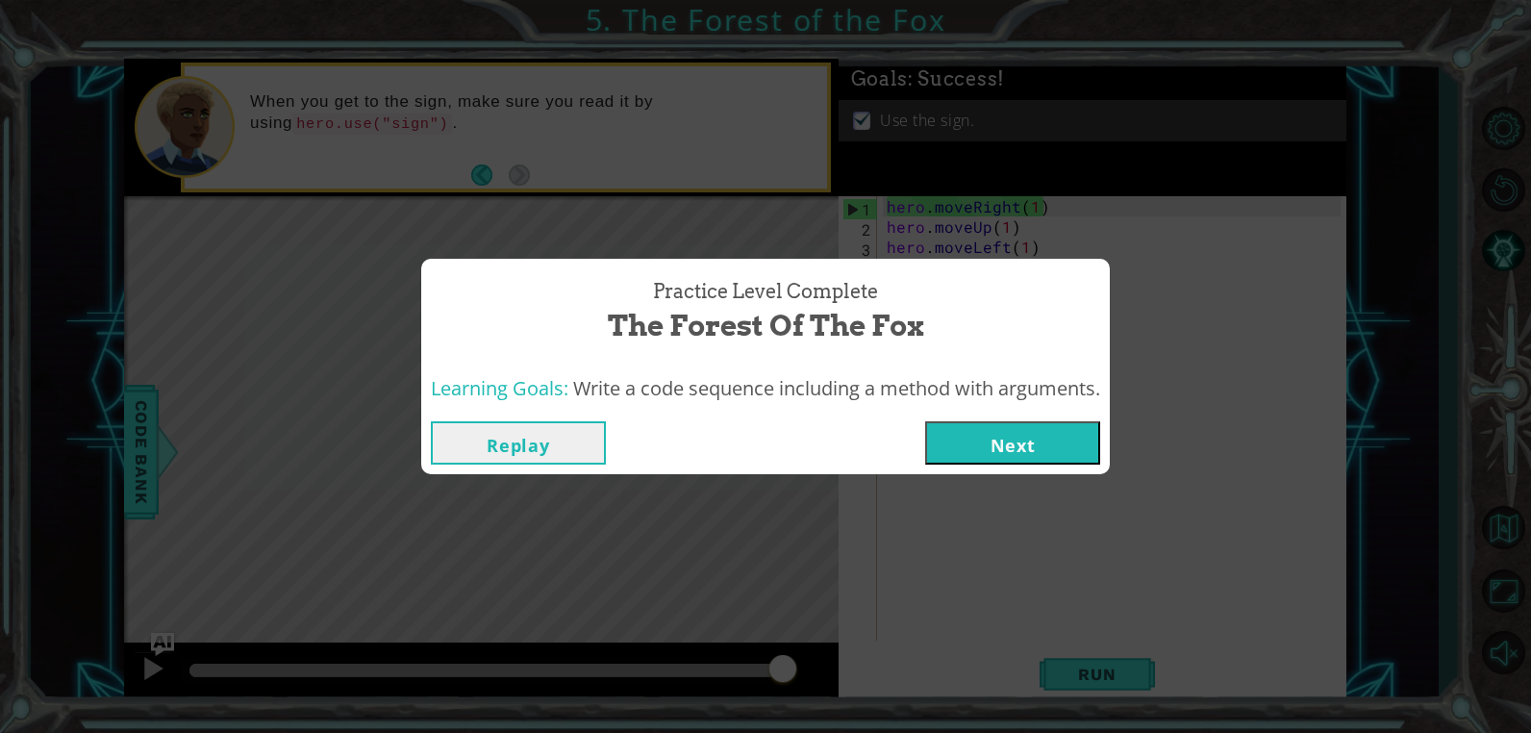
click at [969, 445] on button "Next" at bounding box center [1012, 442] width 175 height 43
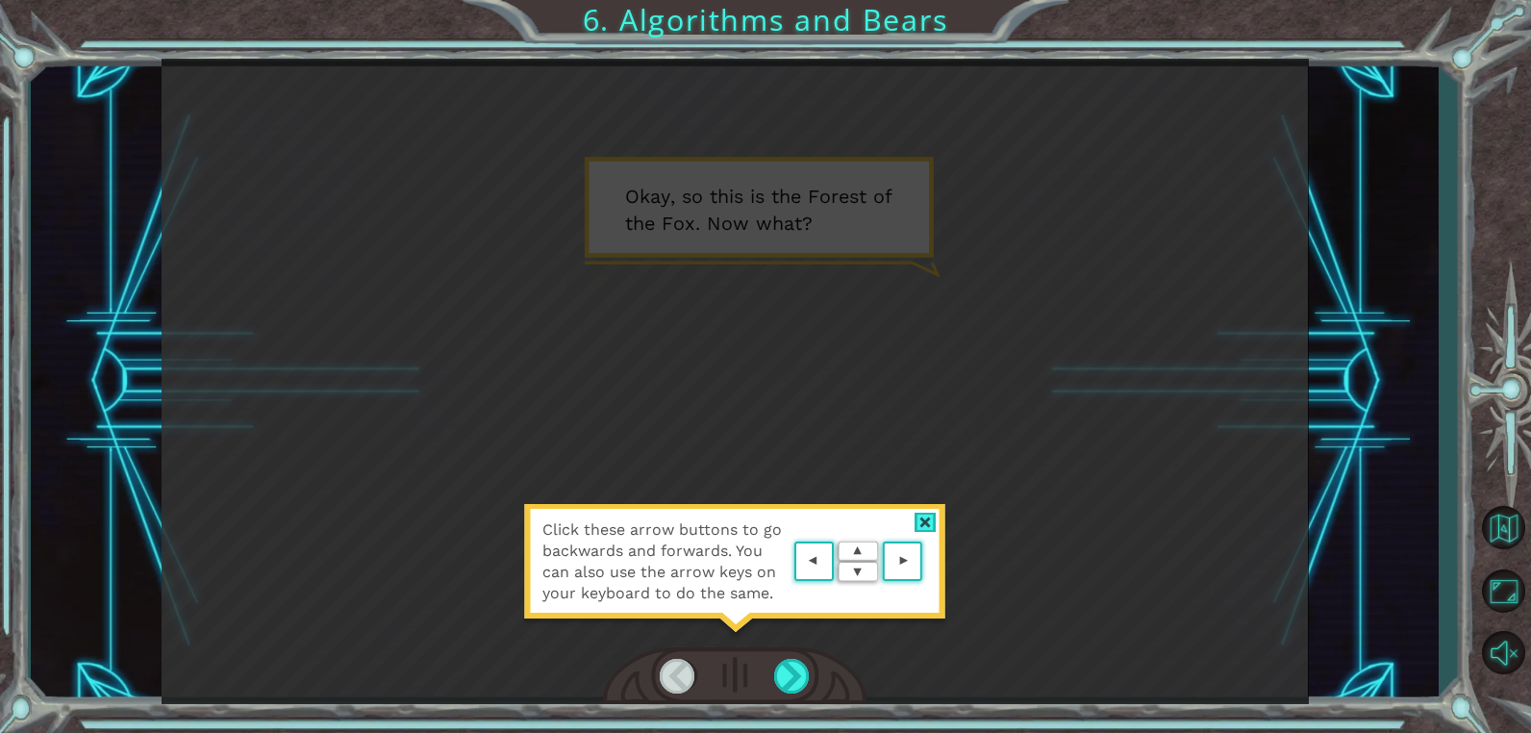
click at [953, 447] on div "Click these arrow buttons to go backwards and forwards. You can also use the ar…" at bounding box center [735, 381] width 1147 height 645
click at [832, 564] on img at bounding box center [859, 562] width 138 height 50
click at [803, 681] on div at bounding box center [792, 676] width 37 height 35
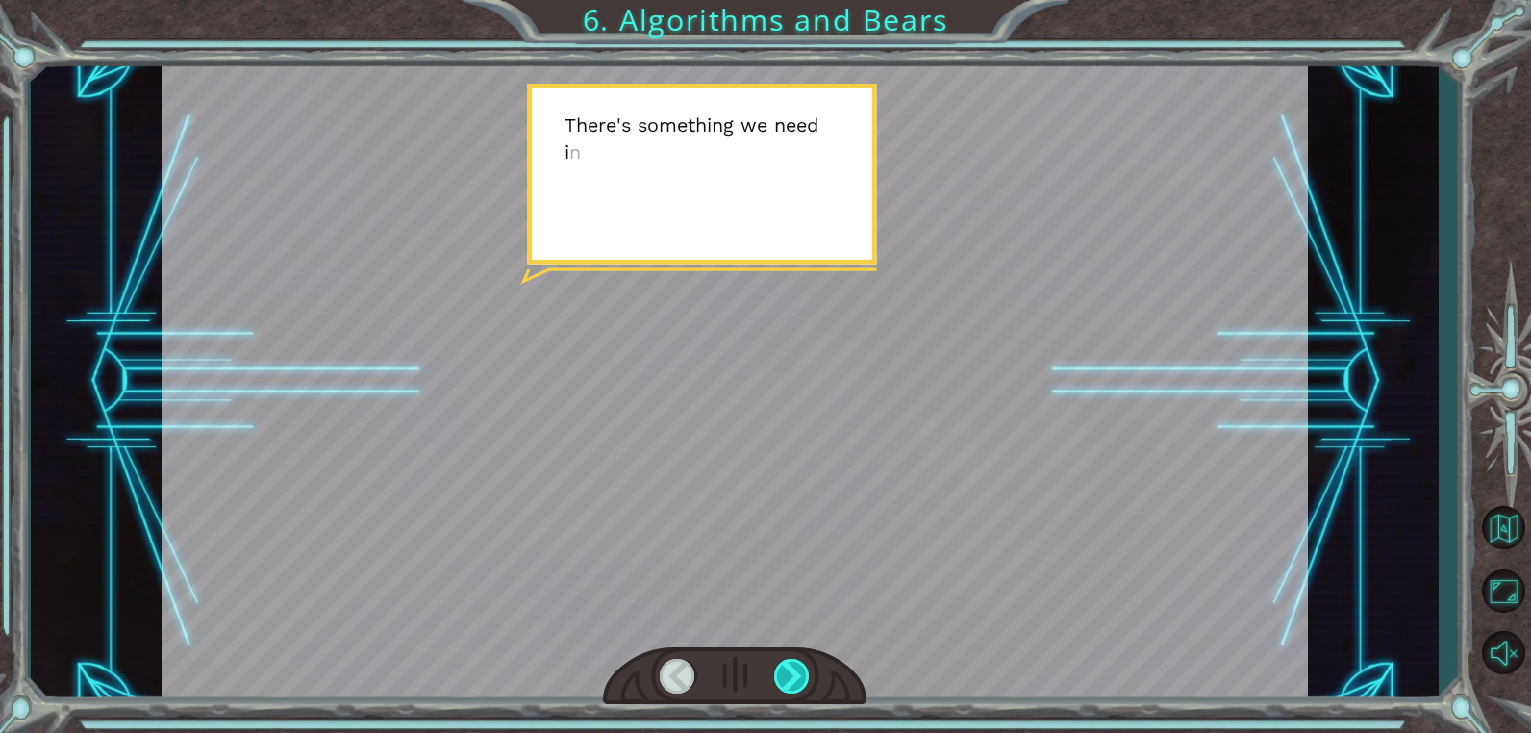
click at [803, 681] on div at bounding box center [792, 676] width 37 height 35
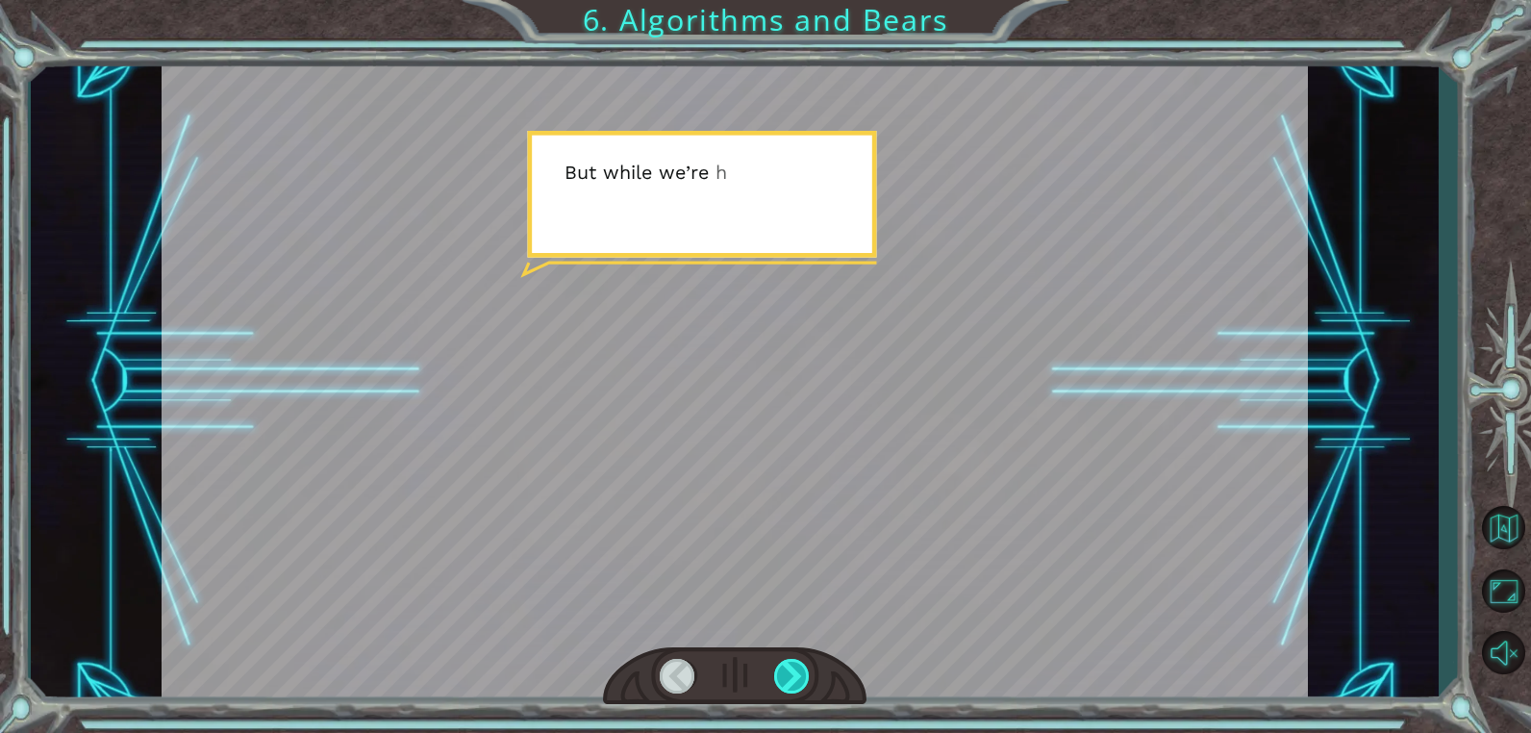
click at [803, 681] on div at bounding box center [792, 676] width 37 height 35
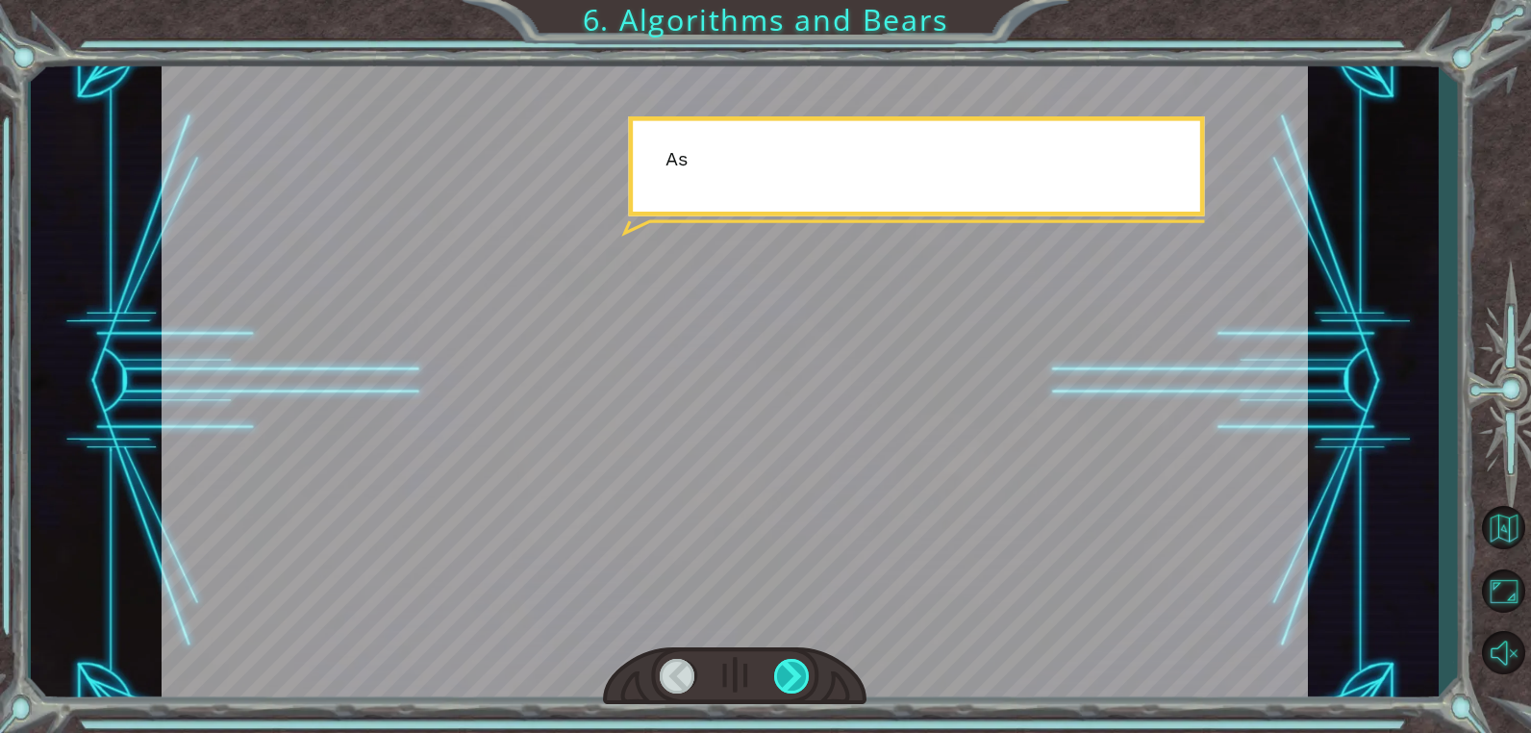
click at [803, 681] on div at bounding box center [792, 676] width 37 height 35
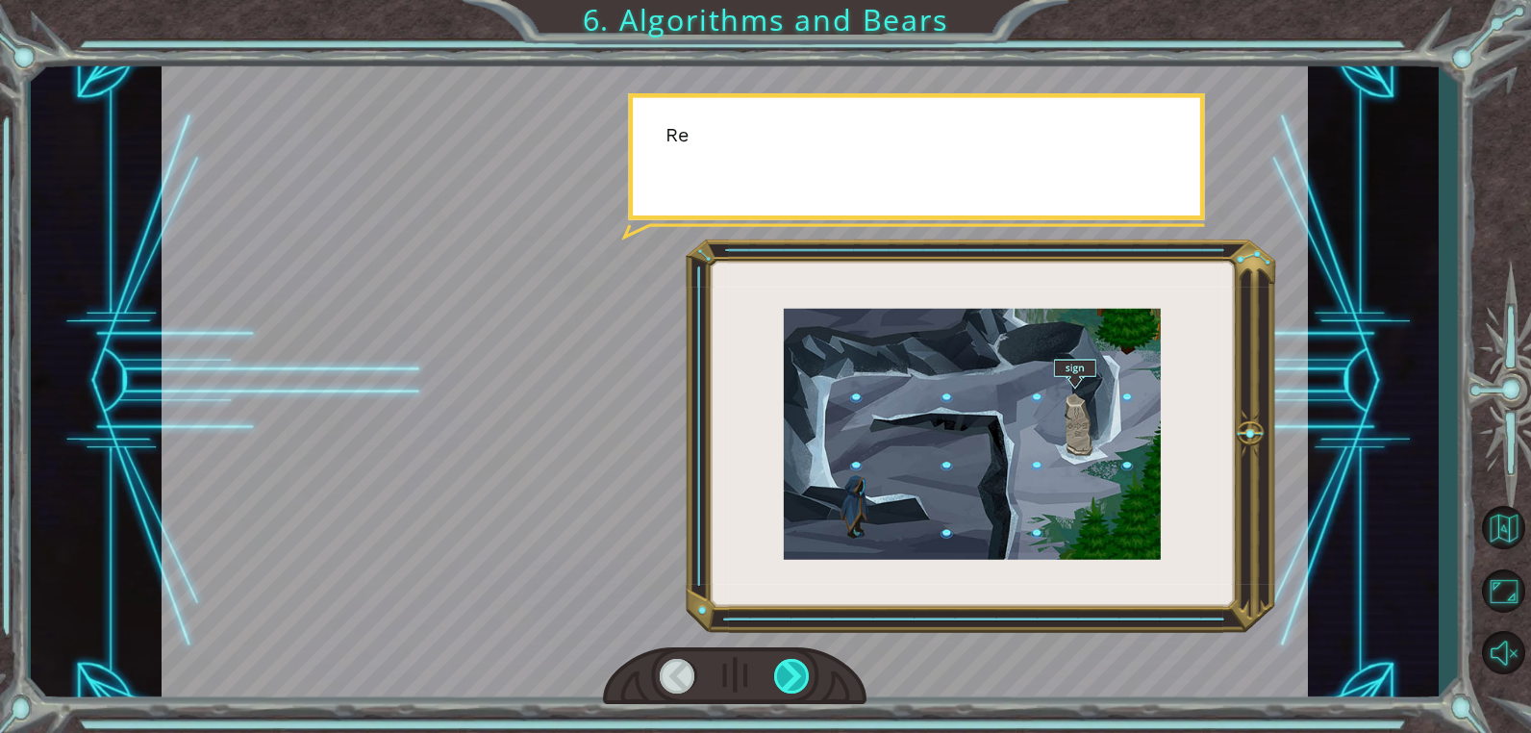
click at [803, 681] on div at bounding box center [792, 676] width 37 height 35
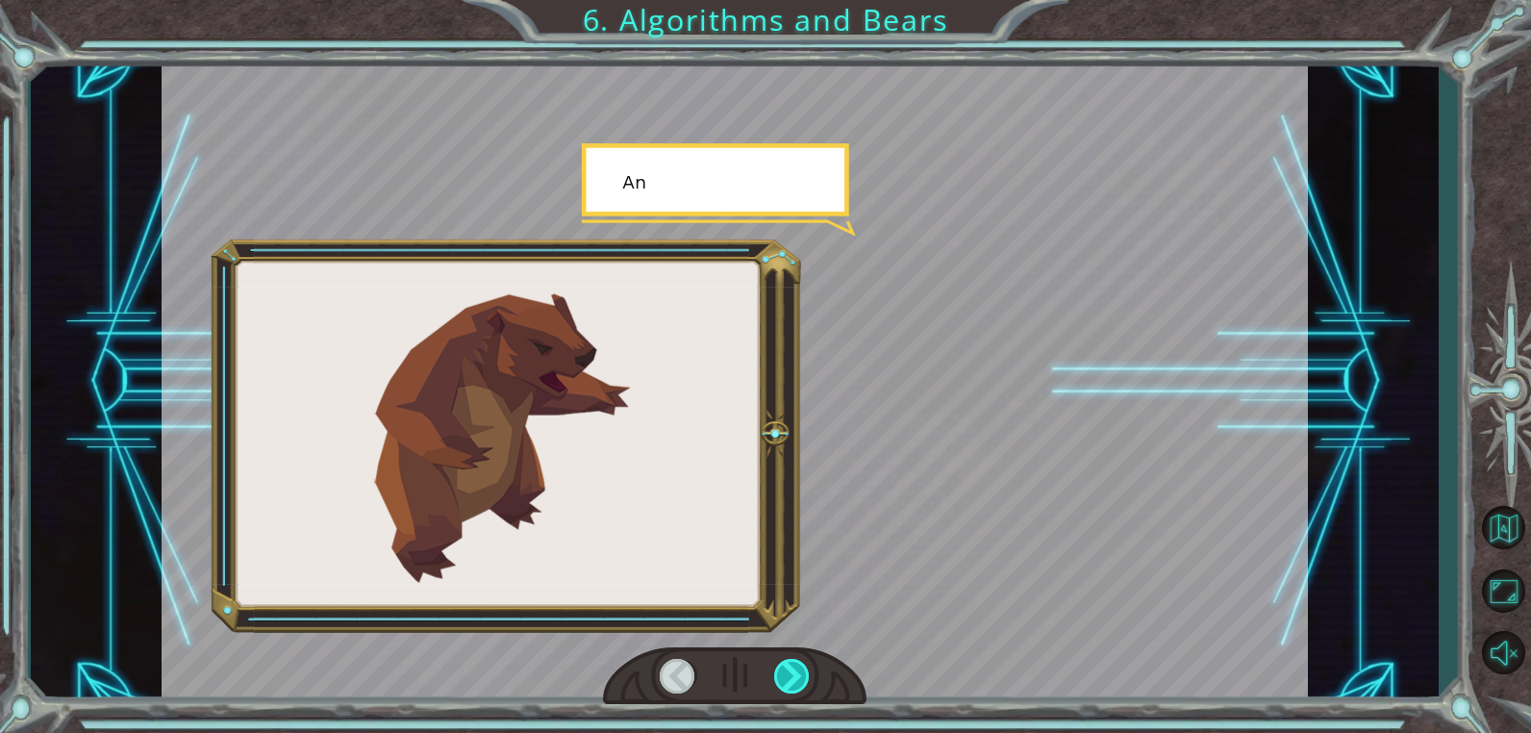
click at [803, 681] on div at bounding box center [792, 676] width 37 height 35
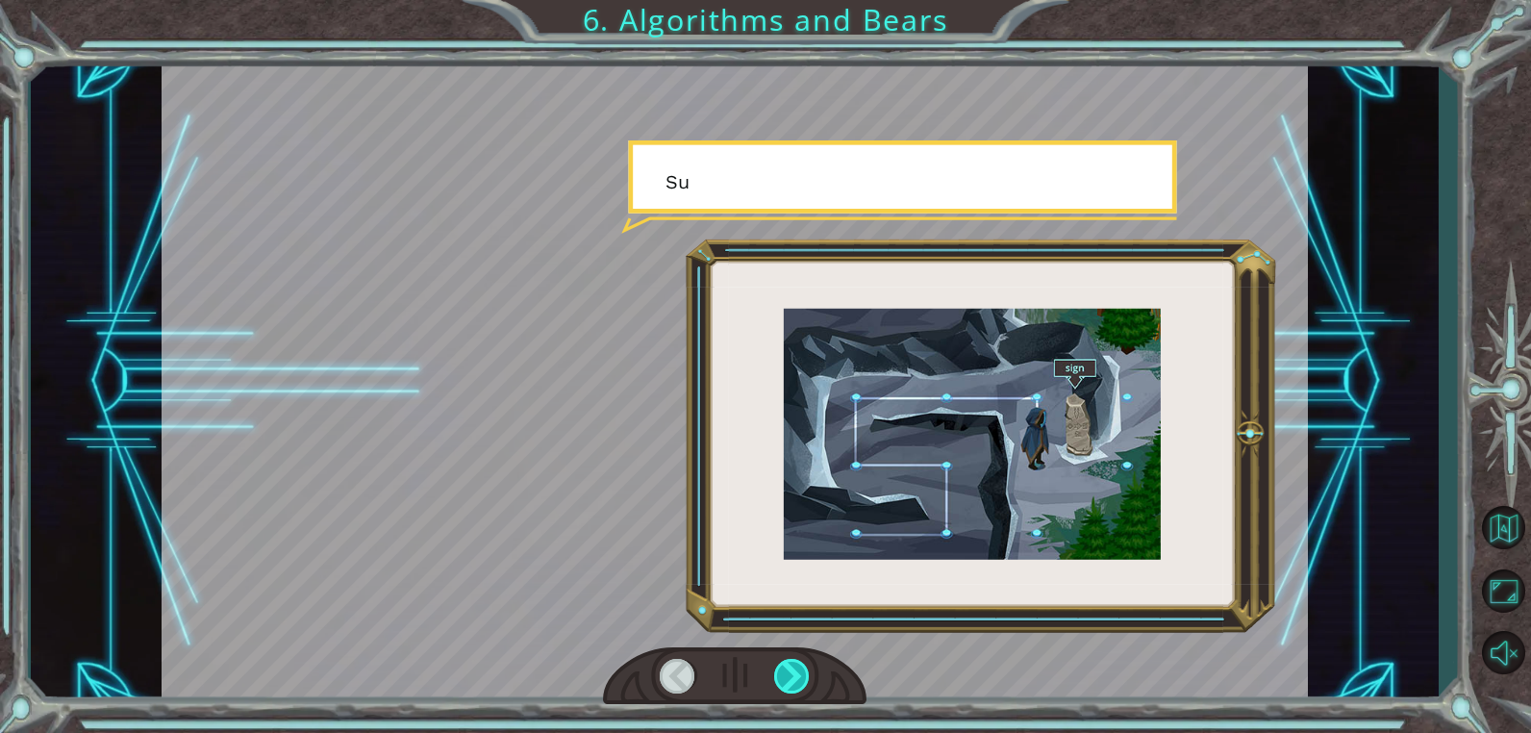
click at [803, 681] on div at bounding box center [792, 676] width 37 height 35
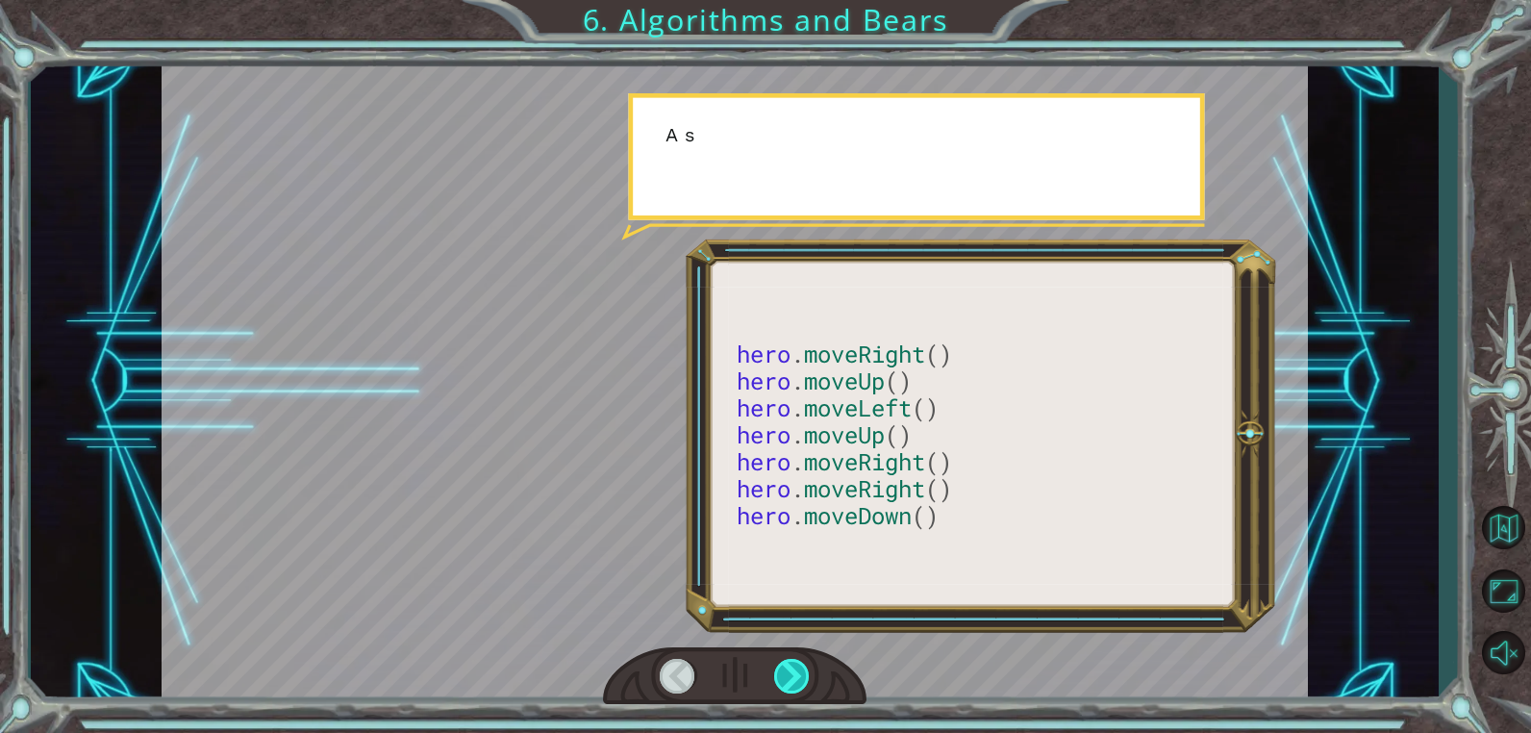
click at [803, 681] on div at bounding box center [792, 676] width 37 height 35
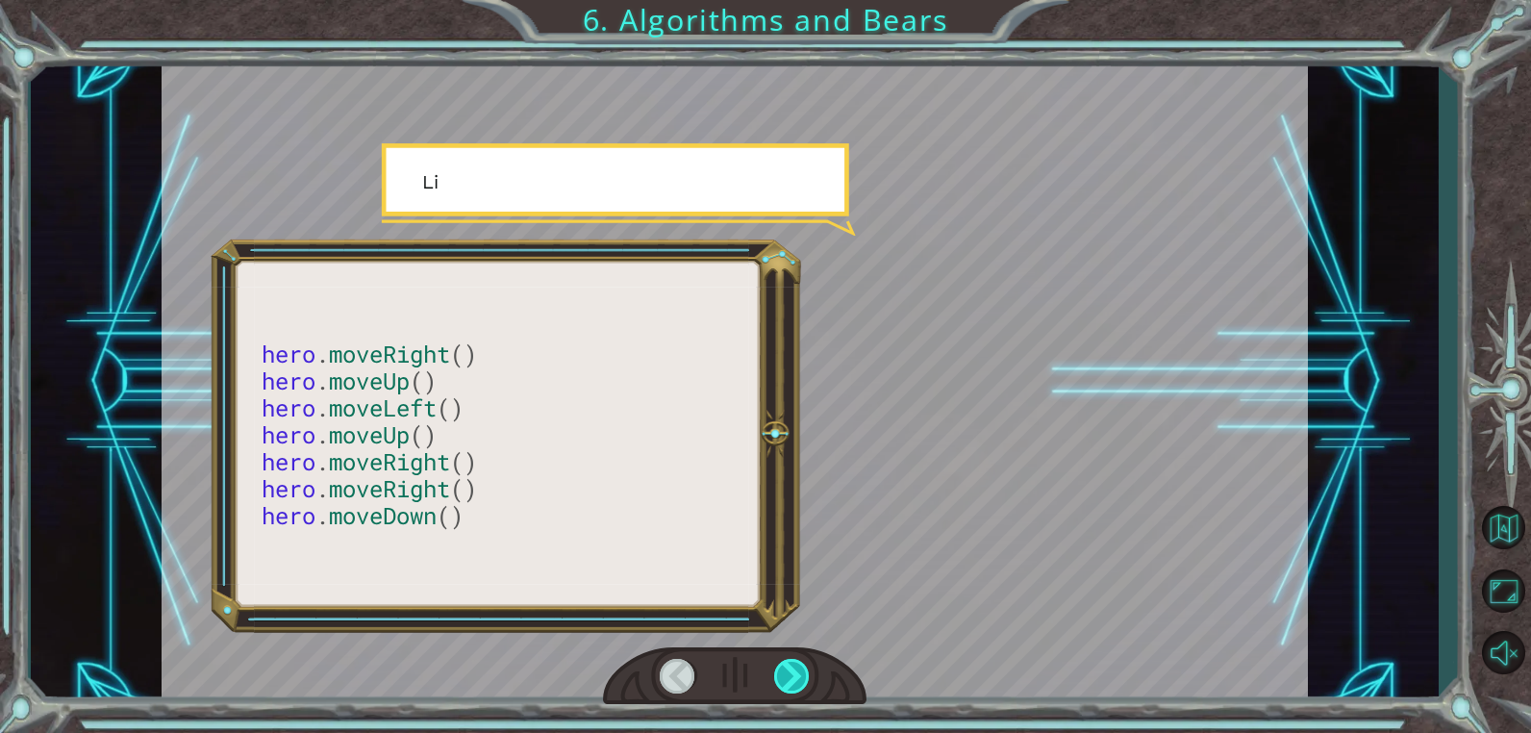
click at [803, 681] on div at bounding box center [792, 676] width 37 height 35
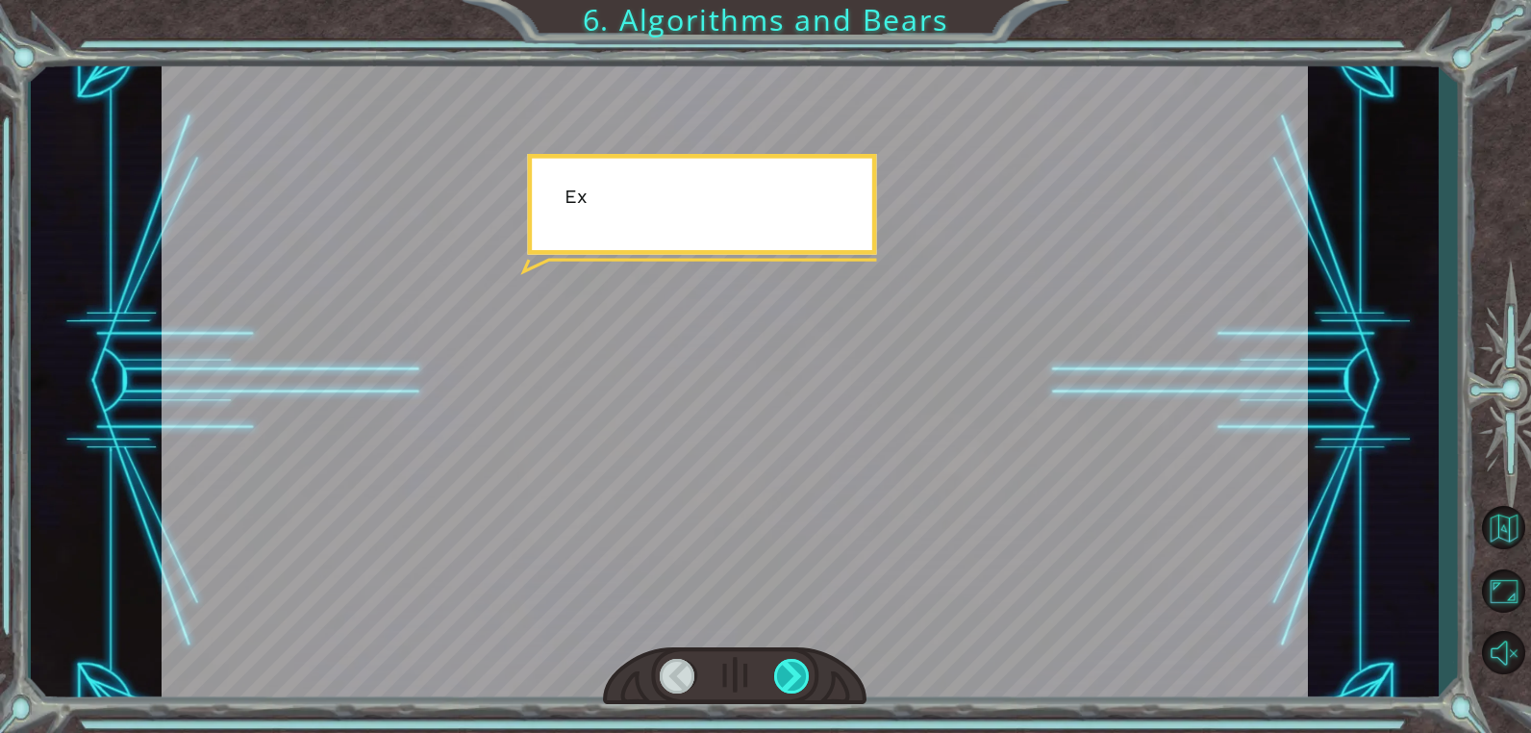
click at [803, 681] on div at bounding box center [792, 676] width 37 height 35
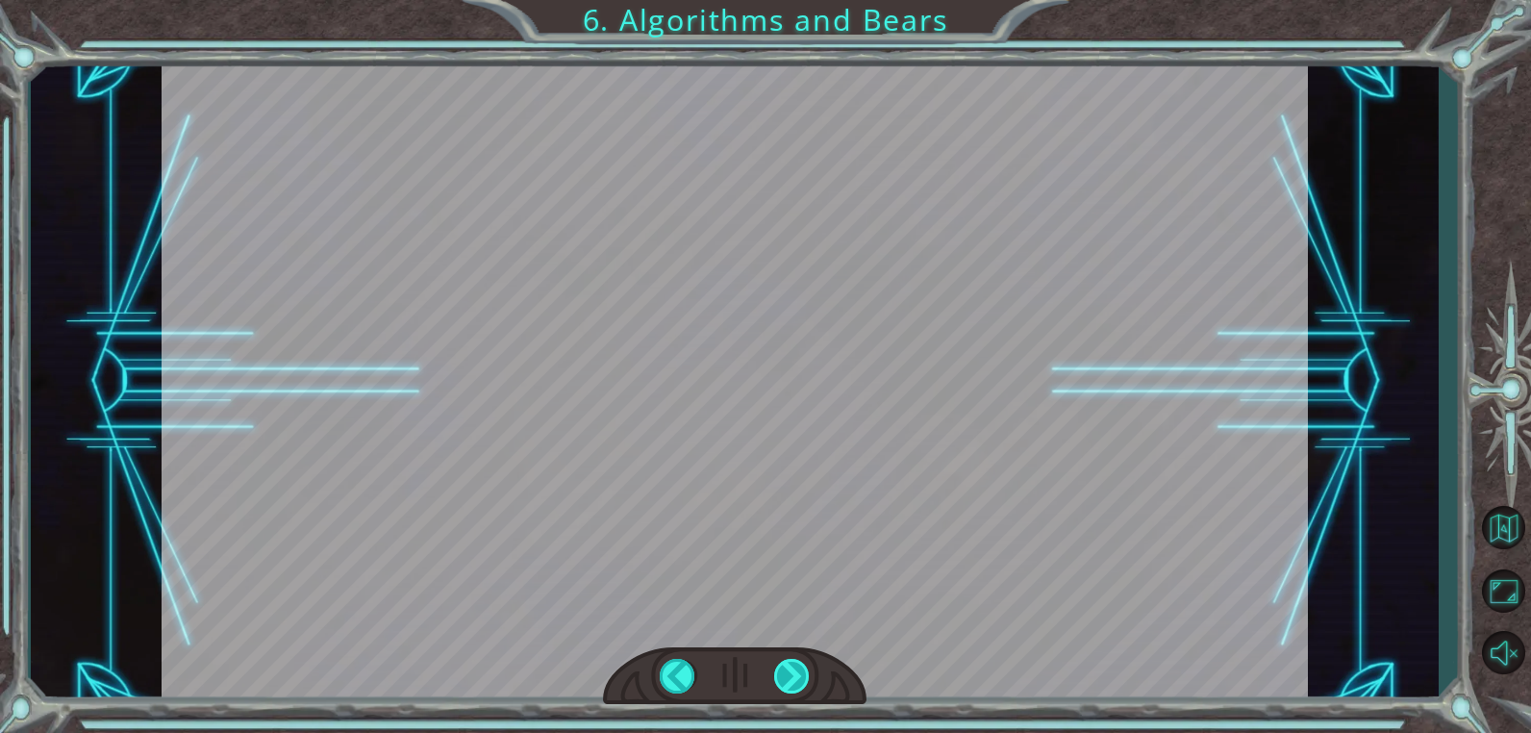
click at [803, 681] on div at bounding box center [792, 676] width 37 height 35
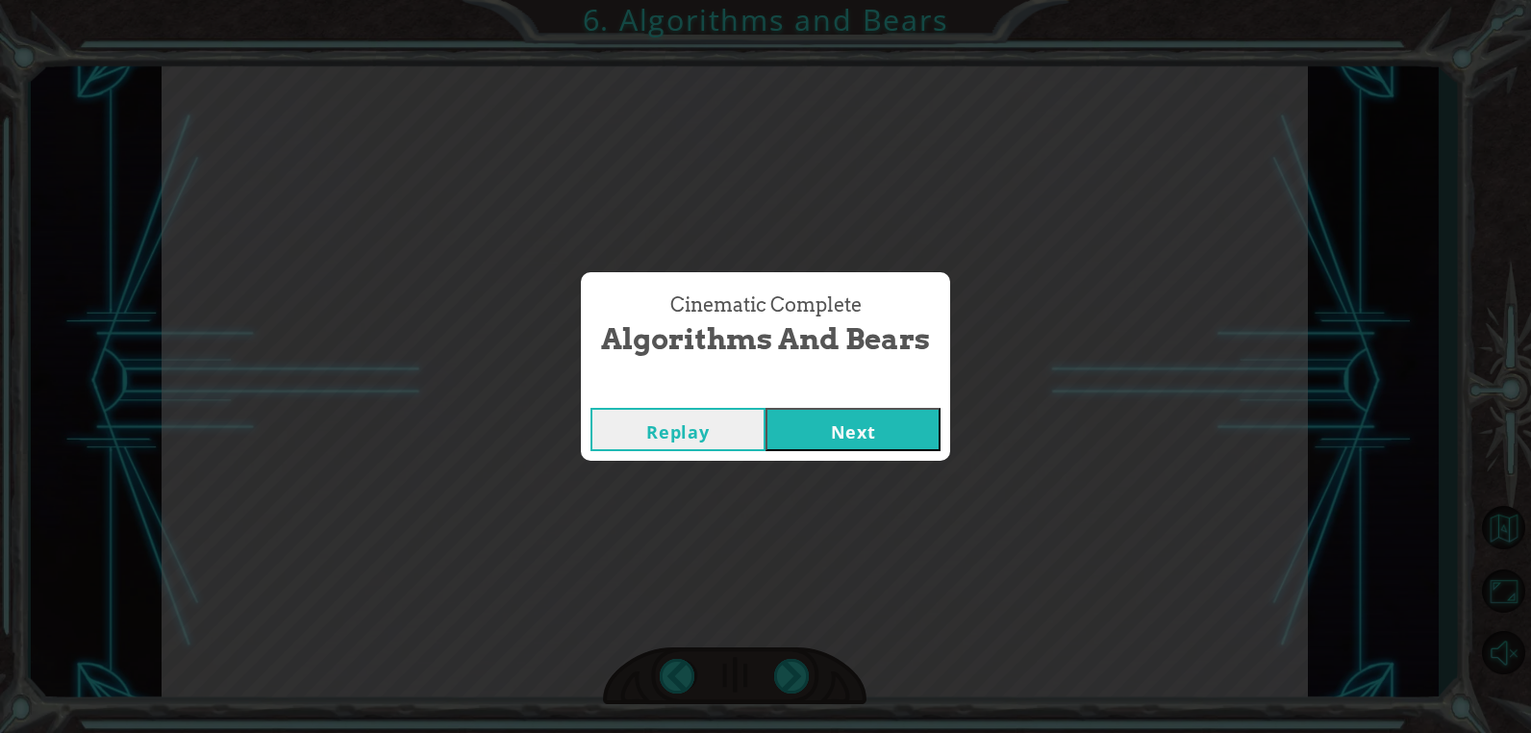
click at [881, 450] on button "Next" at bounding box center [853, 429] width 175 height 43
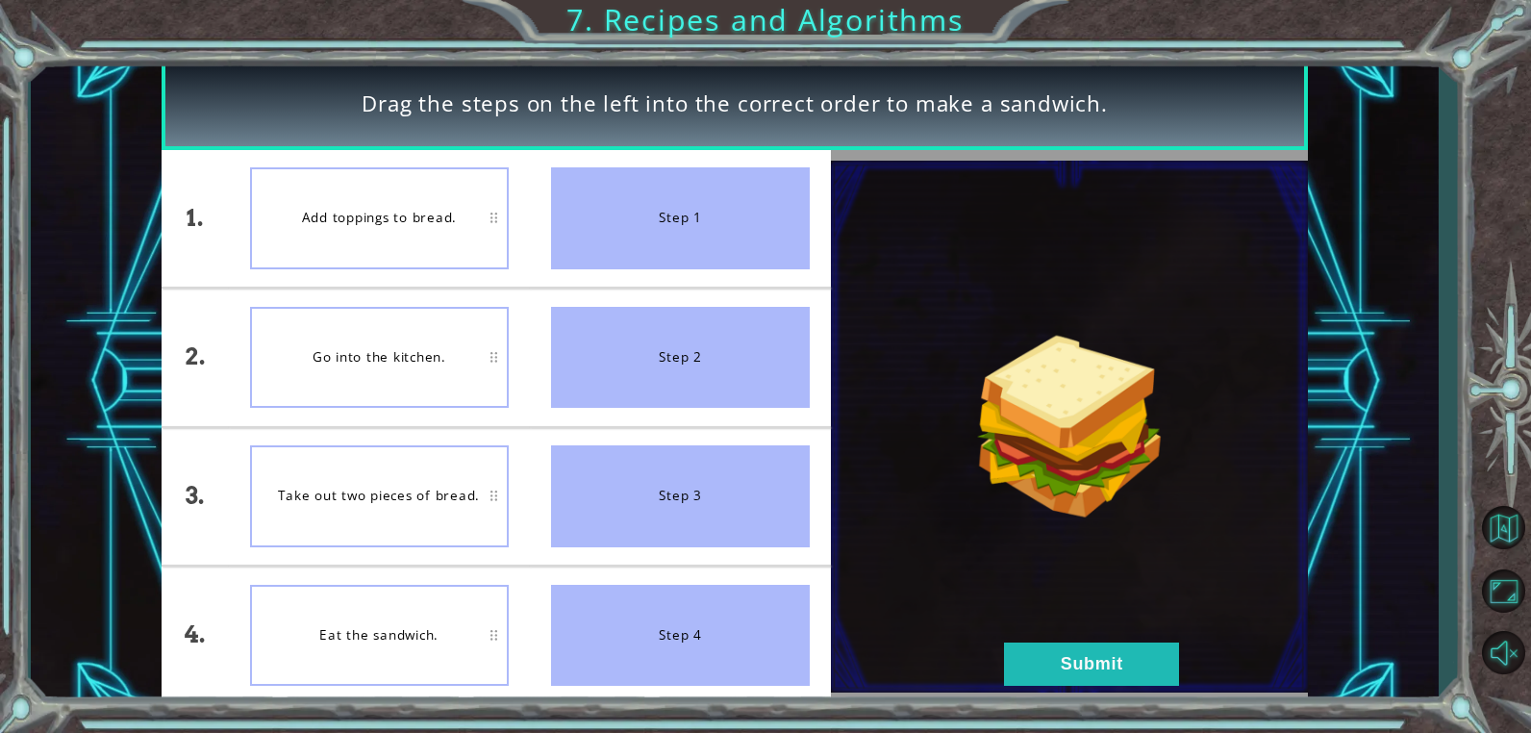
click at [480, 263] on div "Add toppings to bread." at bounding box center [379, 218] width 259 height 102
click at [597, 248] on div "Step 1" at bounding box center [680, 218] width 259 height 102
click at [1112, 662] on button "Submit" at bounding box center [1091, 664] width 175 height 43
click at [1112, 661] on button "Submit" at bounding box center [1091, 664] width 175 height 43
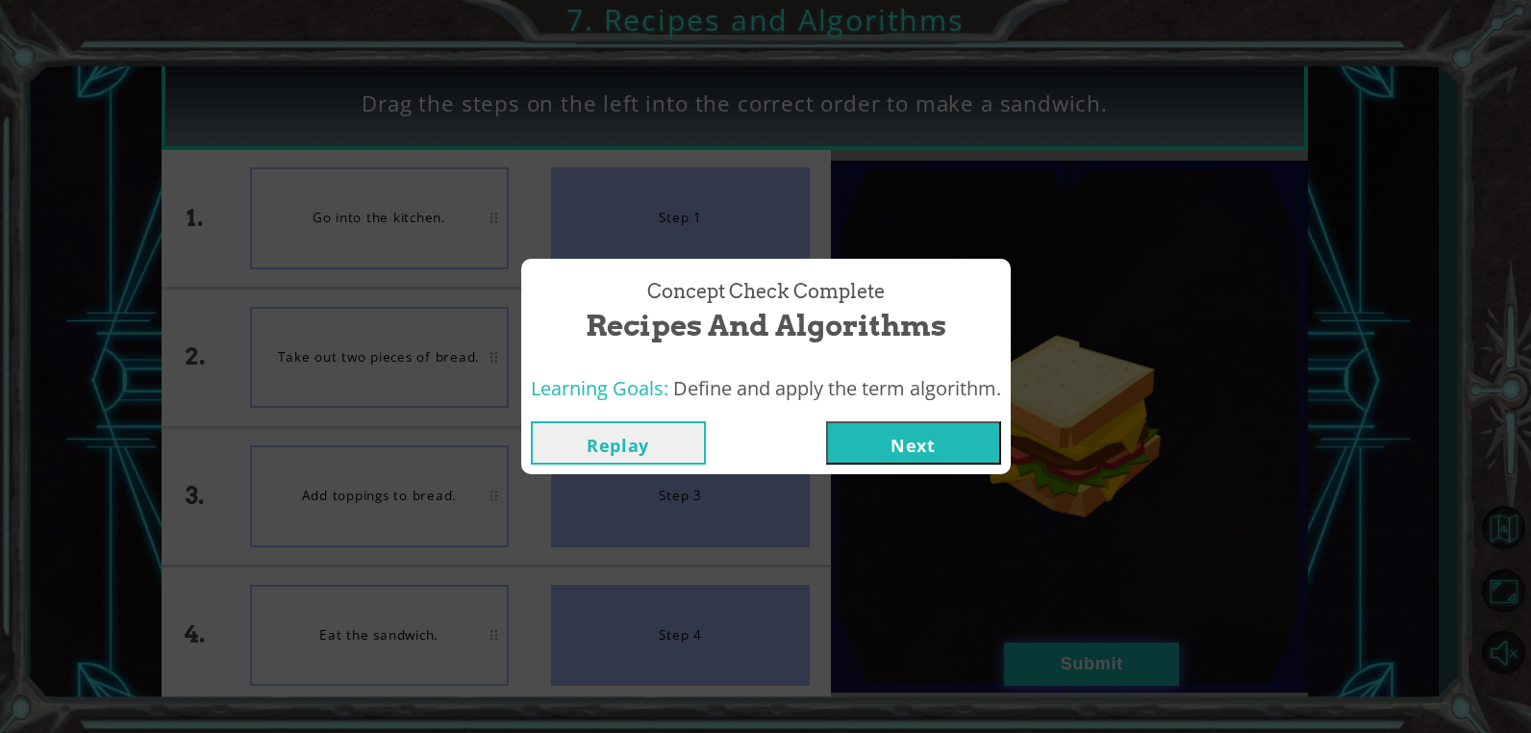
click at [1112, 661] on div "Concept Check Complete Recipes and Algorithms Learning Goals: Define and apply …" at bounding box center [765, 366] width 1531 height 733
drag, startPoint x: 1112, startPoint y: 661, endPoint x: 878, endPoint y: 441, distance: 320.5
click at [878, 441] on button "Next" at bounding box center [913, 442] width 175 height 43
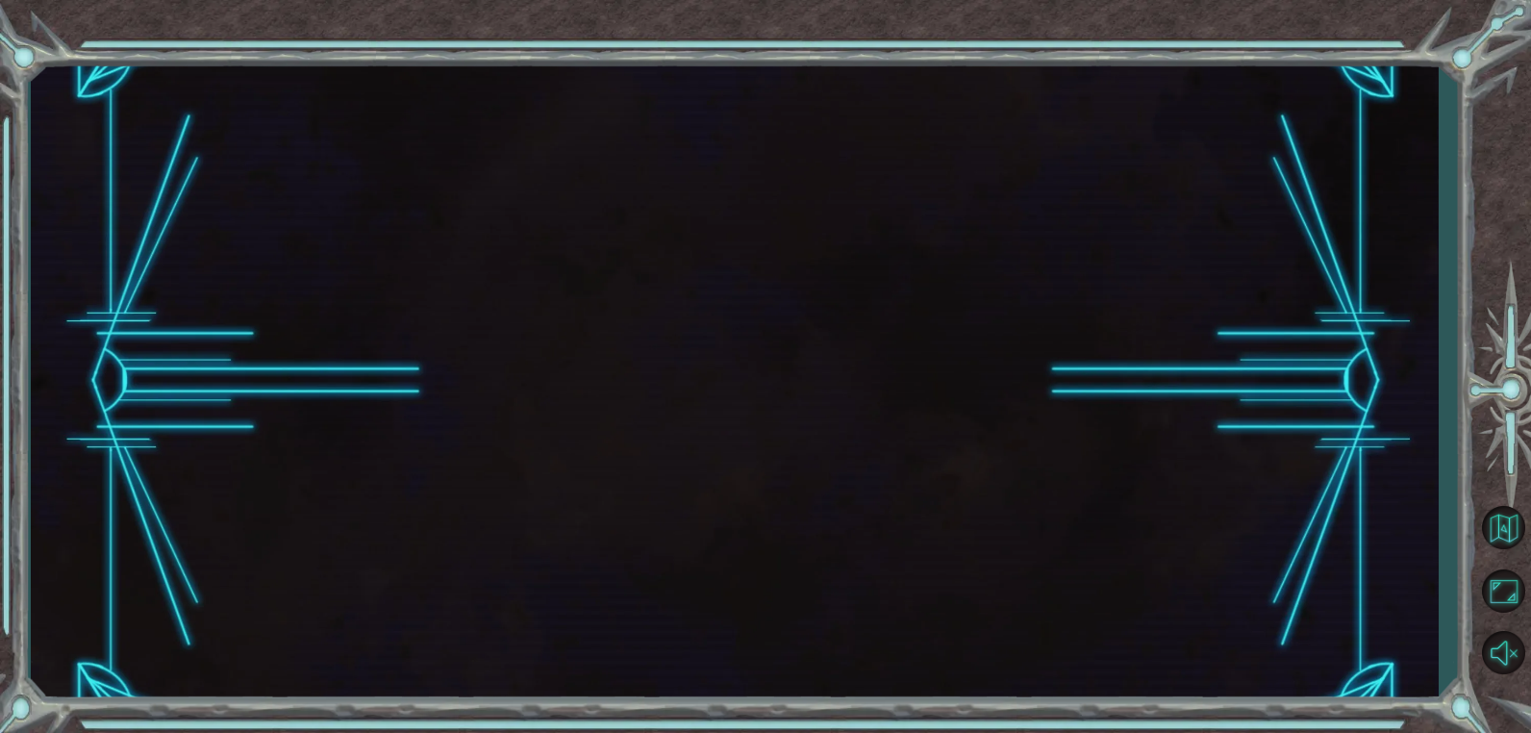
click at [878, 441] on button "Next" at bounding box center [913, 442] width 175 height 43
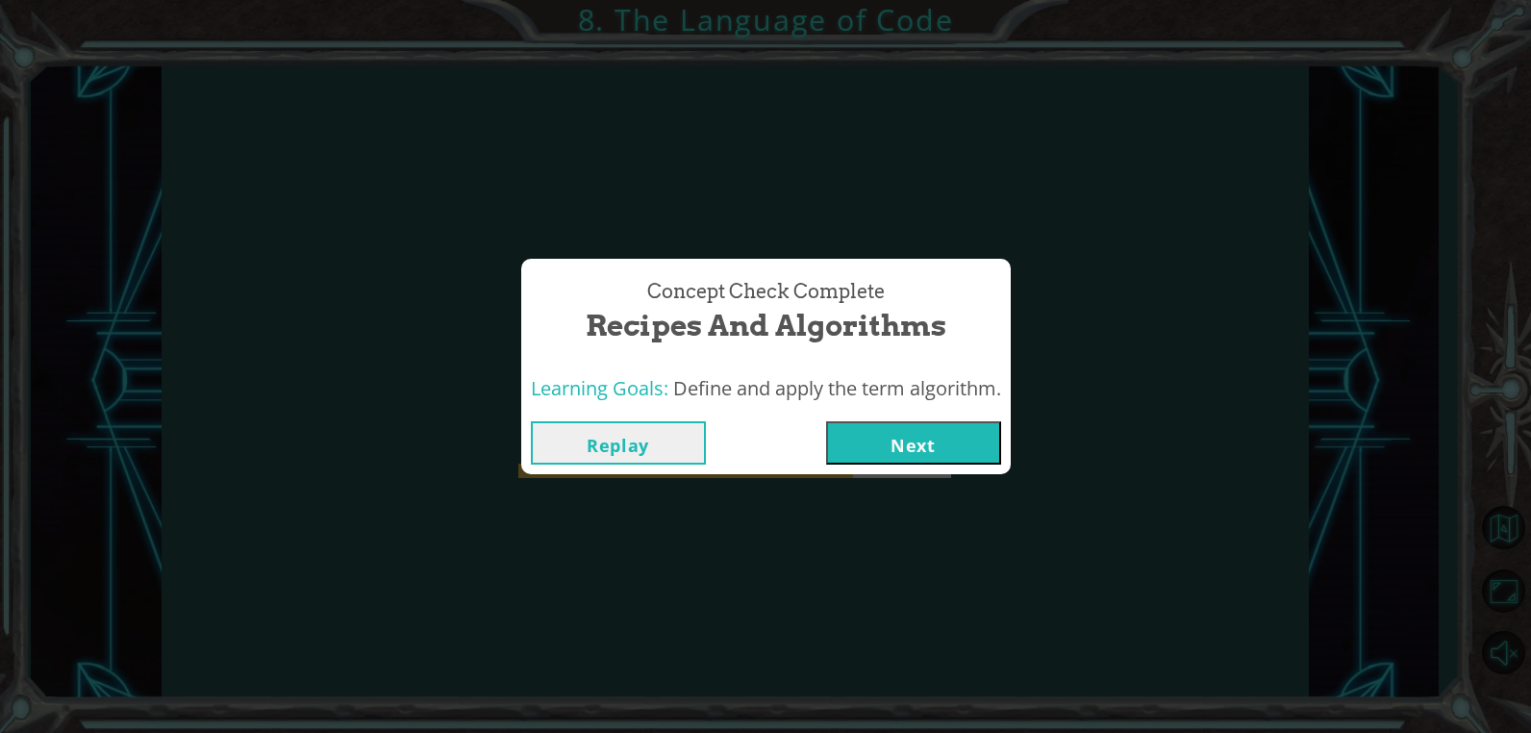
click at [878, 441] on button "Next" at bounding box center [913, 442] width 175 height 43
